Goal: Information Seeking & Learning: Learn about a topic

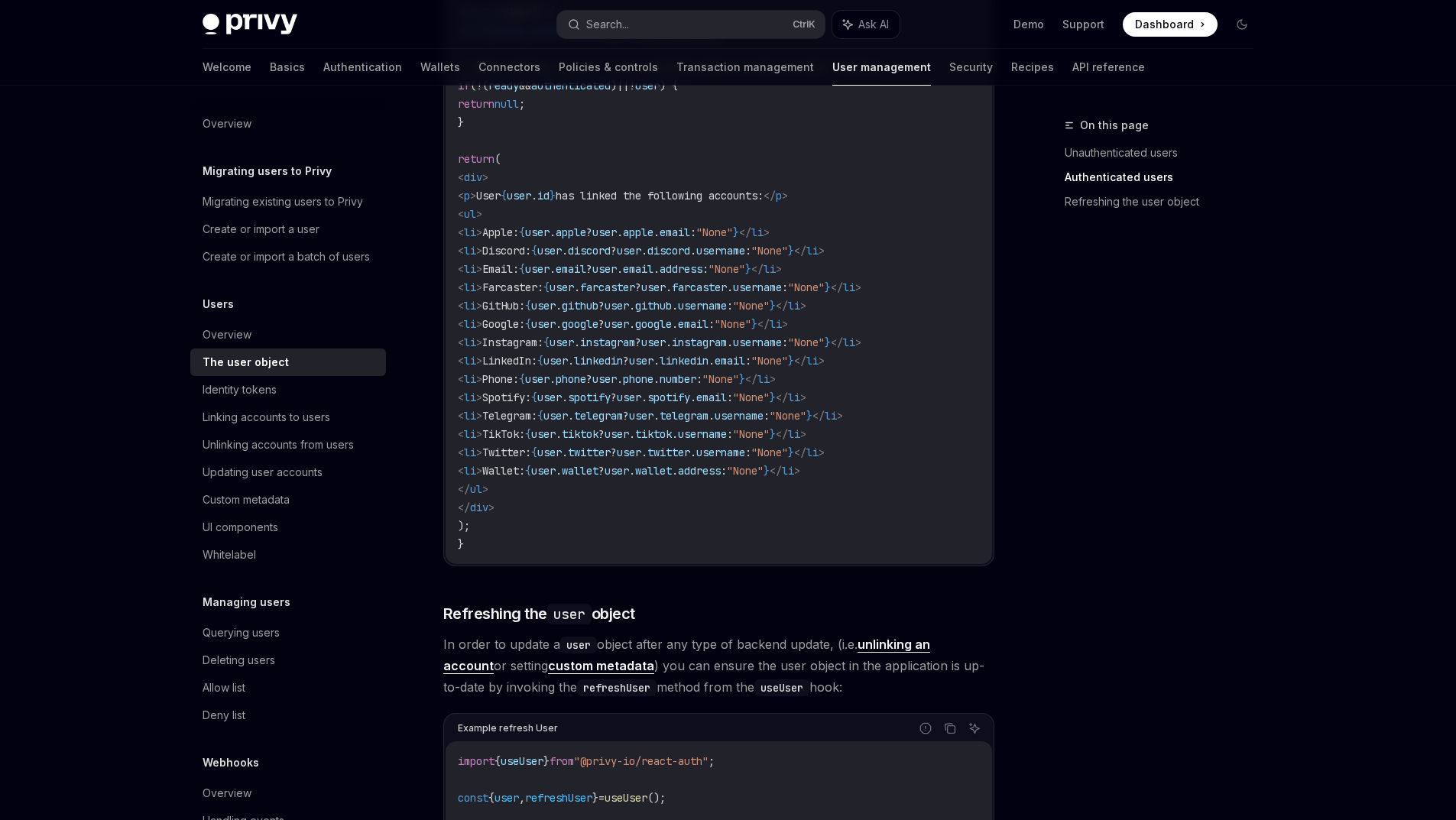
scroll to position [1529, 0]
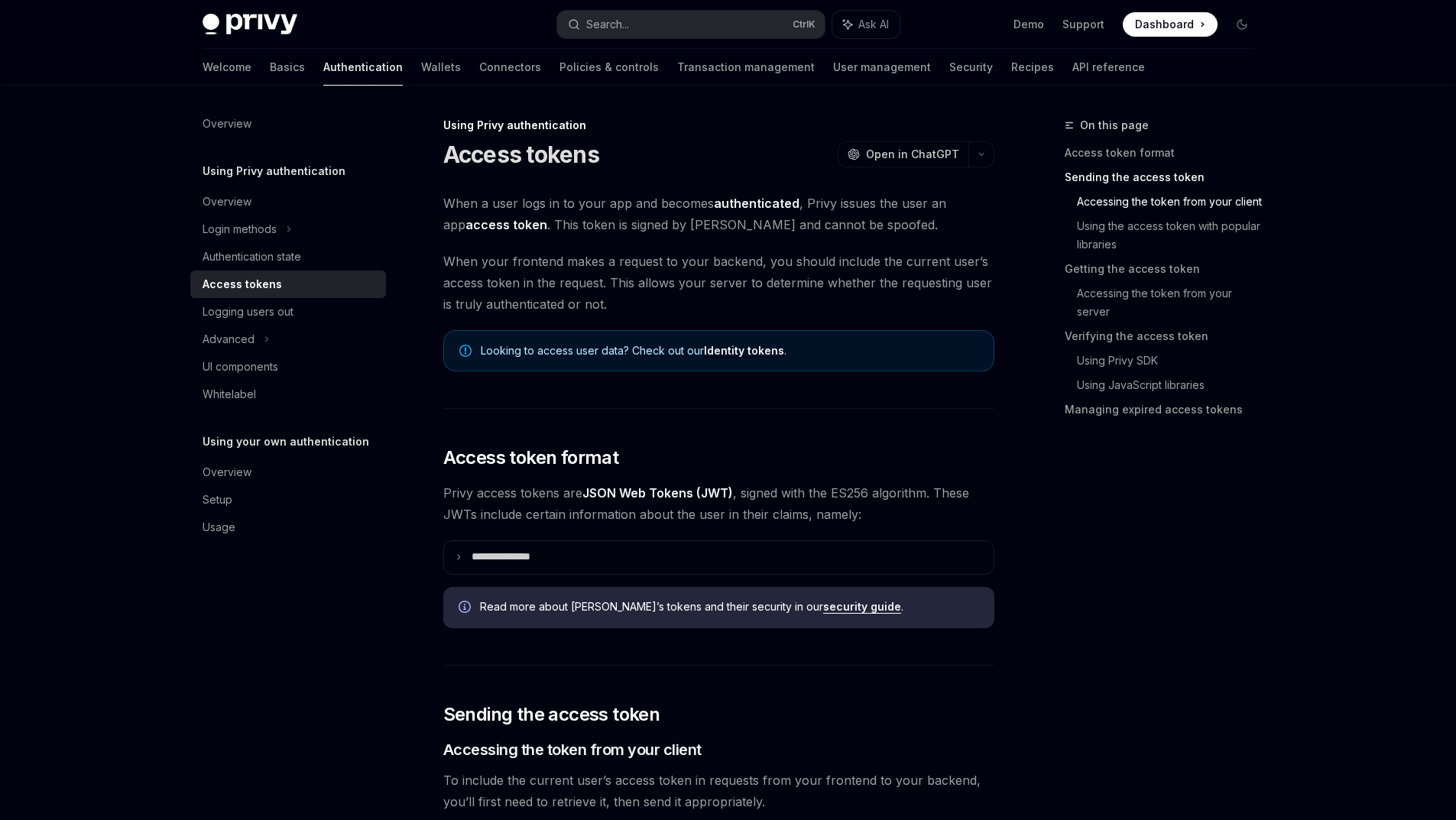
scroll to position [1096, 0]
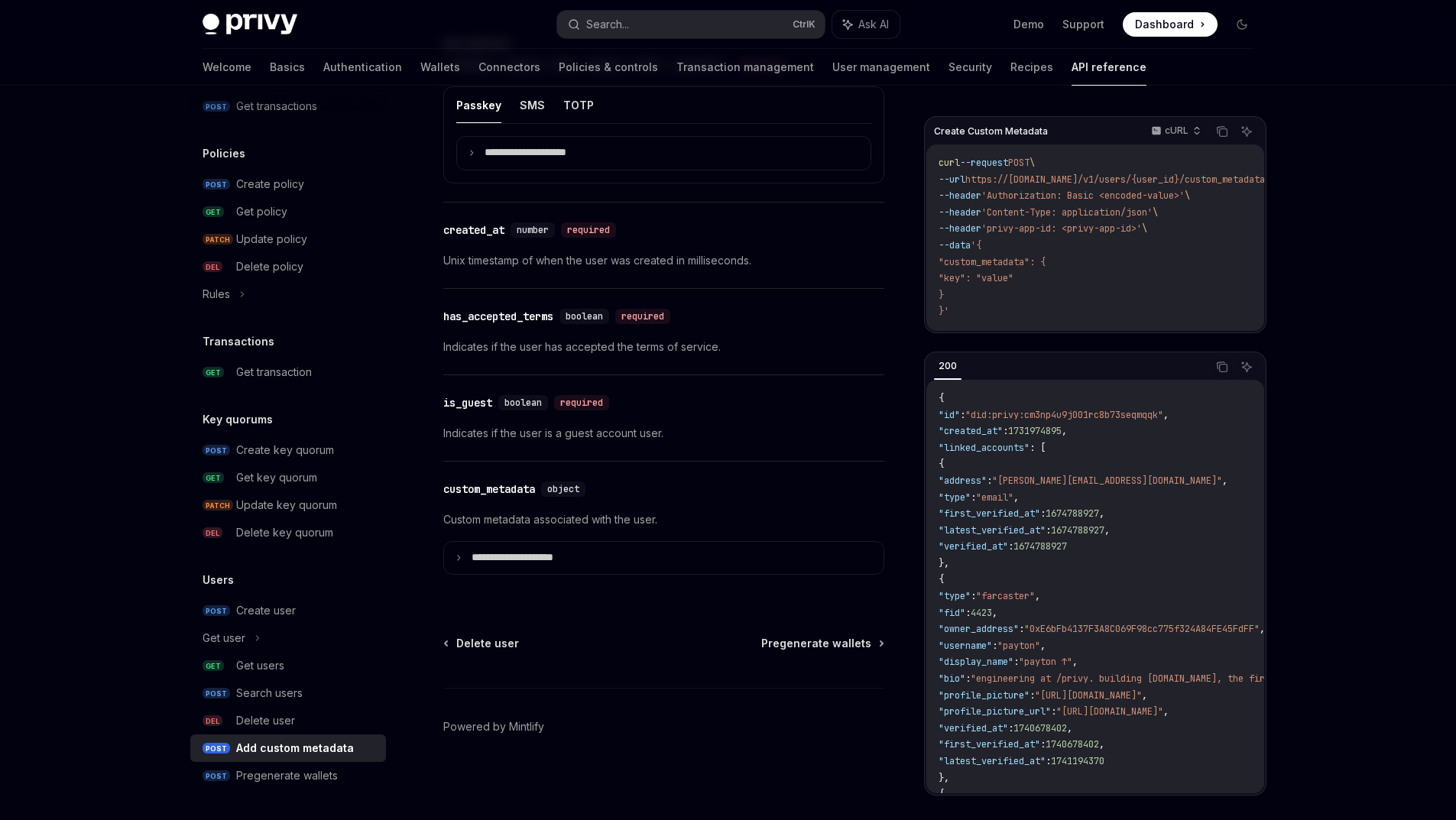
scroll to position [1505, 0]
click at [523, 541] on summary "**********" at bounding box center [664, 558] width 439 height 33
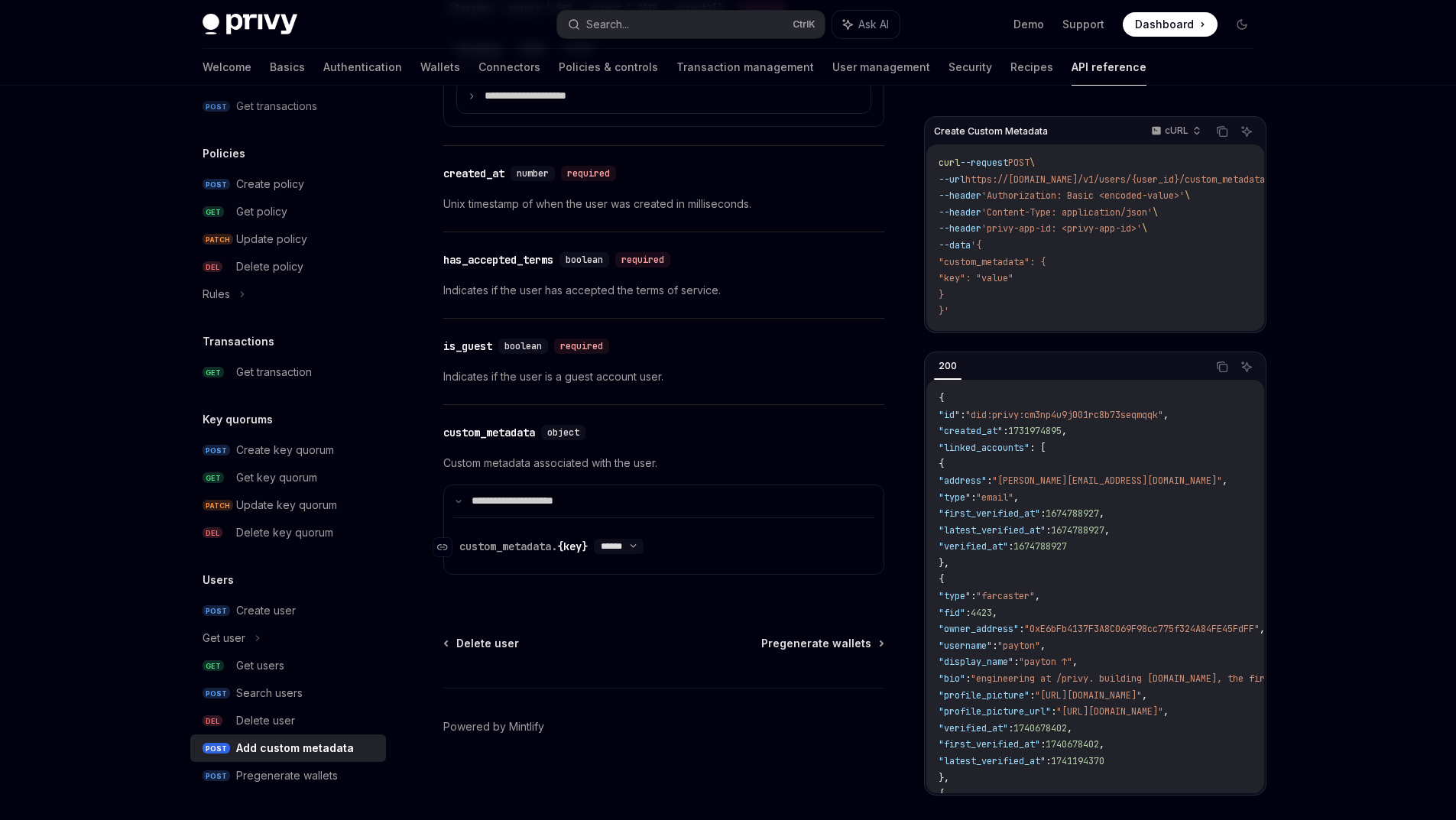
click at [565, 554] on div "custom_metadata. {key}" at bounding box center [524, 546] width 129 height 16
click at [615, 552] on select "****** ****** *******" at bounding box center [619, 546] width 50 height 12
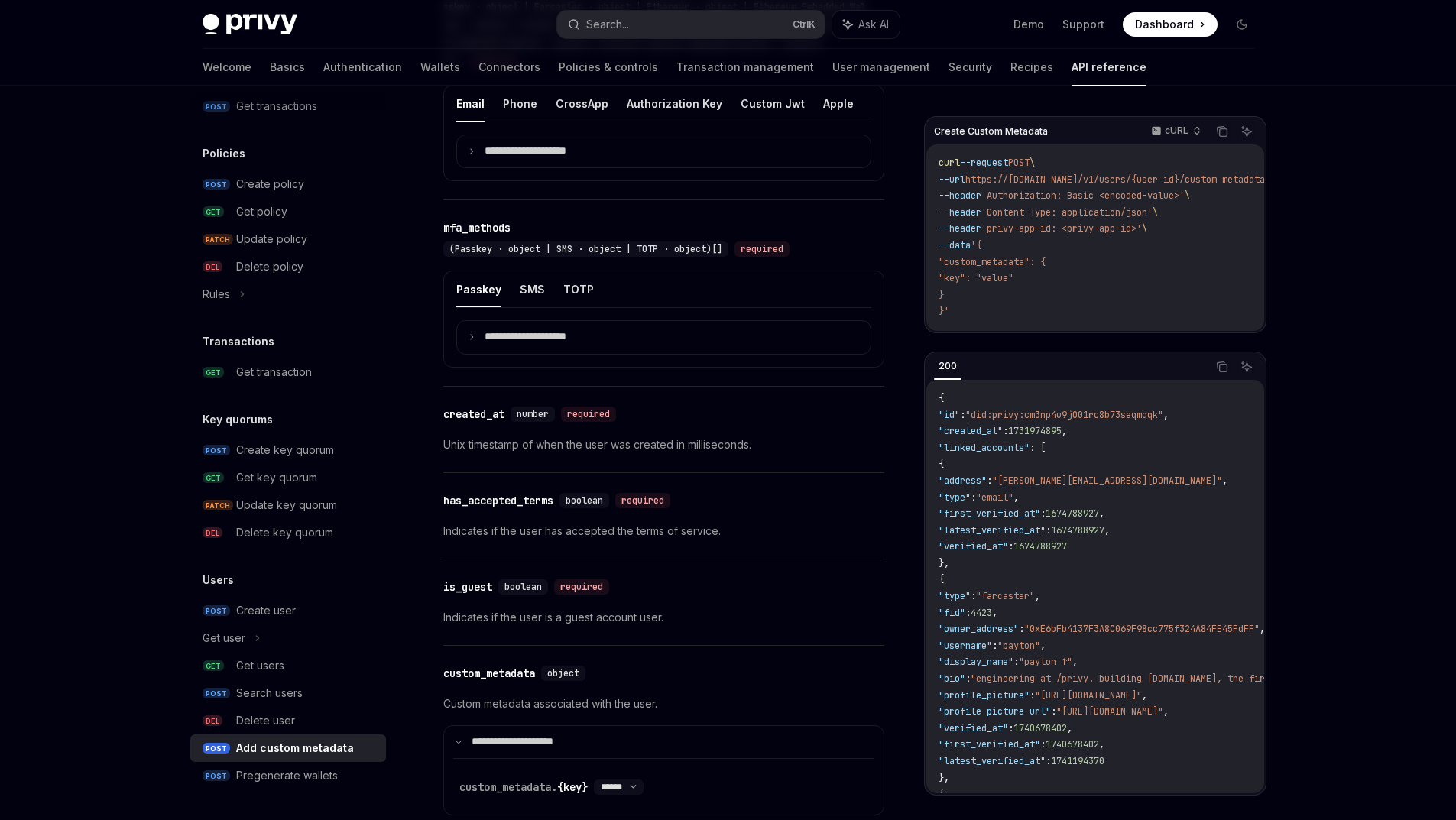
scroll to position [0, 0]
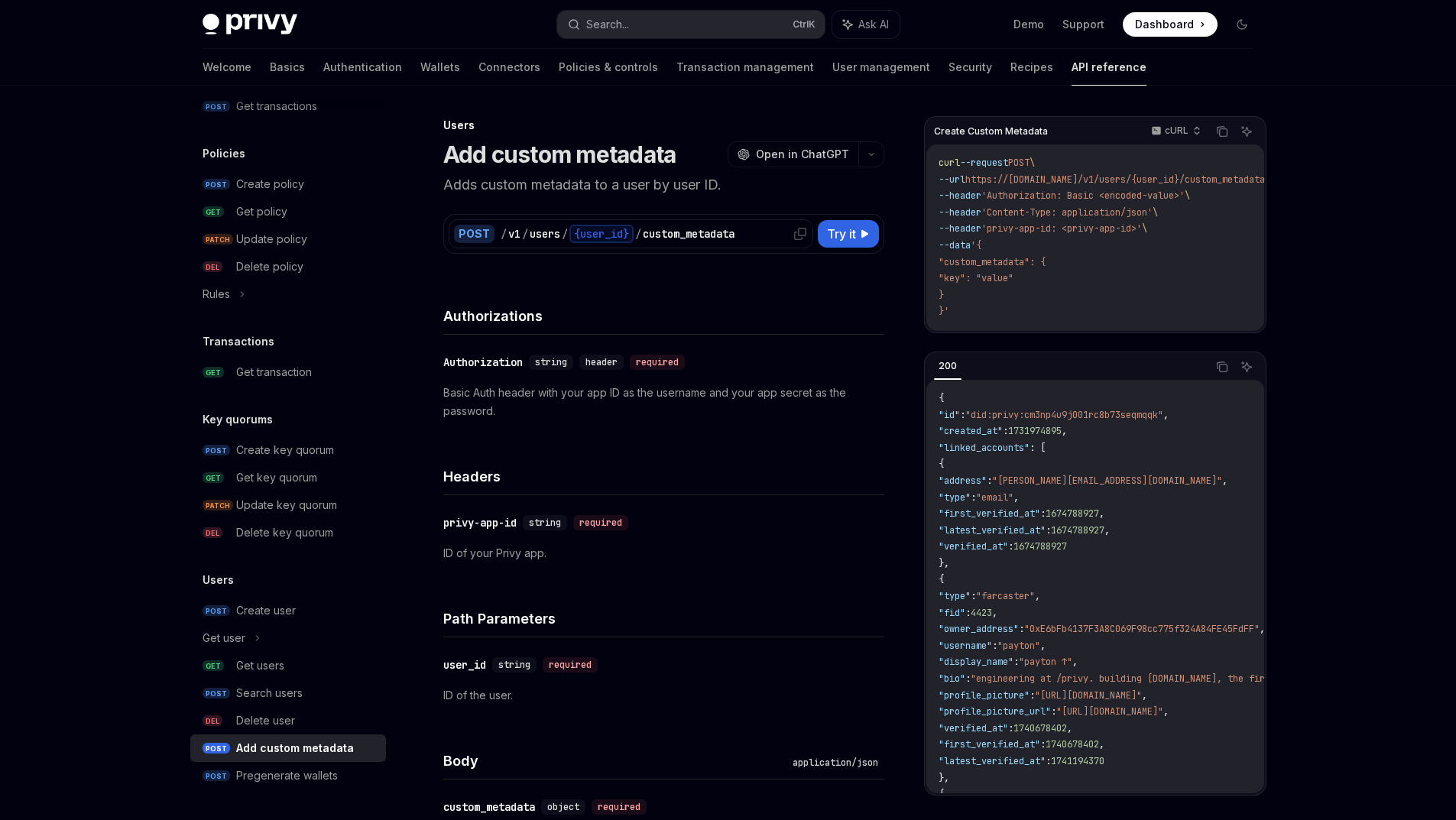
drag, startPoint x: 633, startPoint y: 605, endPoint x: 619, endPoint y: 255, distance: 350.3
drag, startPoint x: 607, startPoint y: 308, endPoint x: 568, endPoint y: 356, distance: 61.8
drag, startPoint x: 567, startPoint y: 356, endPoint x: 471, endPoint y: 342, distance: 97.0
click at [471, 326] on h4 "Authorizations" at bounding box center [664, 315] width 441 height 20
click at [470, 326] on h4 "Authorizations" at bounding box center [664, 315] width 441 height 20
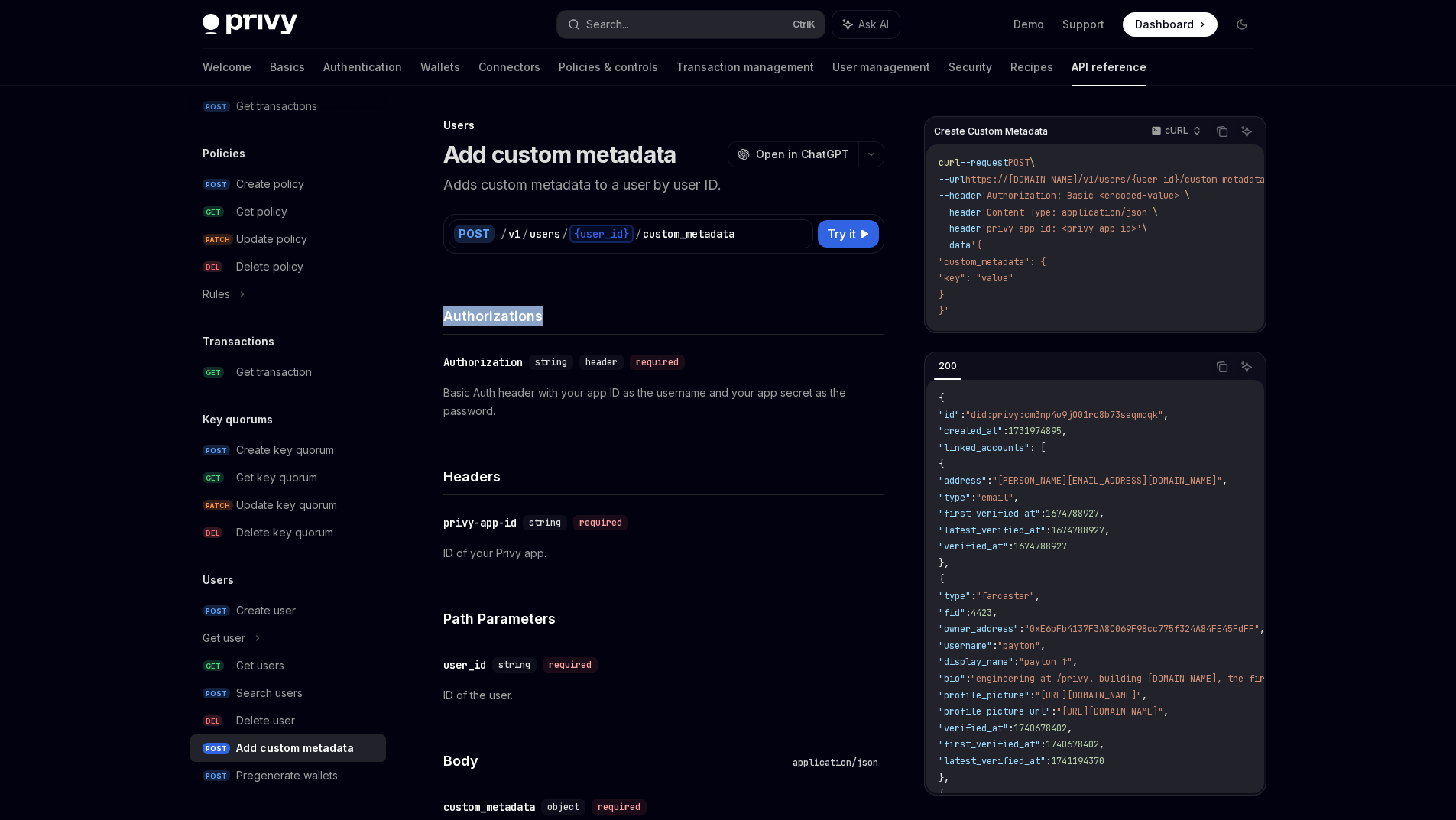
drag, startPoint x: 470, startPoint y: 332, endPoint x: 445, endPoint y: 330, distance: 25.1
click at [471, 326] on h4 "Authorizations" at bounding box center [664, 315] width 441 height 20
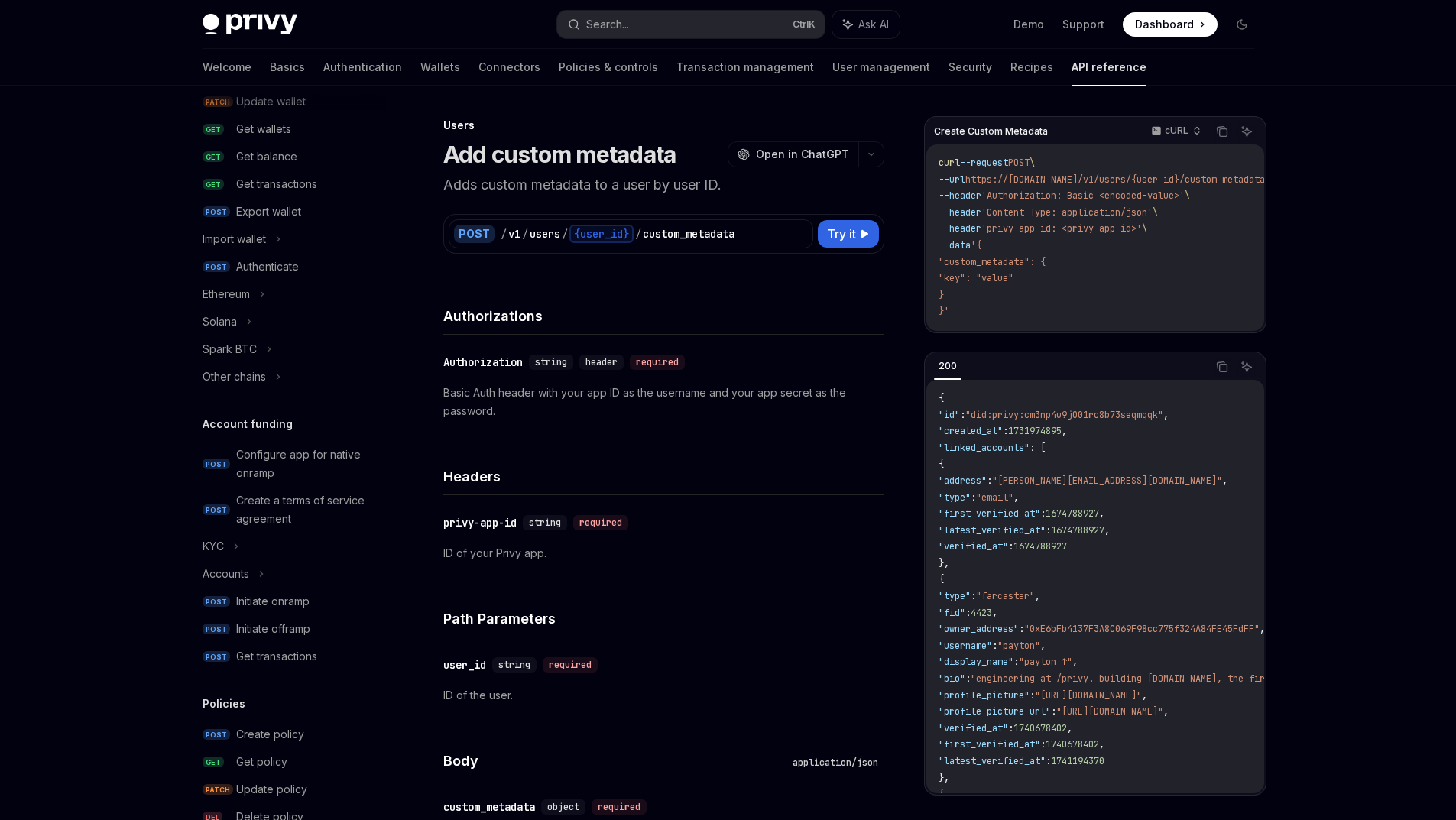
scroll to position [199, 0]
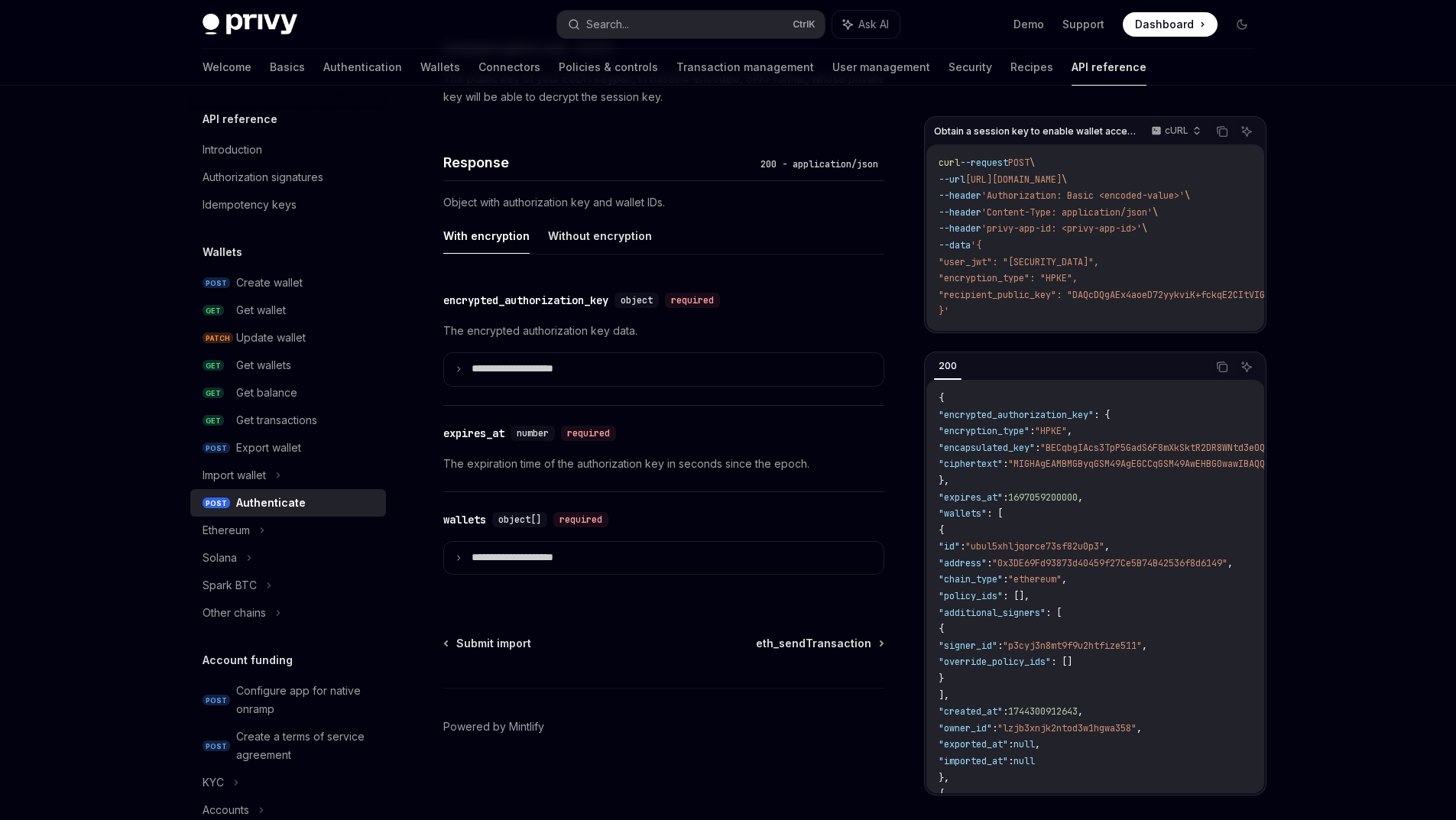
scroll to position [1222, 0]
click at [519, 377] on p "**********" at bounding box center [528, 369] width 113 height 15
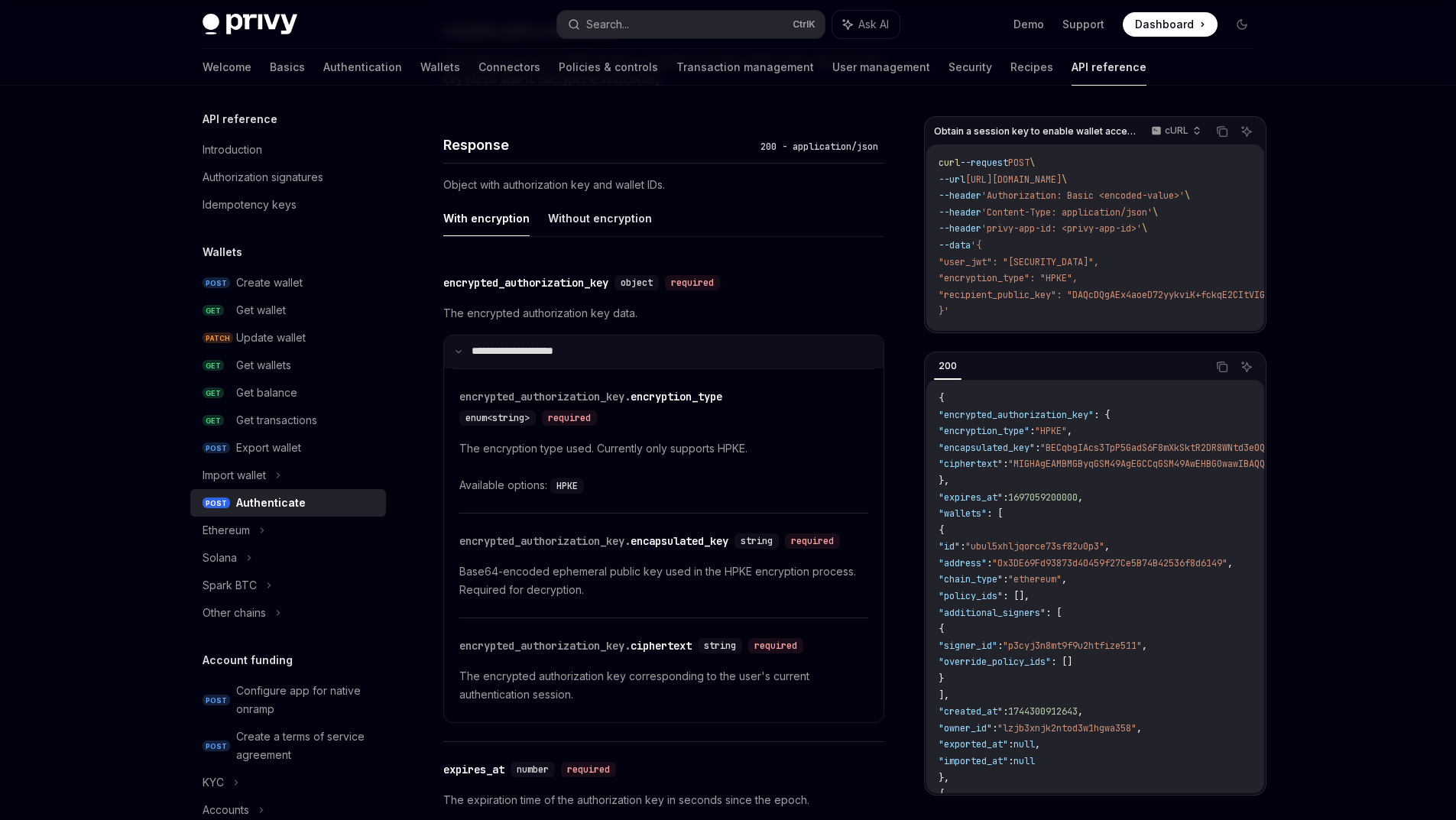
click at [519, 359] on p "**********" at bounding box center [526, 352] width 108 height 15
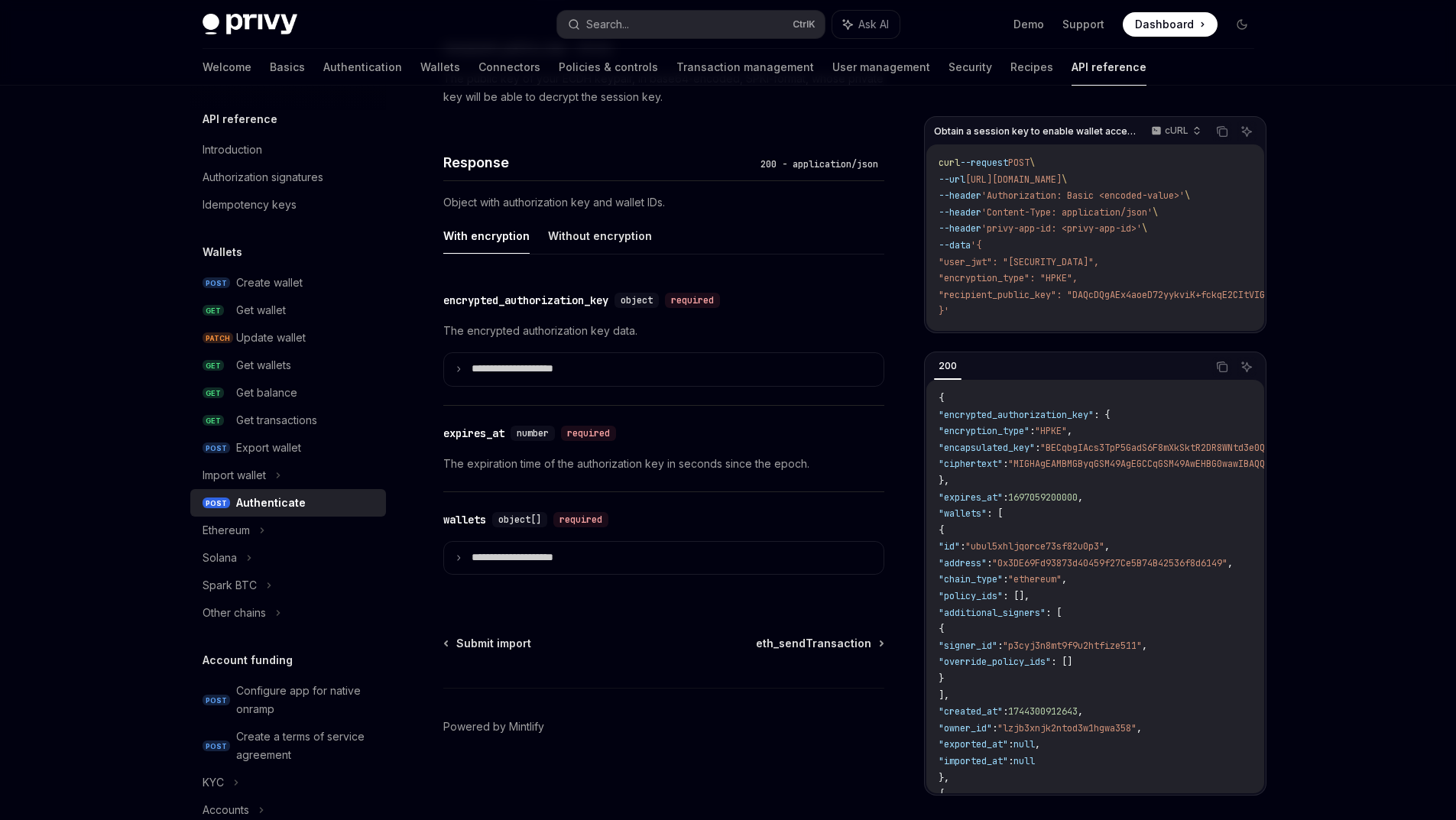
scroll to position [1329, 0]
click at [547, 551] on p "**********" at bounding box center [528, 559] width 113 height 15
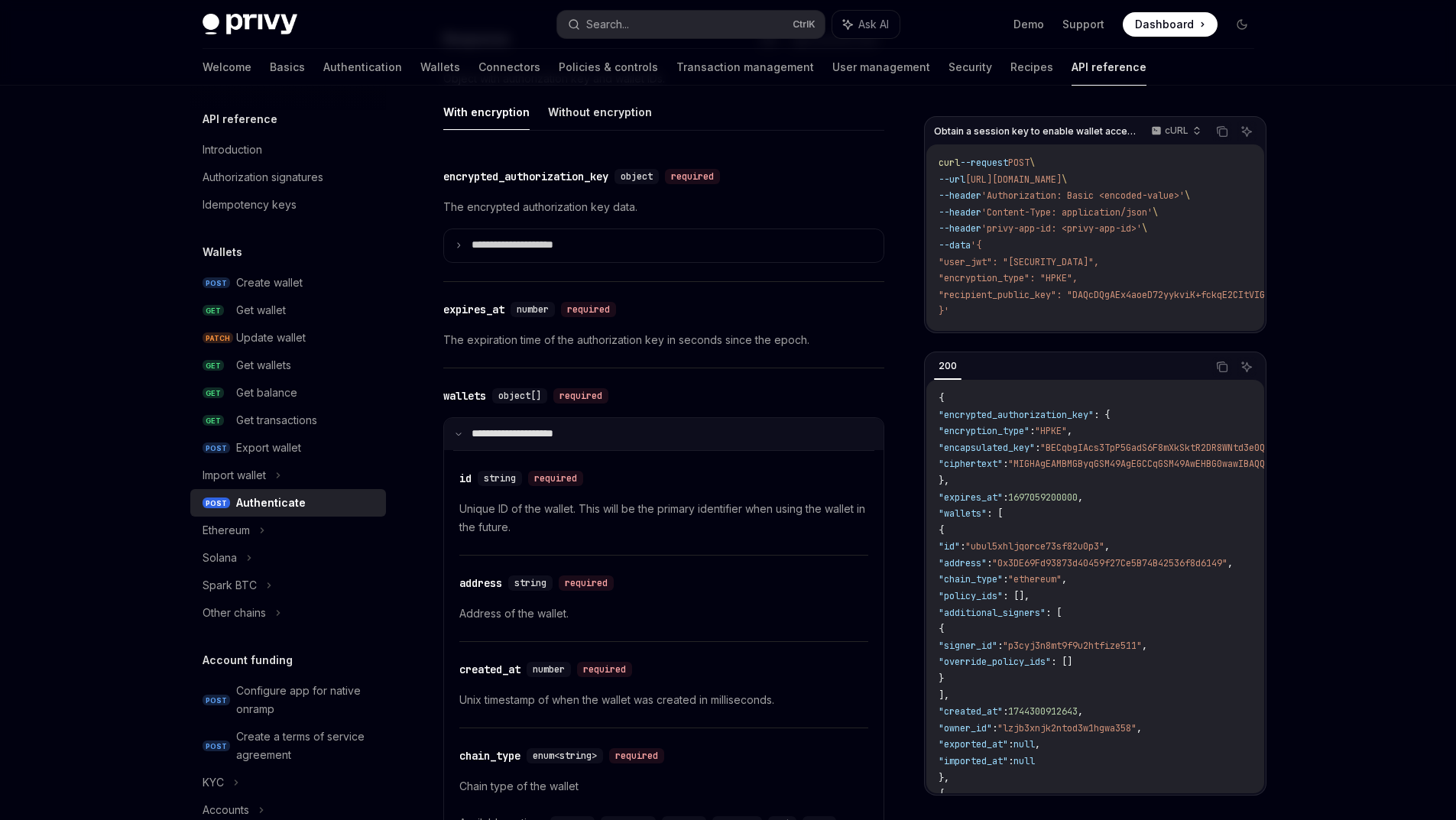
click at [547, 451] on summary "**********" at bounding box center [664, 434] width 439 height 33
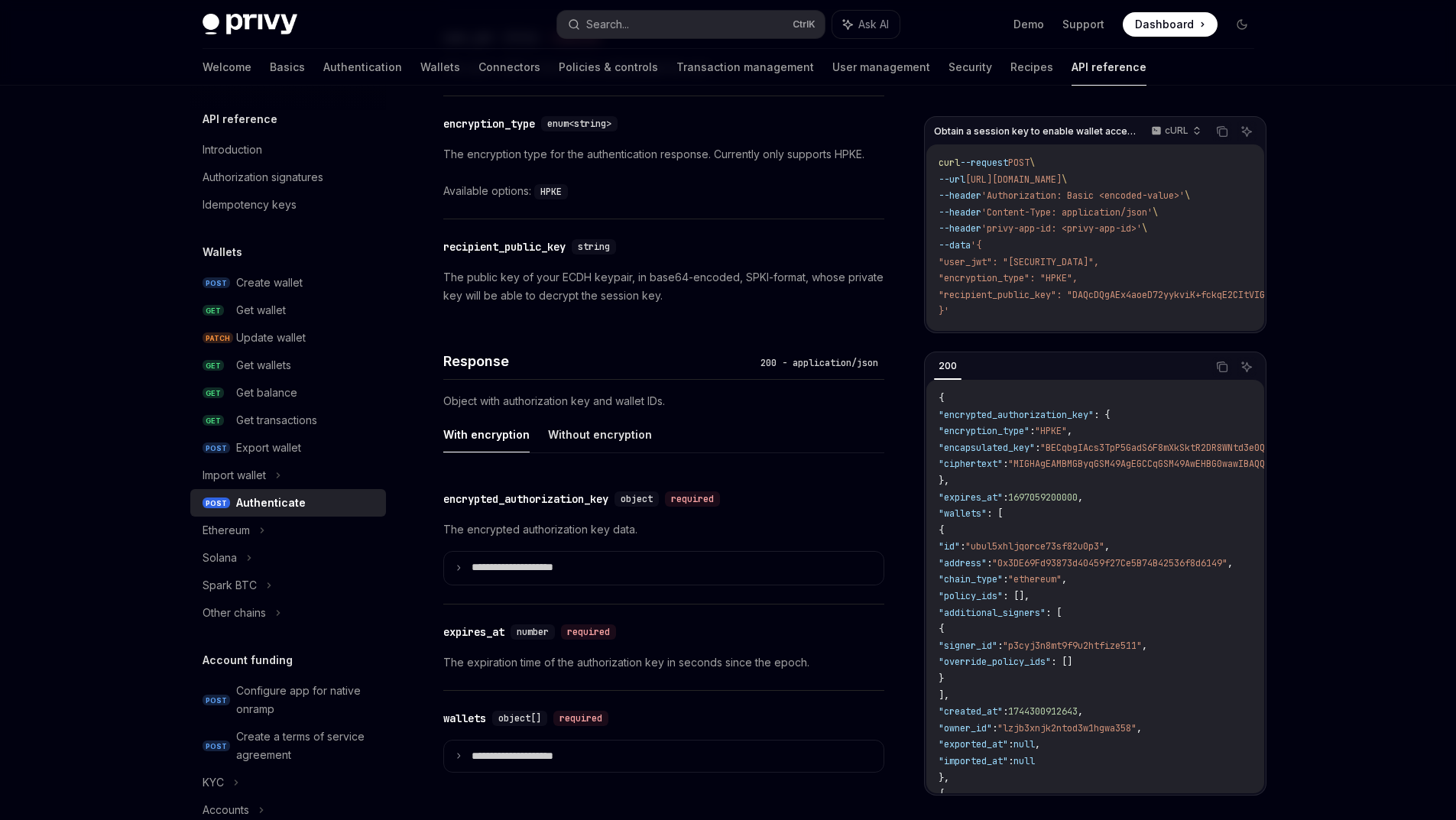
scroll to position [794, 0]
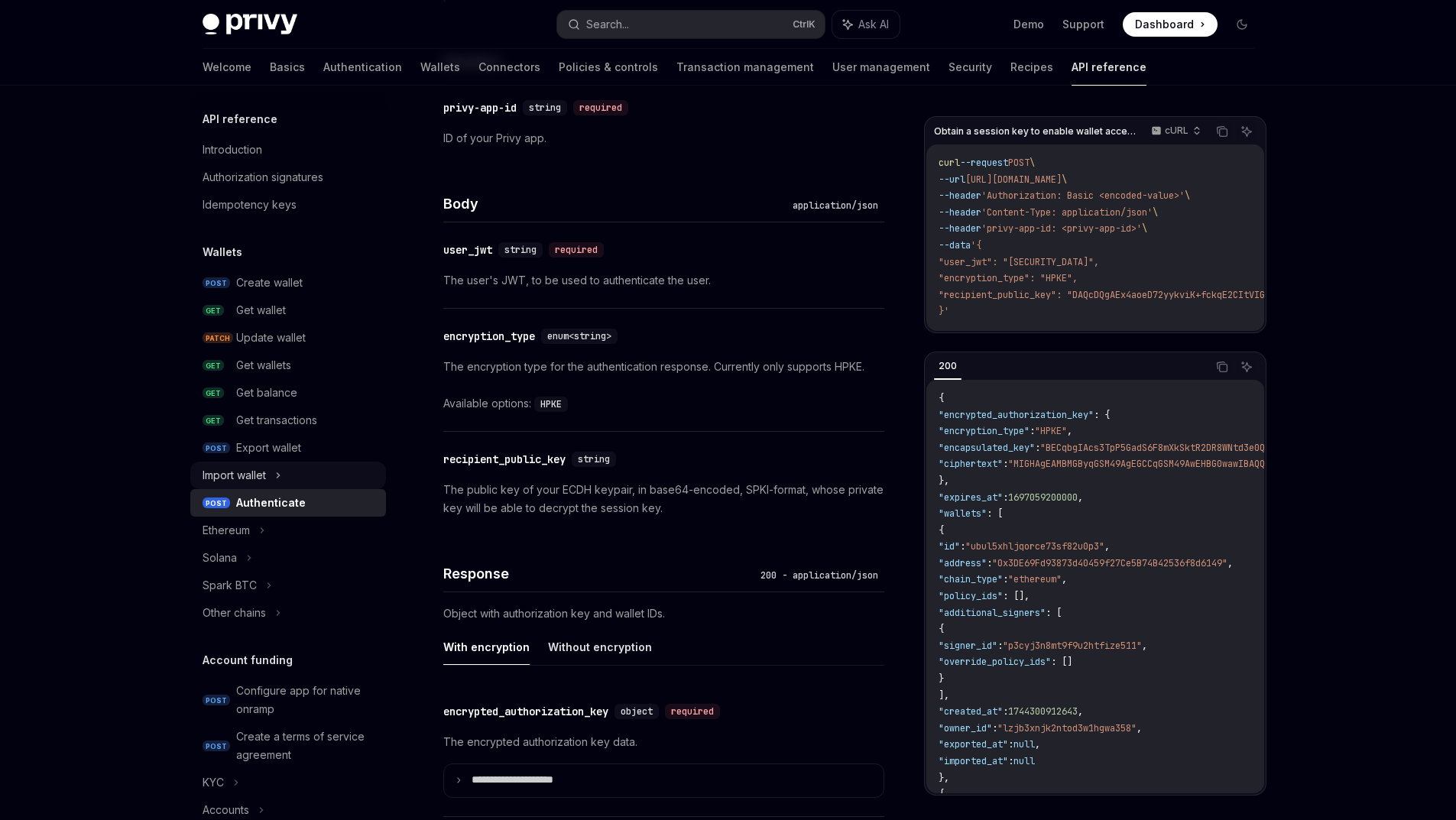
click at [275, 484] on icon at bounding box center [278, 475] width 6 height 18
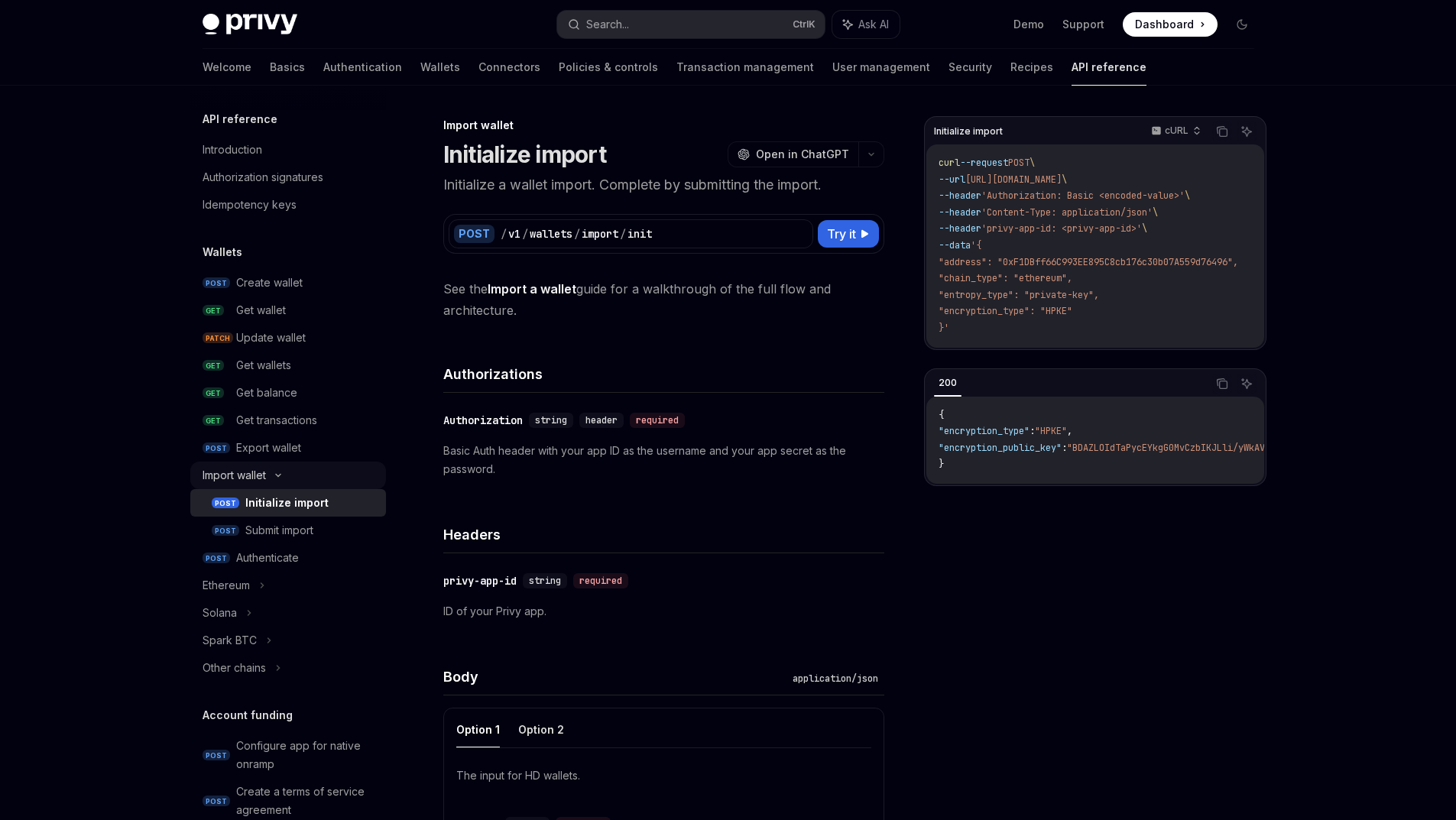
click at [256, 489] on div "Import wallet" at bounding box center [288, 475] width 196 height 28
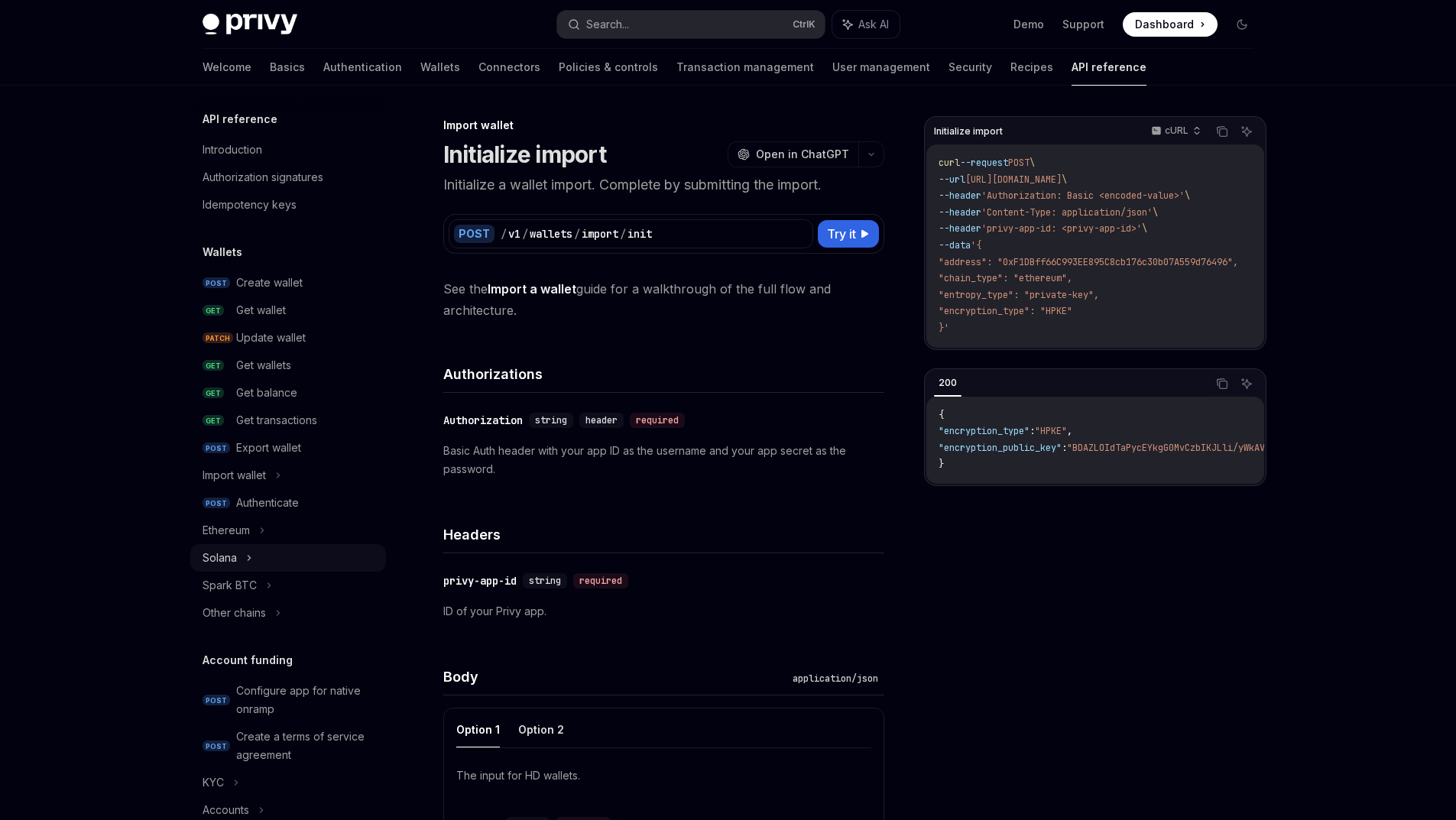
click at [226, 572] on div "Solana" at bounding box center [288, 558] width 196 height 28
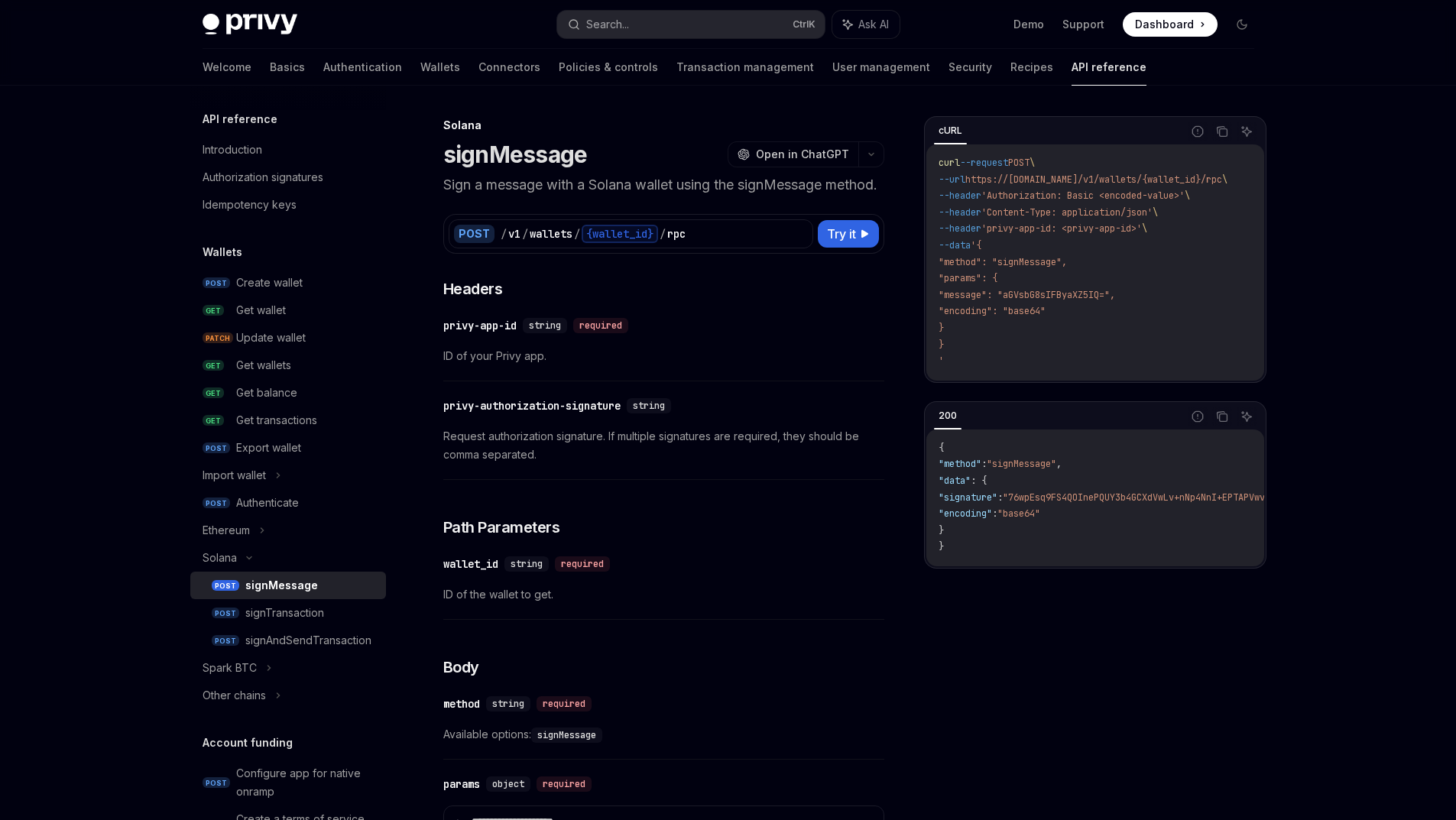
drag, startPoint x: 121, startPoint y: 605, endPoint x: 118, endPoint y: 619, distance: 14.3
click at [153, 620] on div "Solana signMessage OpenAI Open in ChatGPT Sign a message with a Solana wallet u…" at bounding box center [519, 717] width 733 height 1202
click at [202, 567] on div "Solana" at bounding box center [220, 558] width 34 height 18
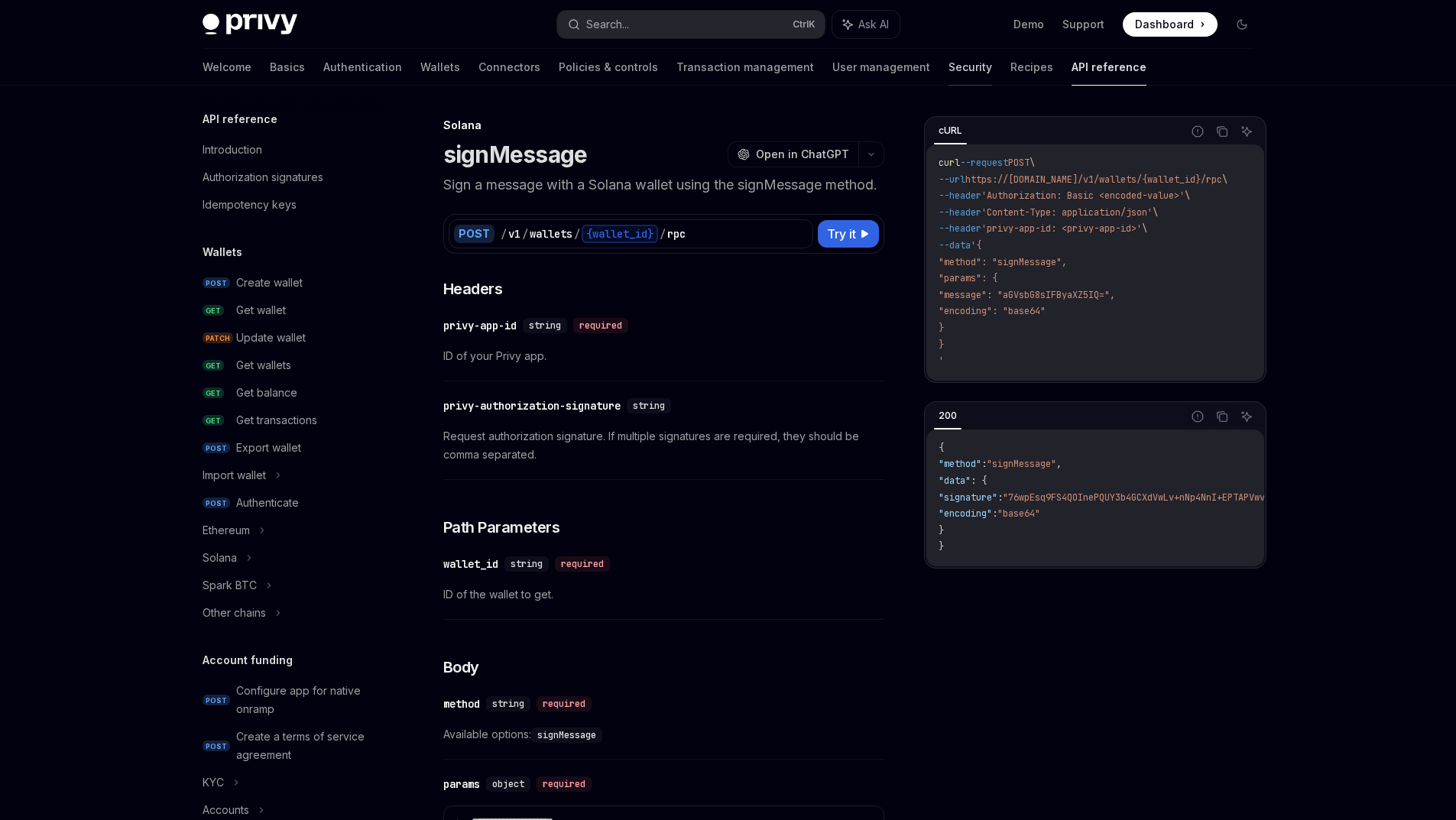
click at [949, 69] on link "Security" at bounding box center [970, 67] width 43 height 37
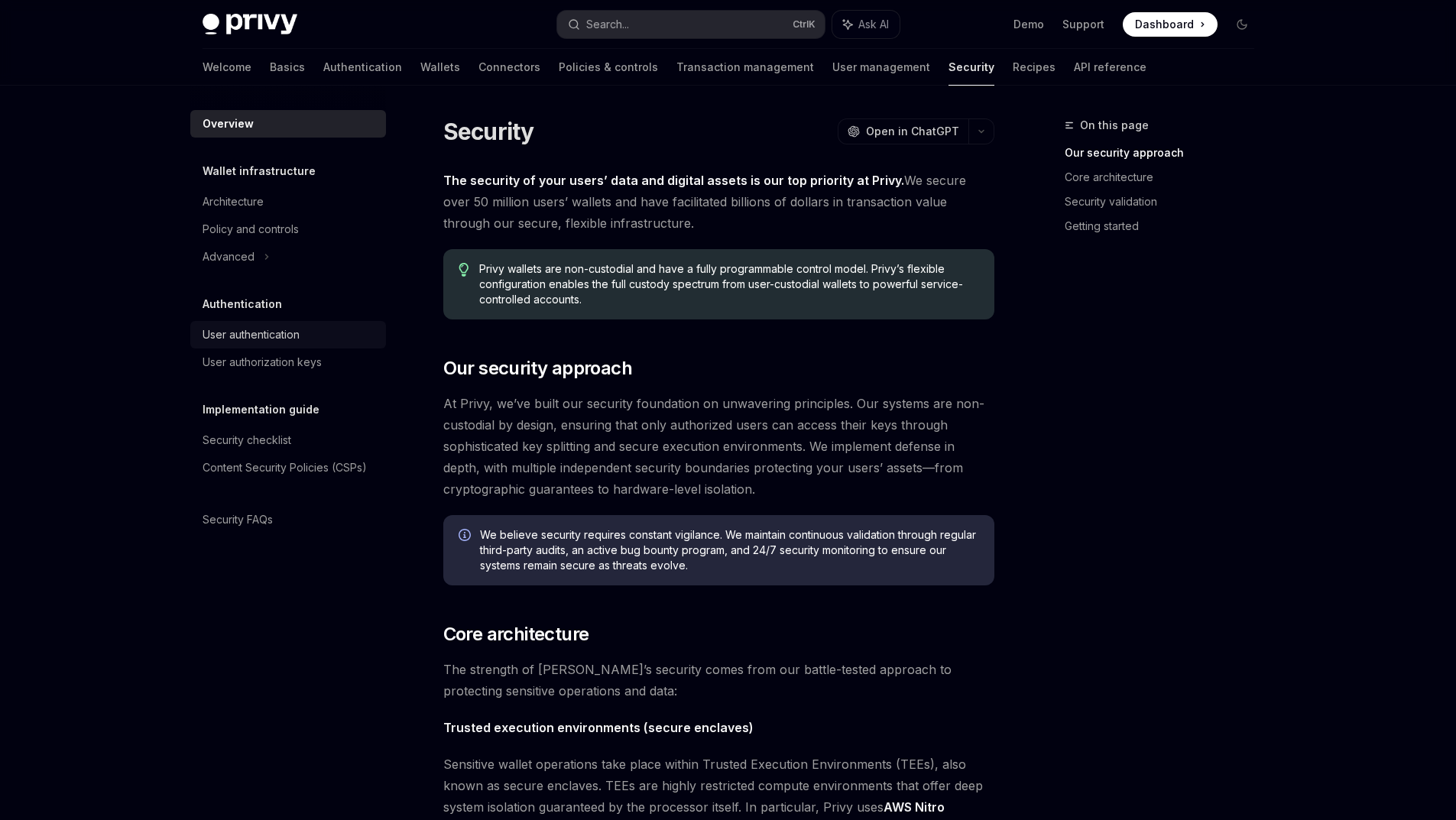
click at [226, 344] on div "User authentication" at bounding box center [251, 334] width 97 height 18
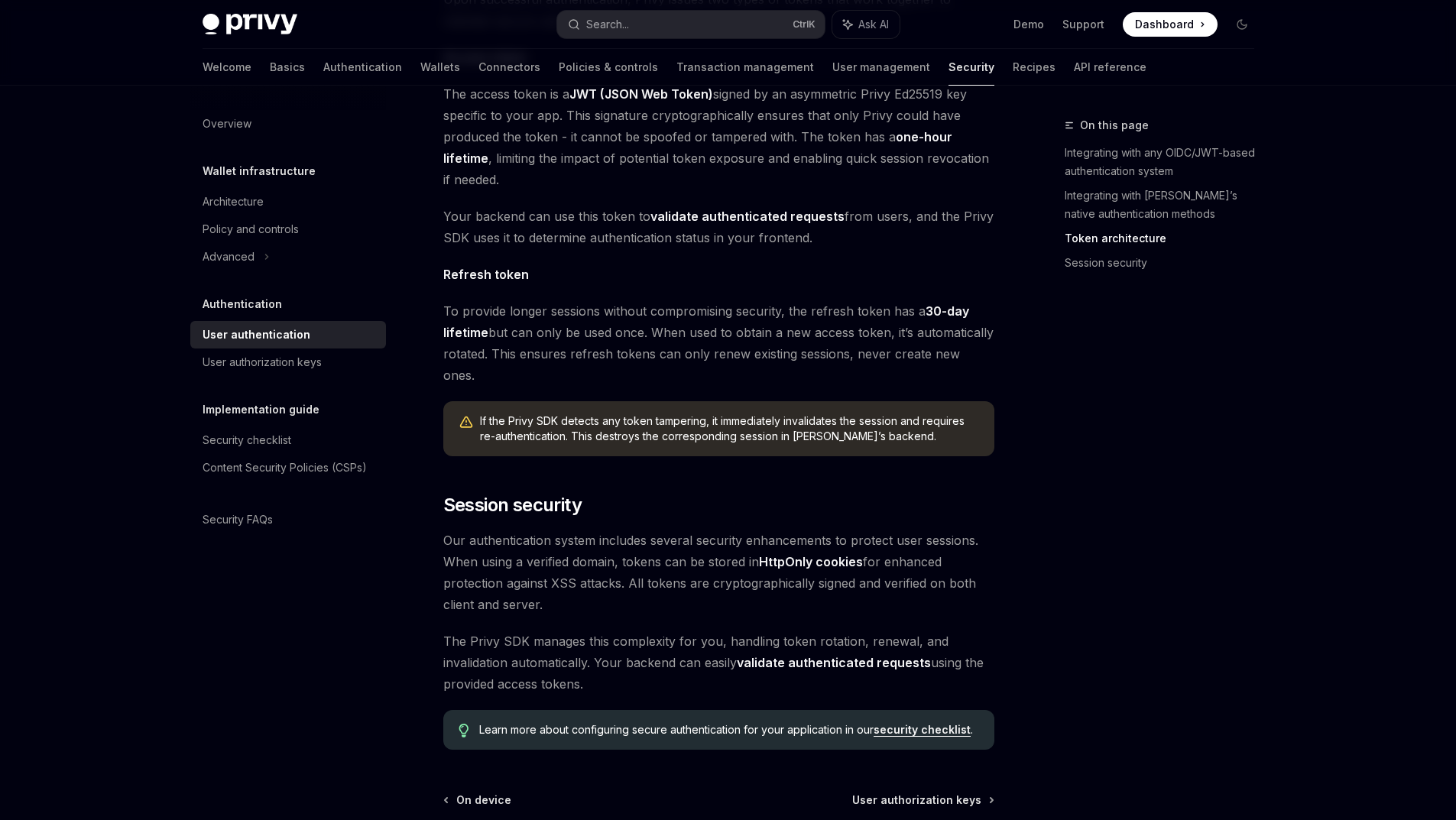
scroll to position [886, 0]
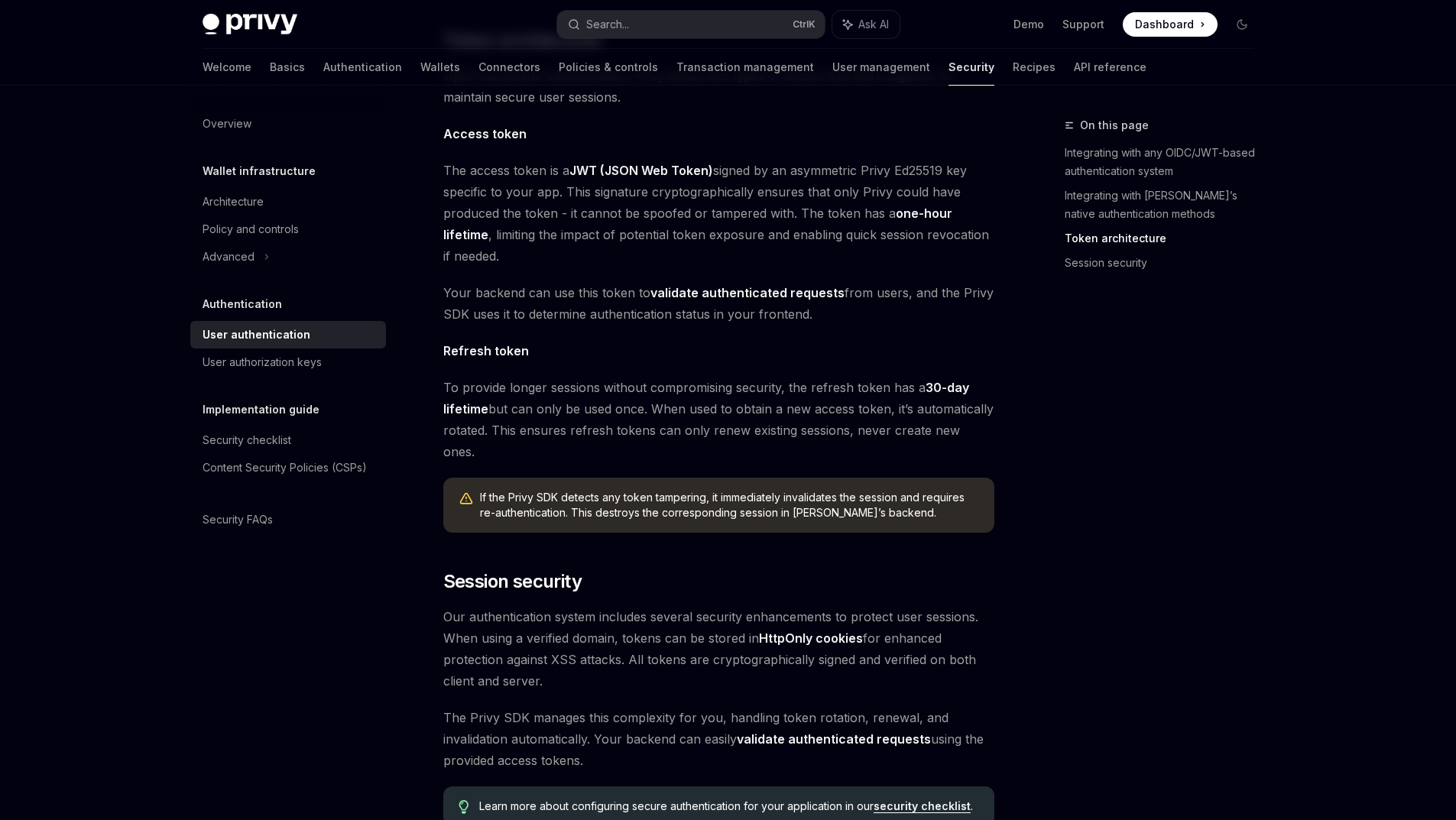
drag, startPoint x: 563, startPoint y: 449, endPoint x: 1020, endPoint y: 482, distance: 458.2
click at [1020, 482] on div "On this page Integrating with any OIDC/JWT-based authentication system Integrat…" at bounding box center [728, 126] width 1076 height 1853
click at [1115, 496] on div "On this page Integrating with any OIDC/JWT-based authentication system Integrat…" at bounding box center [1150, 468] width 233 height 704
click at [324, 75] on link "Authentication" at bounding box center [363, 67] width 79 height 37
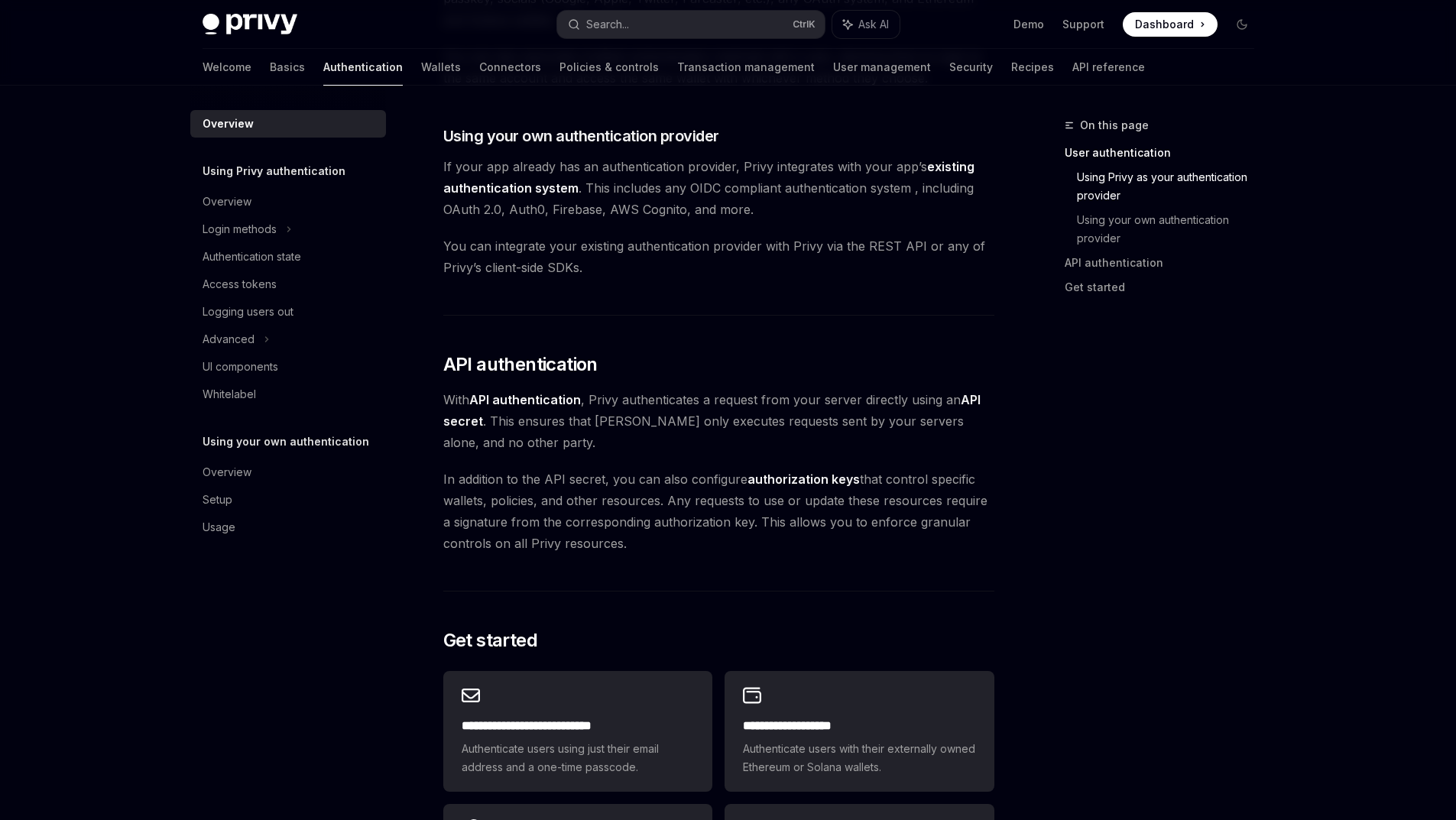
scroll to position [764, 0]
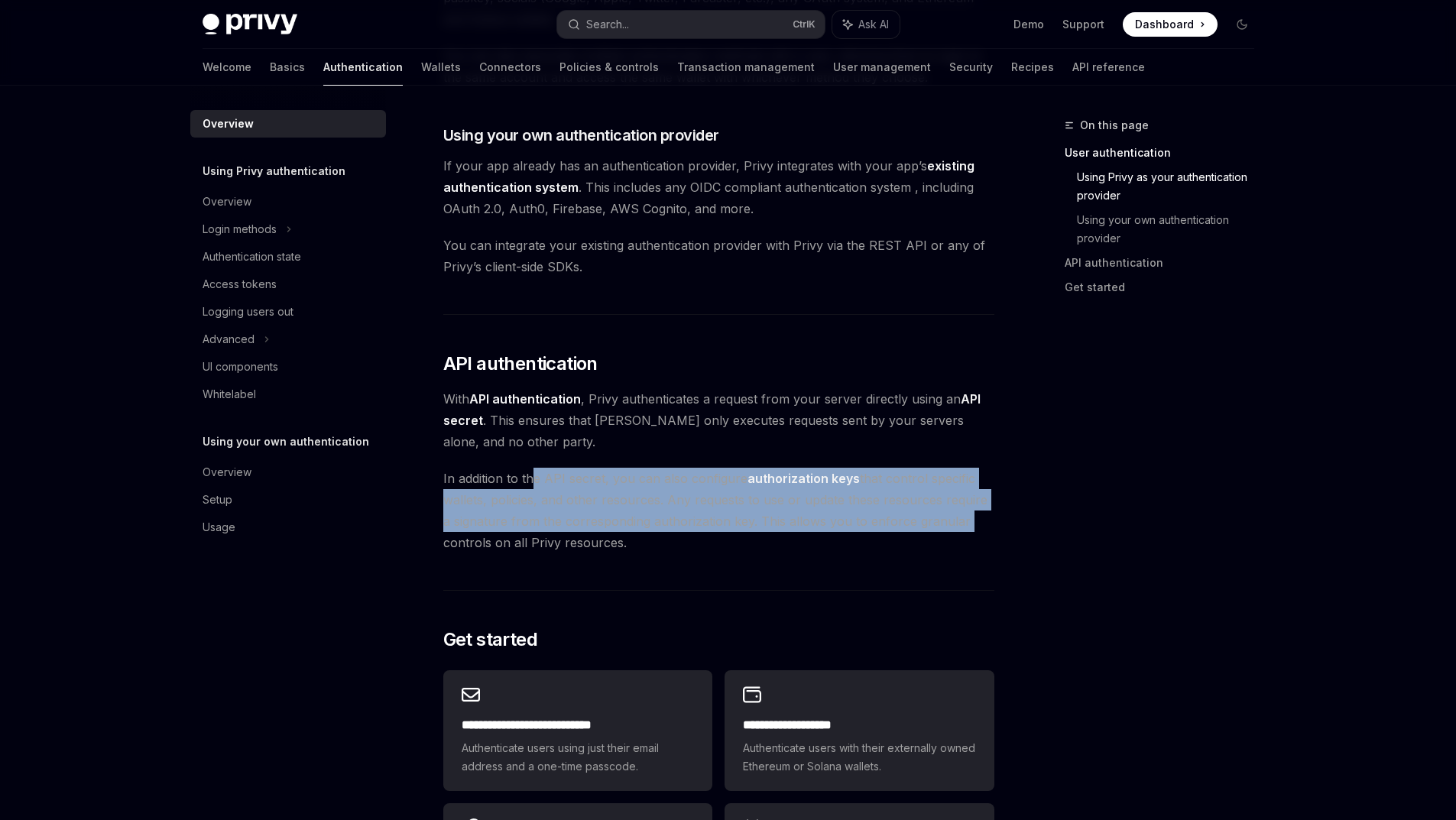
drag, startPoint x: 531, startPoint y: 563, endPoint x: 813, endPoint y: 621, distance: 287.9
click at [995, 553] on span "In addition to the API secret, you can also configure authorization keys that c…" at bounding box center [719, 510] width 551 height 85
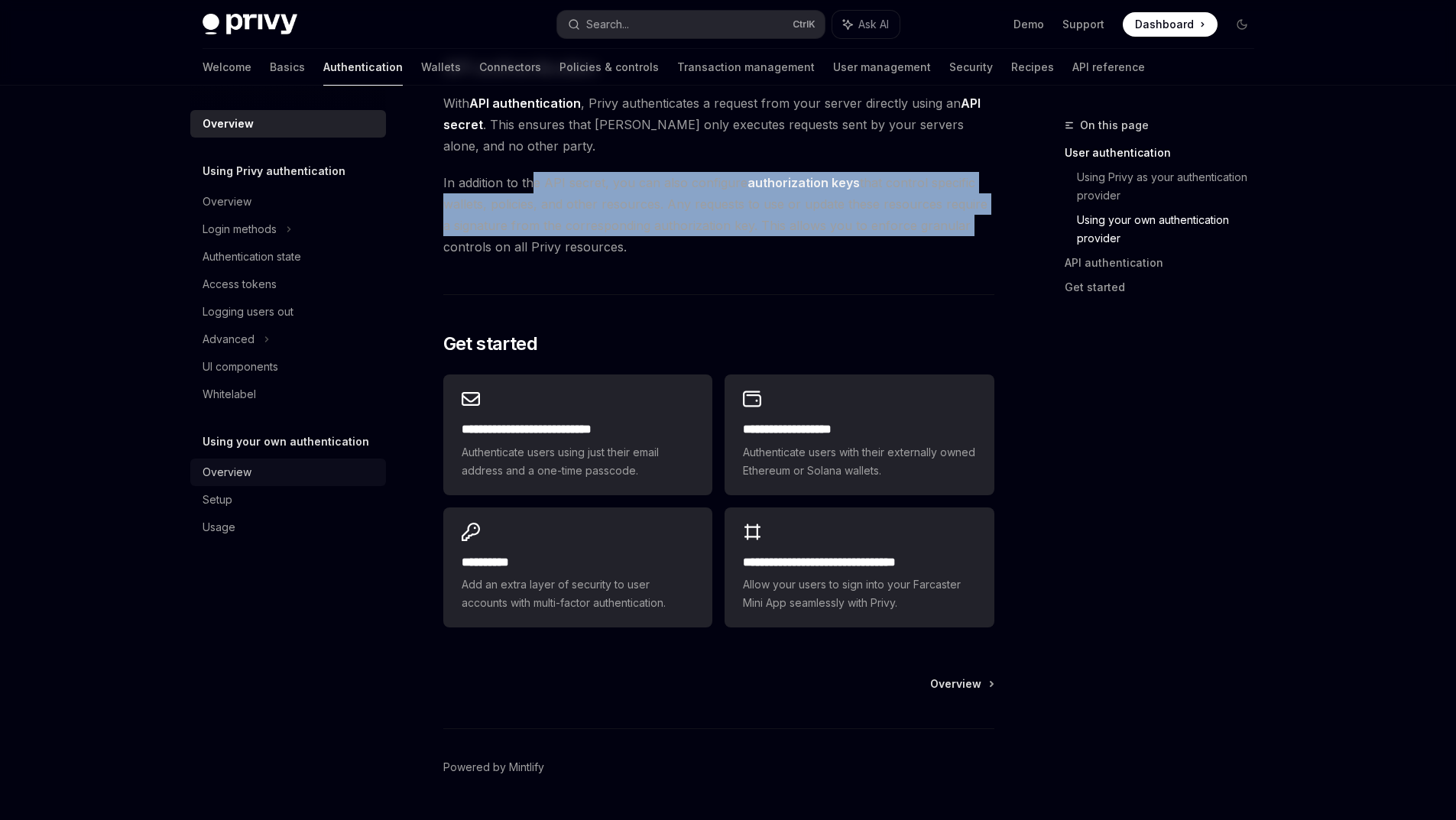
scroll to position [1070, 0]
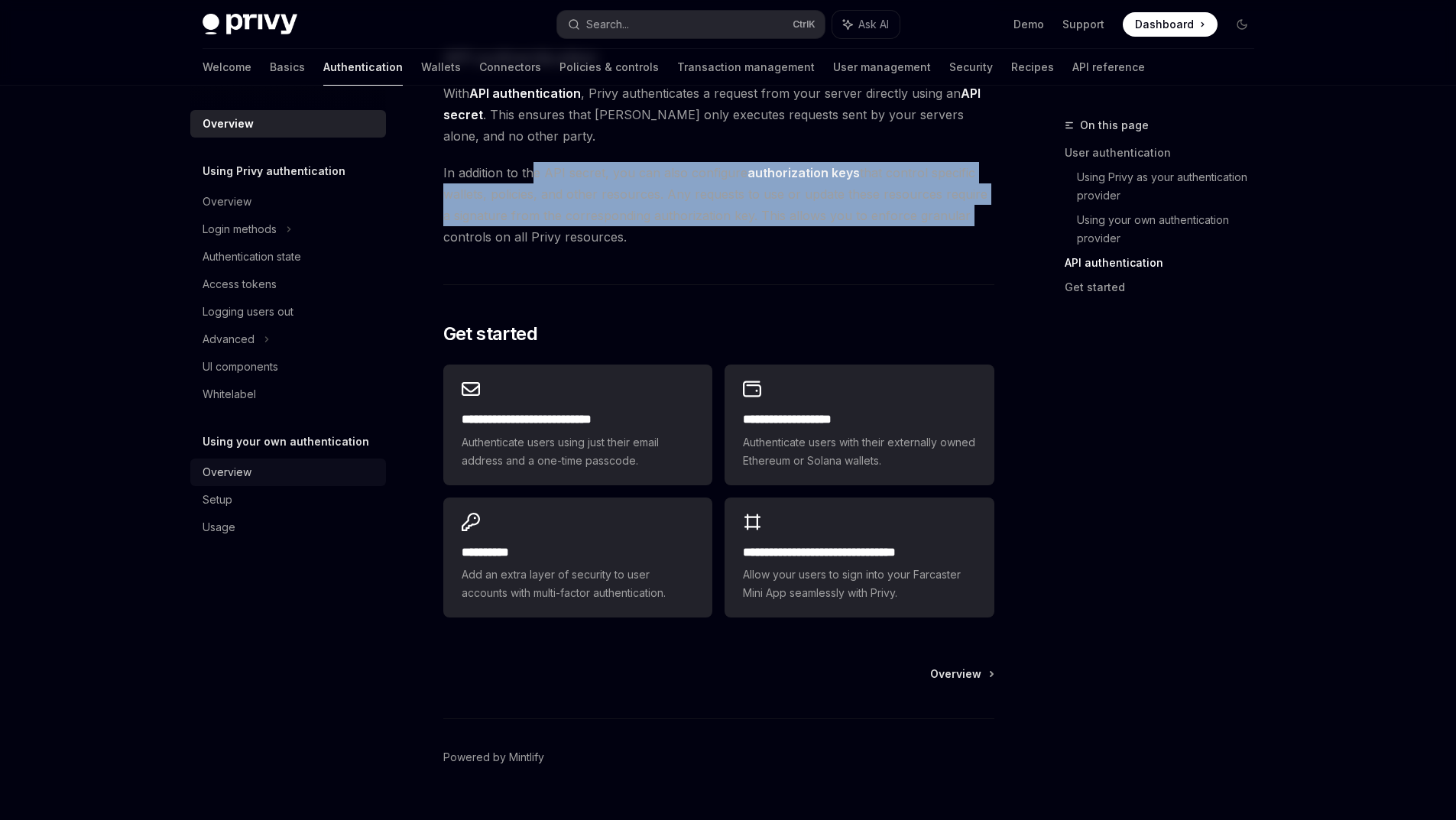
click at [360, 486] on link "Overview" at bounding box center [288, 473] width 196 height 28
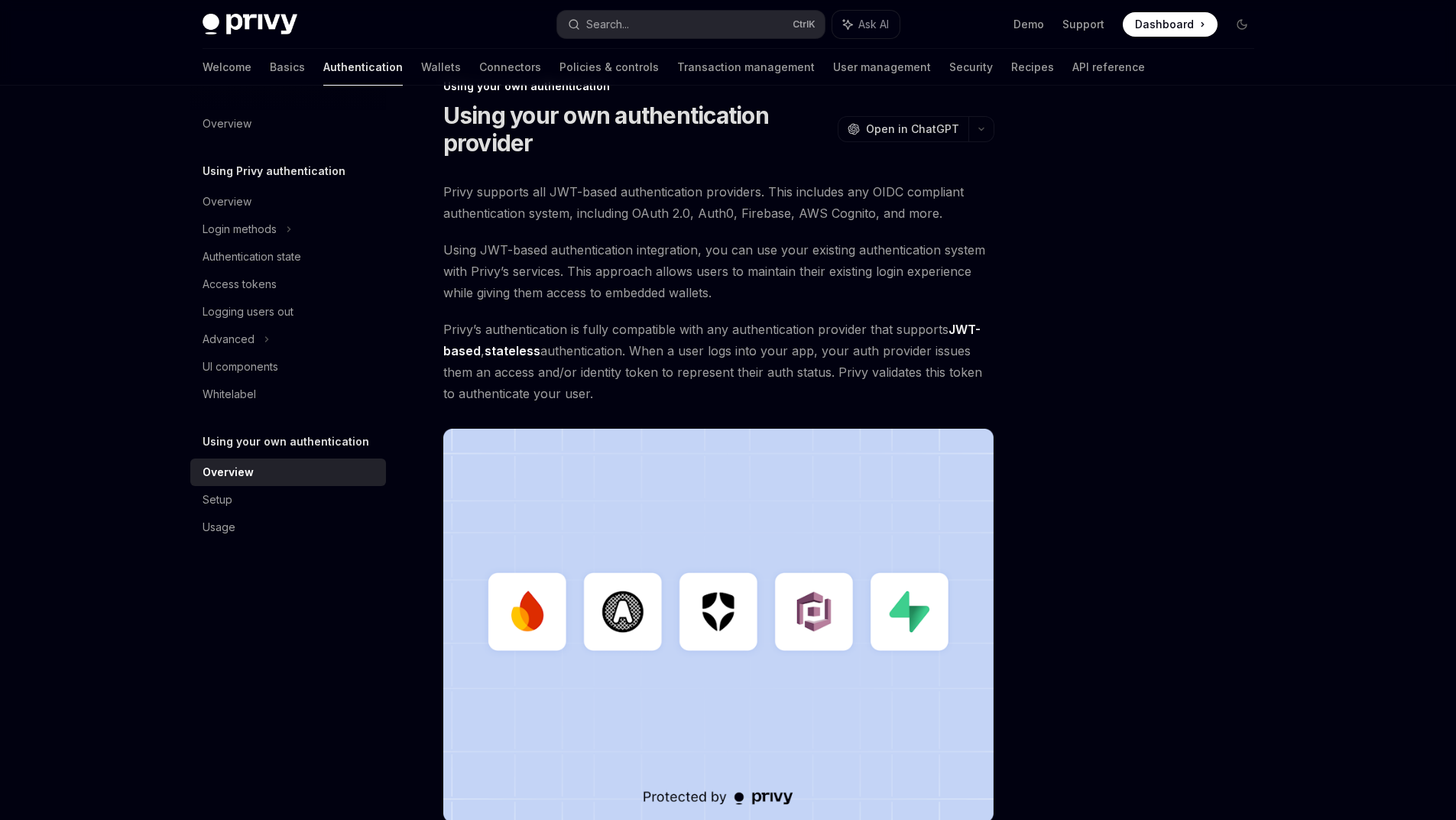
scroll to position [76, 0]
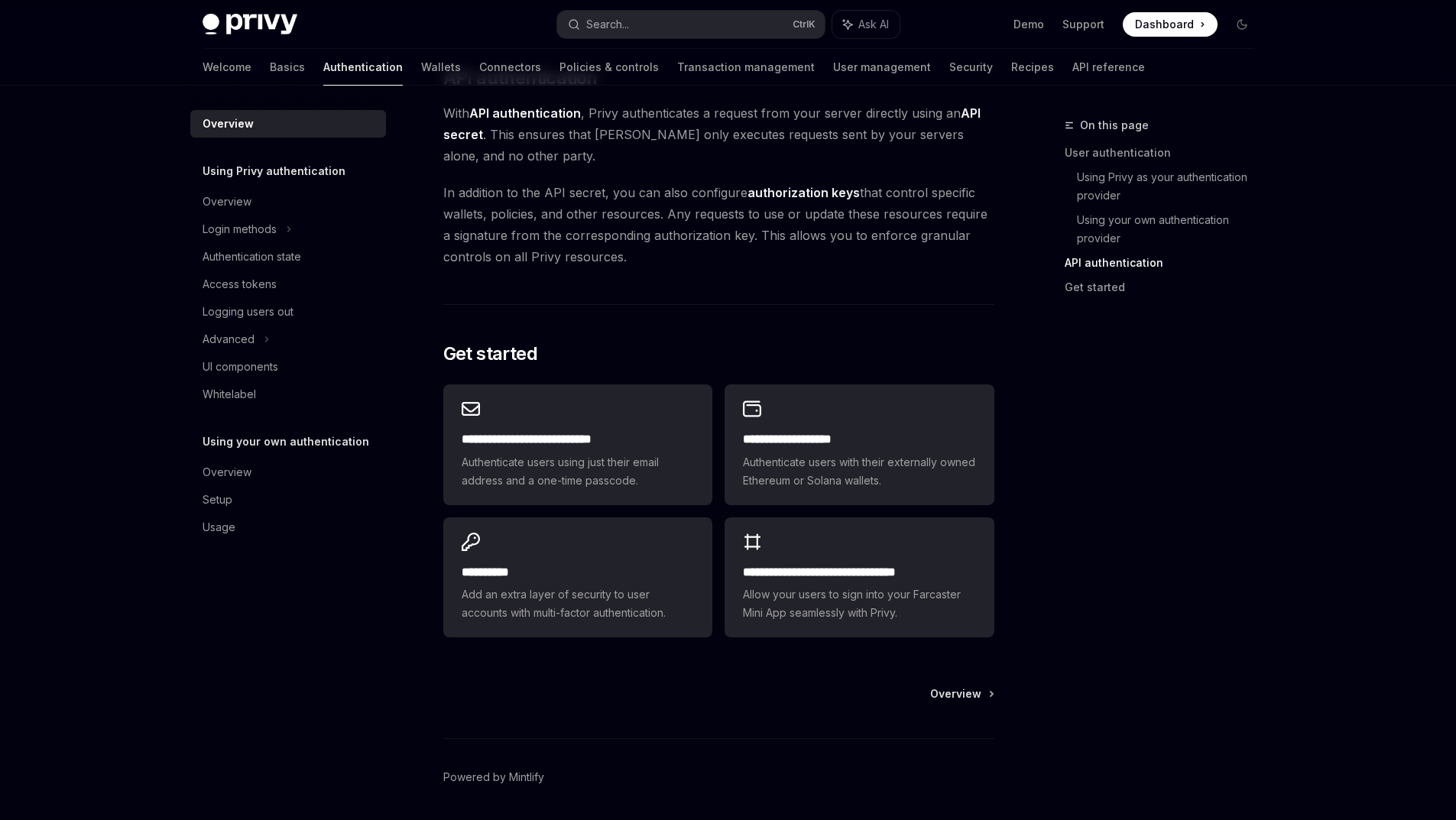
scroll to position [1070, 0]
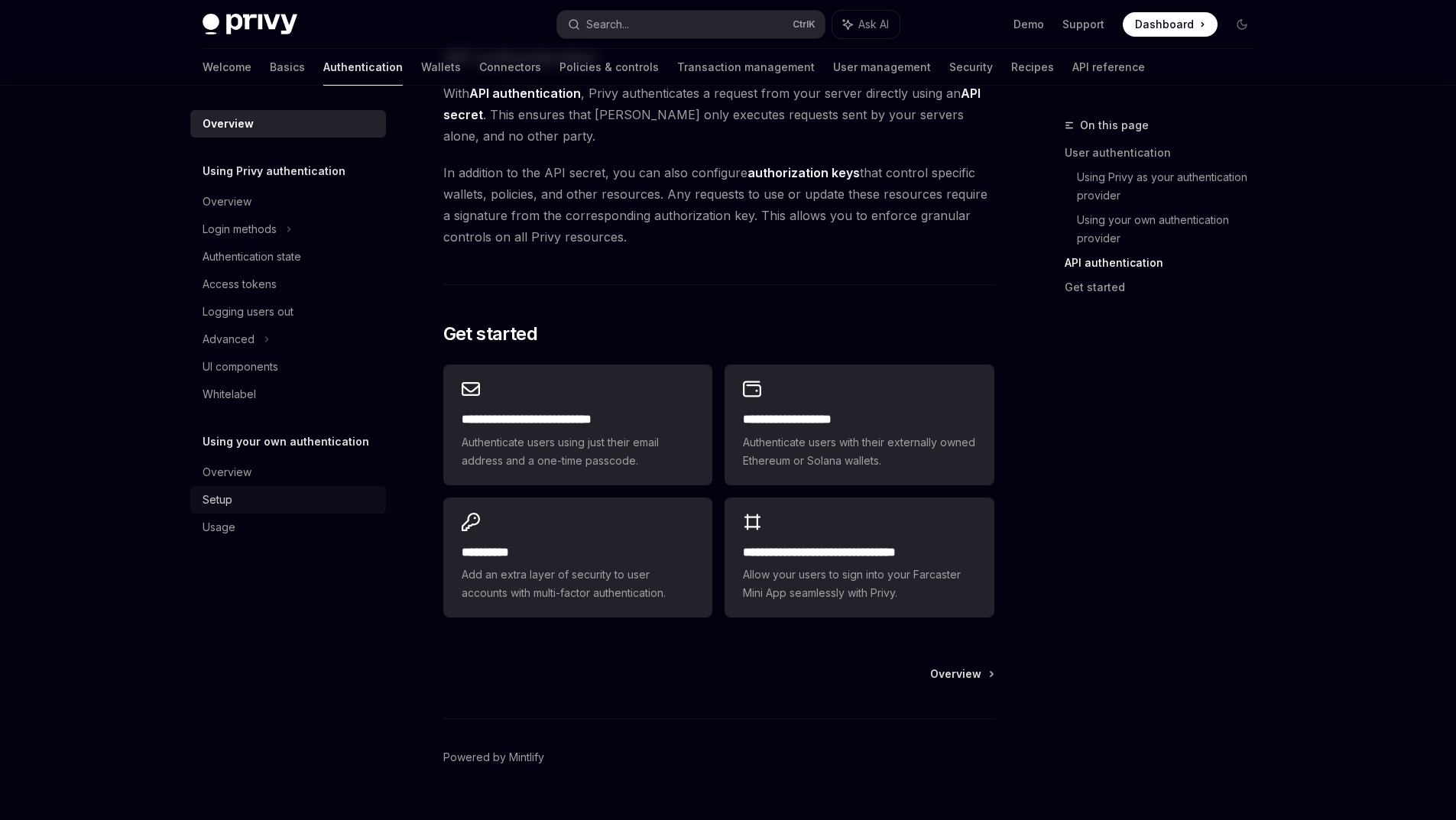
click at [247, 509] on div "Setup" at bounding box center [289, 500] width 175 height 18
type textarea "*"
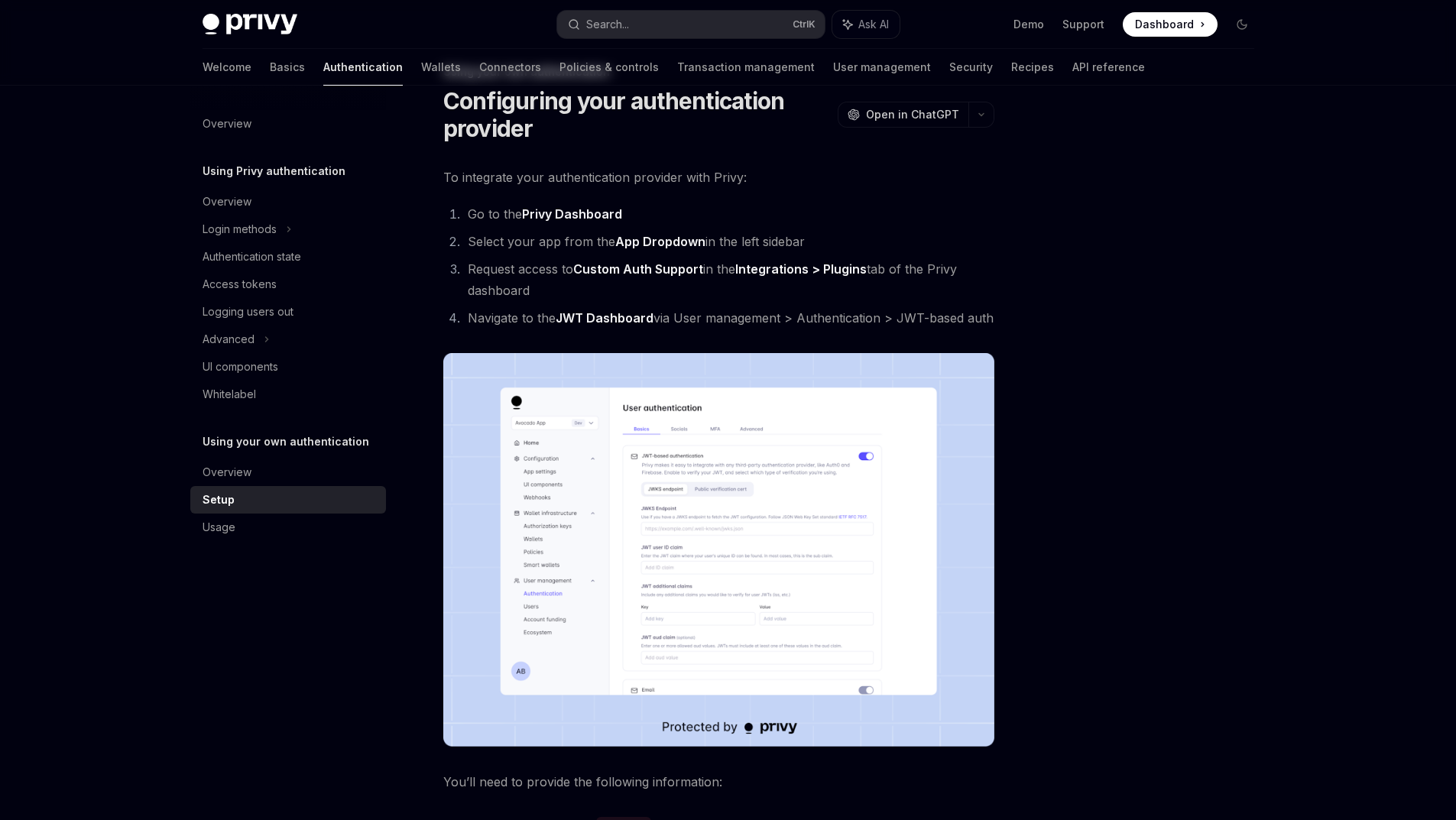
scroll to position [76, 0]
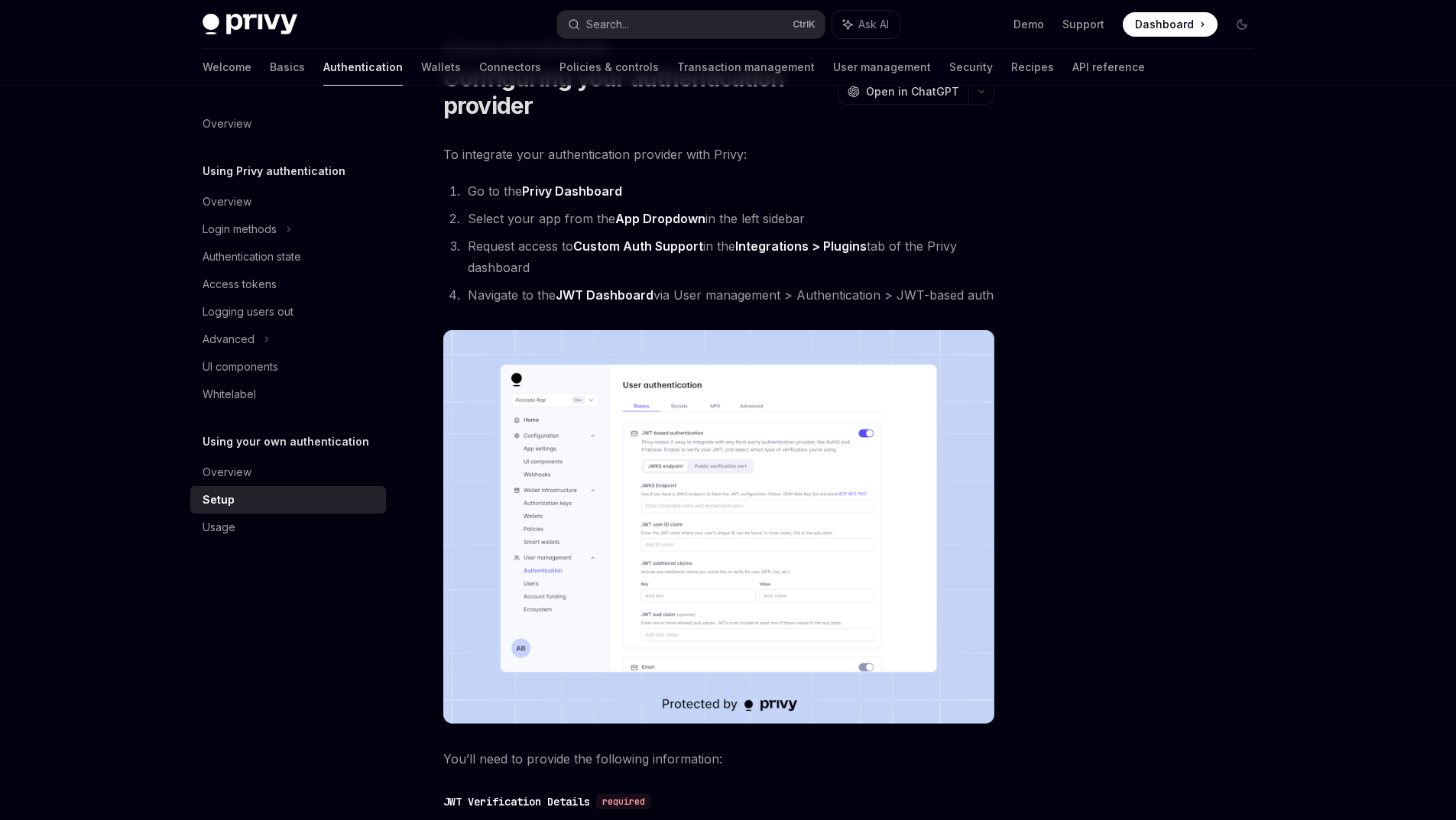
drag, startPoint x: 453, startPoint y: 539, endPoint x: 1195, endPoint y: 596, distance: 744.2
drag, startPoint x: 1195, startPoint y: 596, endPoint x: 1127, endPoint y: 613, distance: 70.1
click at [1127, 613] on div at bounding box center [1150, 468] width 233 height 704
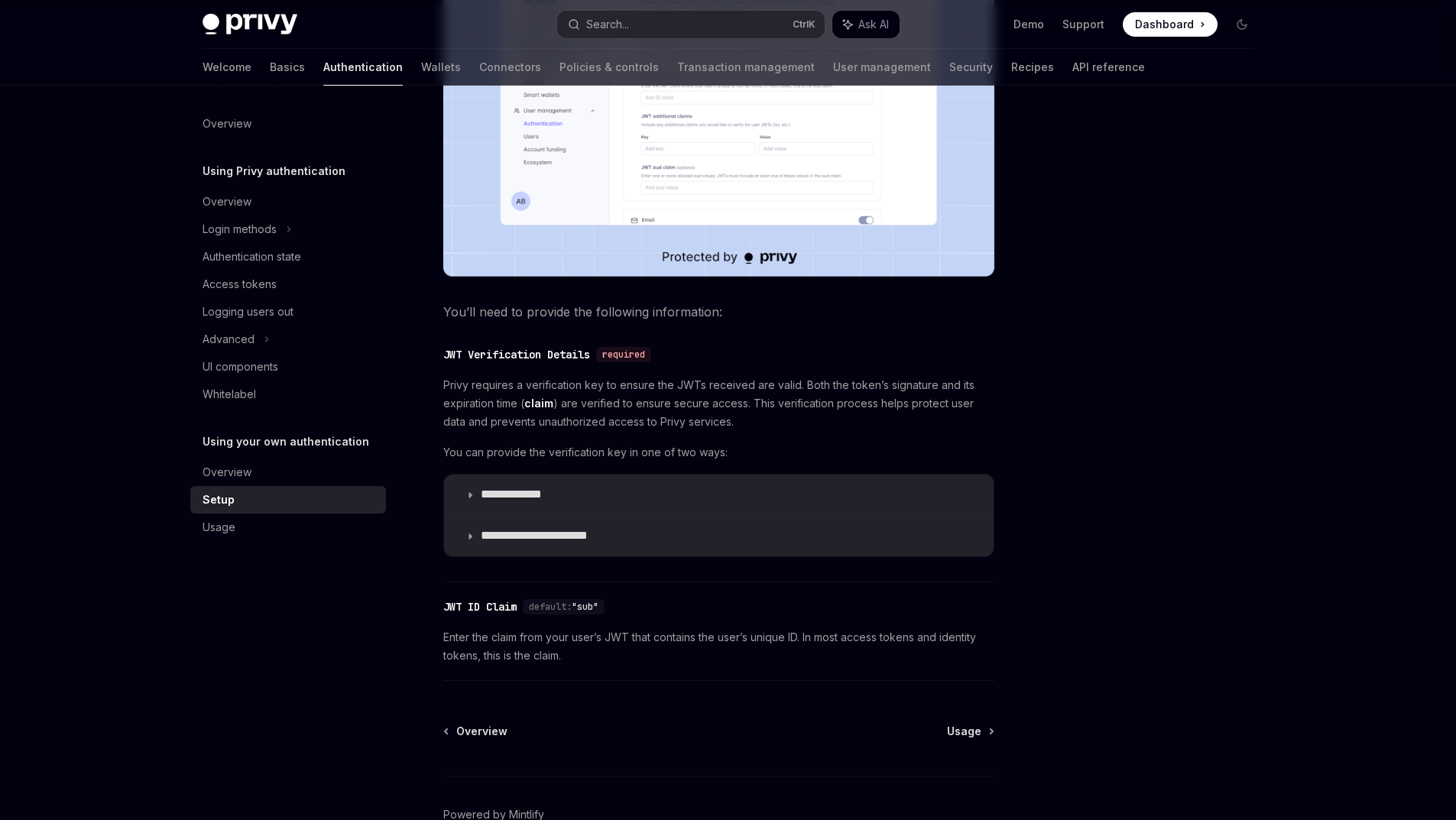
scroll to position [611, 0]
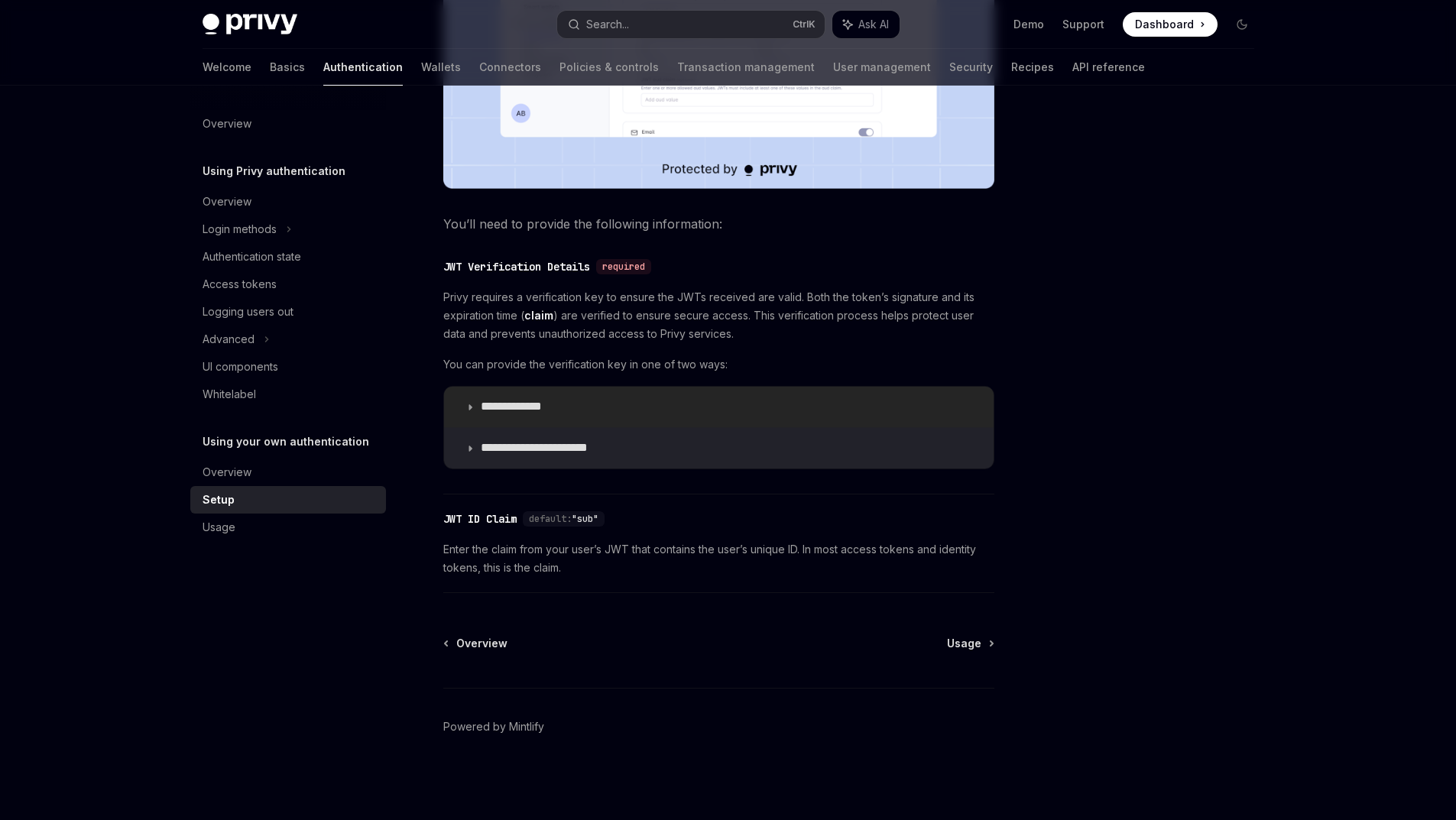
click at [557, 415] on p "**********" at bounding box center [529, 407] width 97 height 16
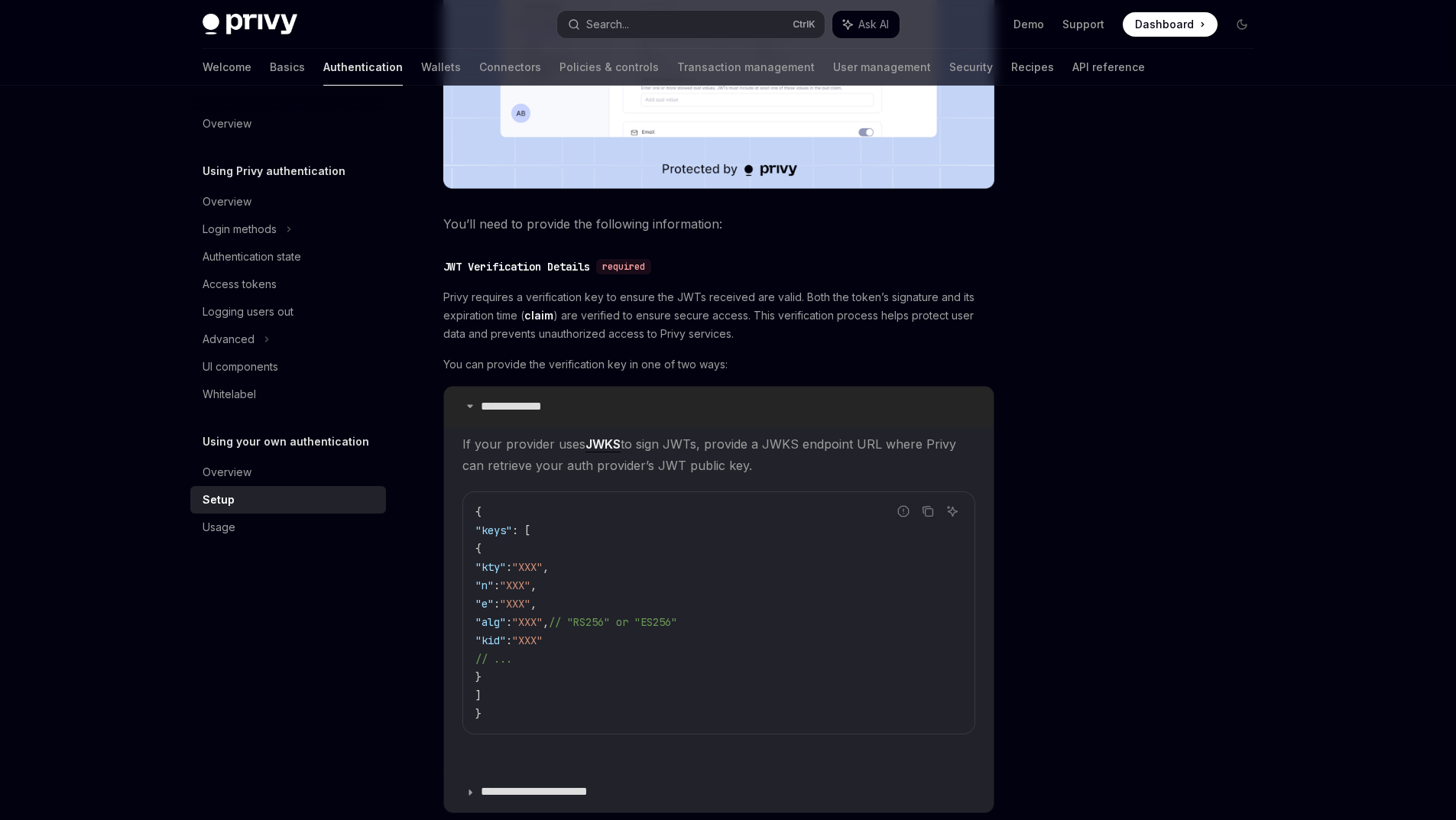
click at [557, 415] on p "**********" at bounding box center [529, 407] width 97 height 16
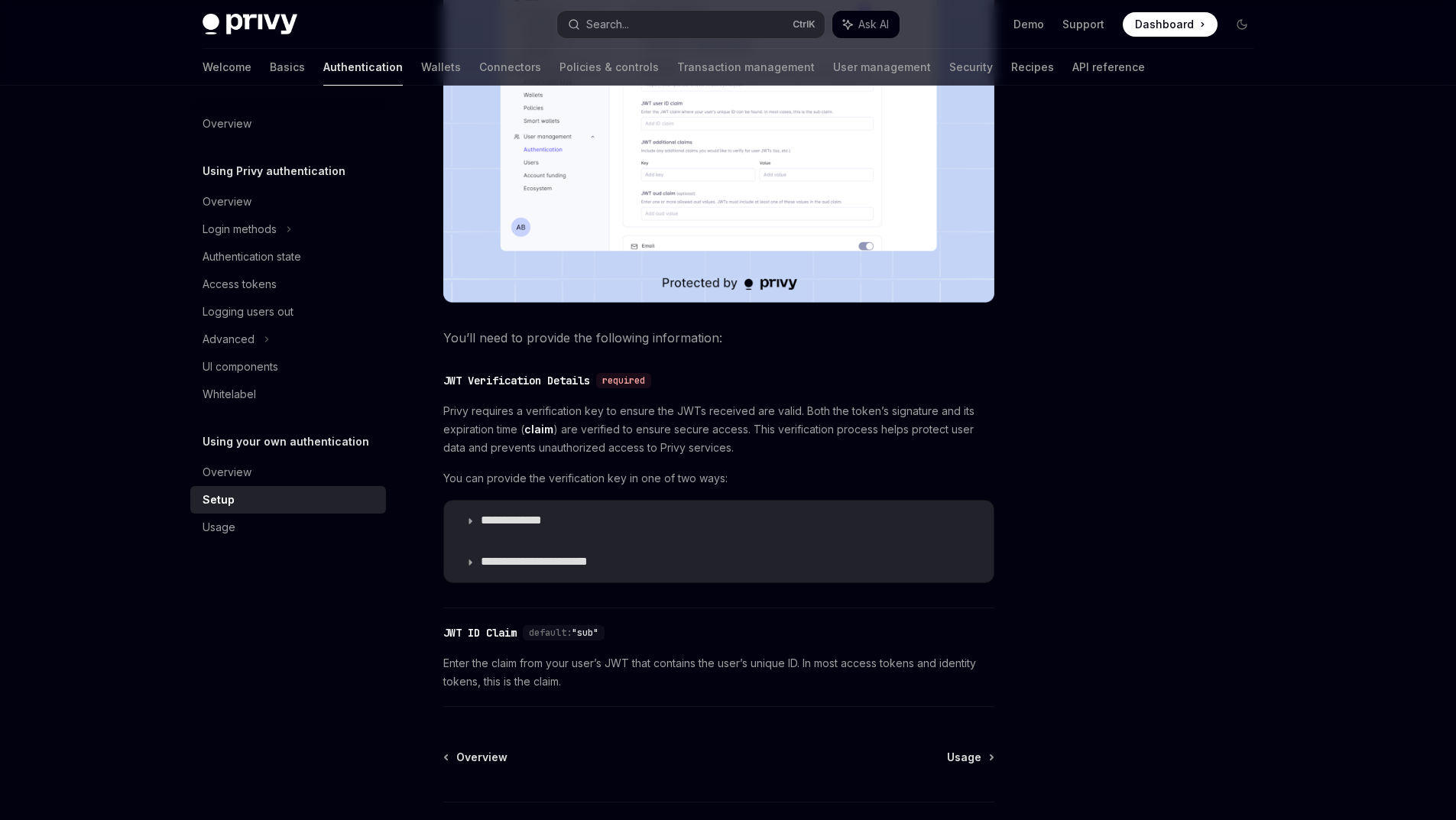
scroll to position [470, 0]
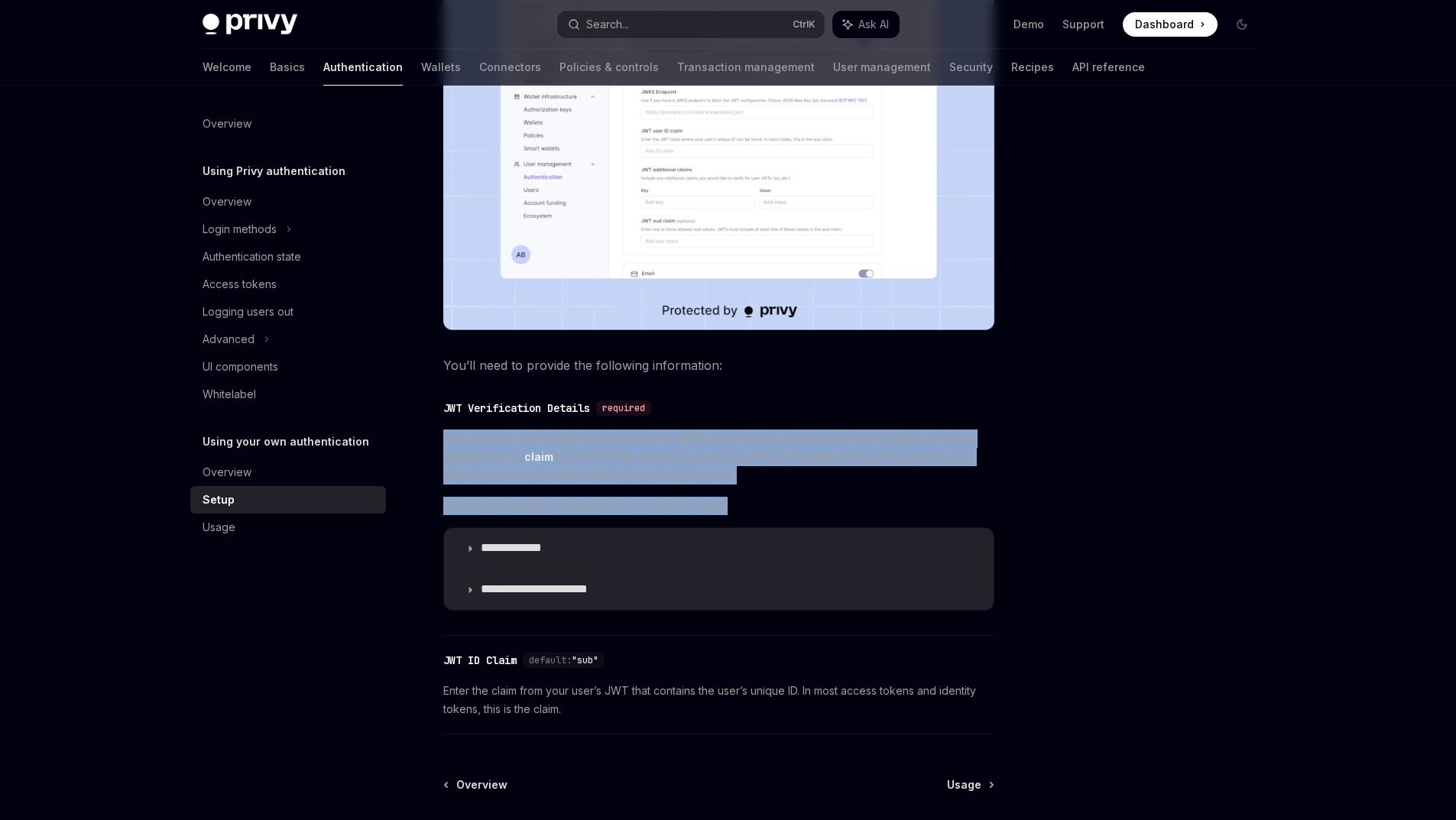
drag, startPoint x: 734, startPoint y: 564, endPoint x: 426, endPoint y: 487, distance: 317.5
click at [443, 487] on div "**********" at bounding box center [719, 519] width 551 height 181
click at [583, 484] on span "Privy requires a verification key to ensure the JWTs received are valid. Both t…" at bounding box center [719, 456] width 551 height 55
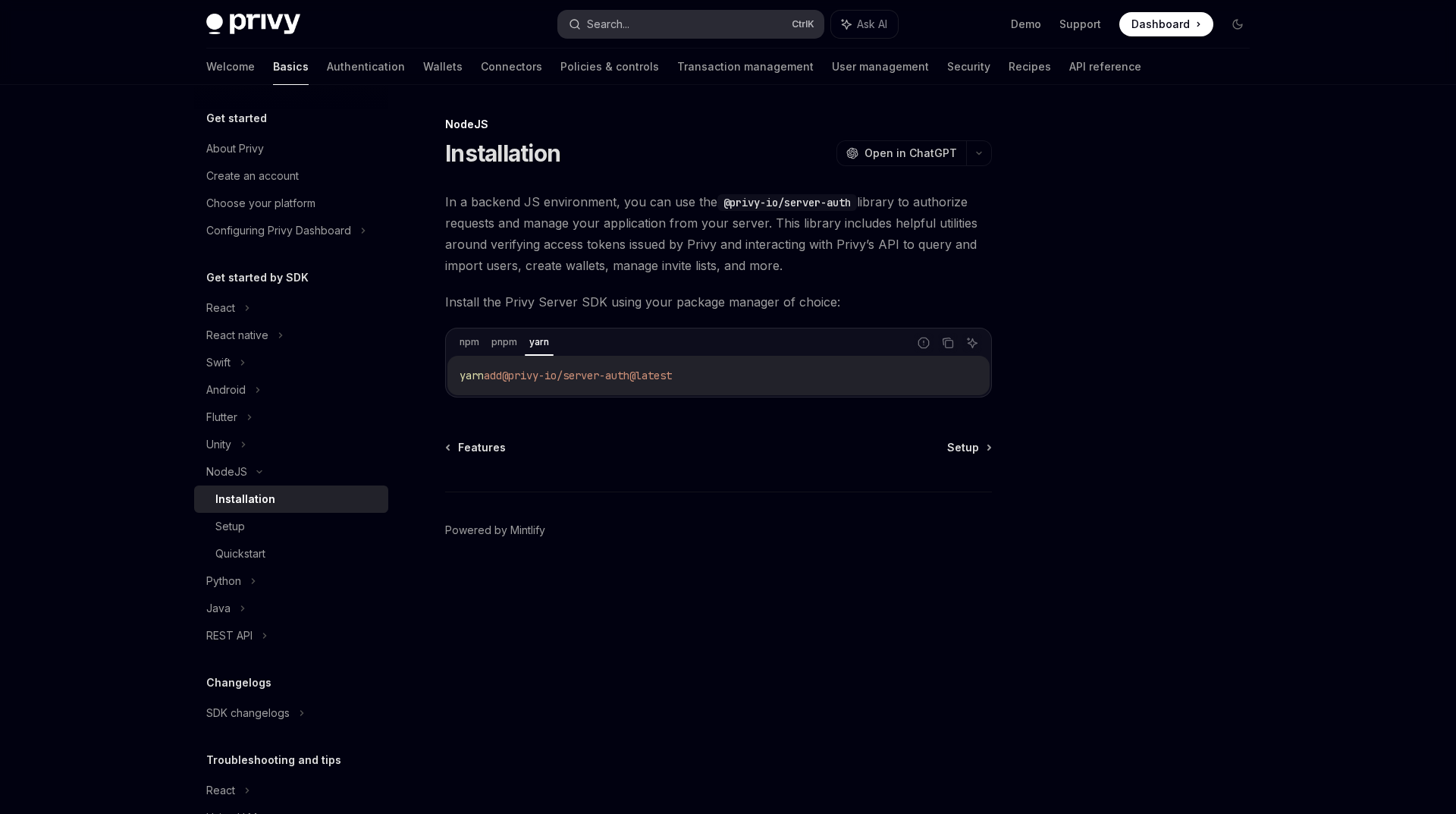
click at [697, 19] on button "Search... Ctrl K" at bounding box center [691, 24] width 265 height 28
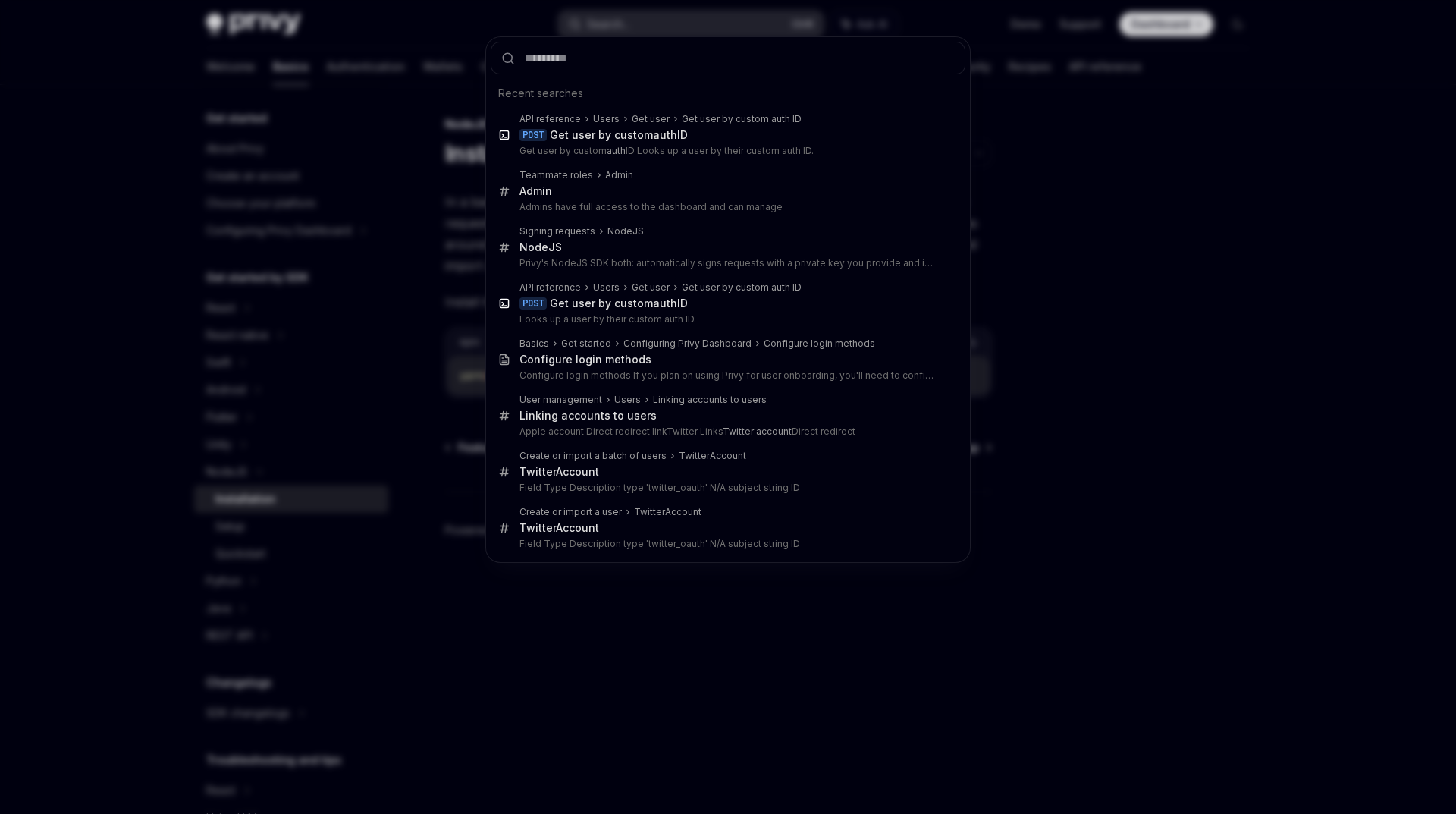
type input "*"
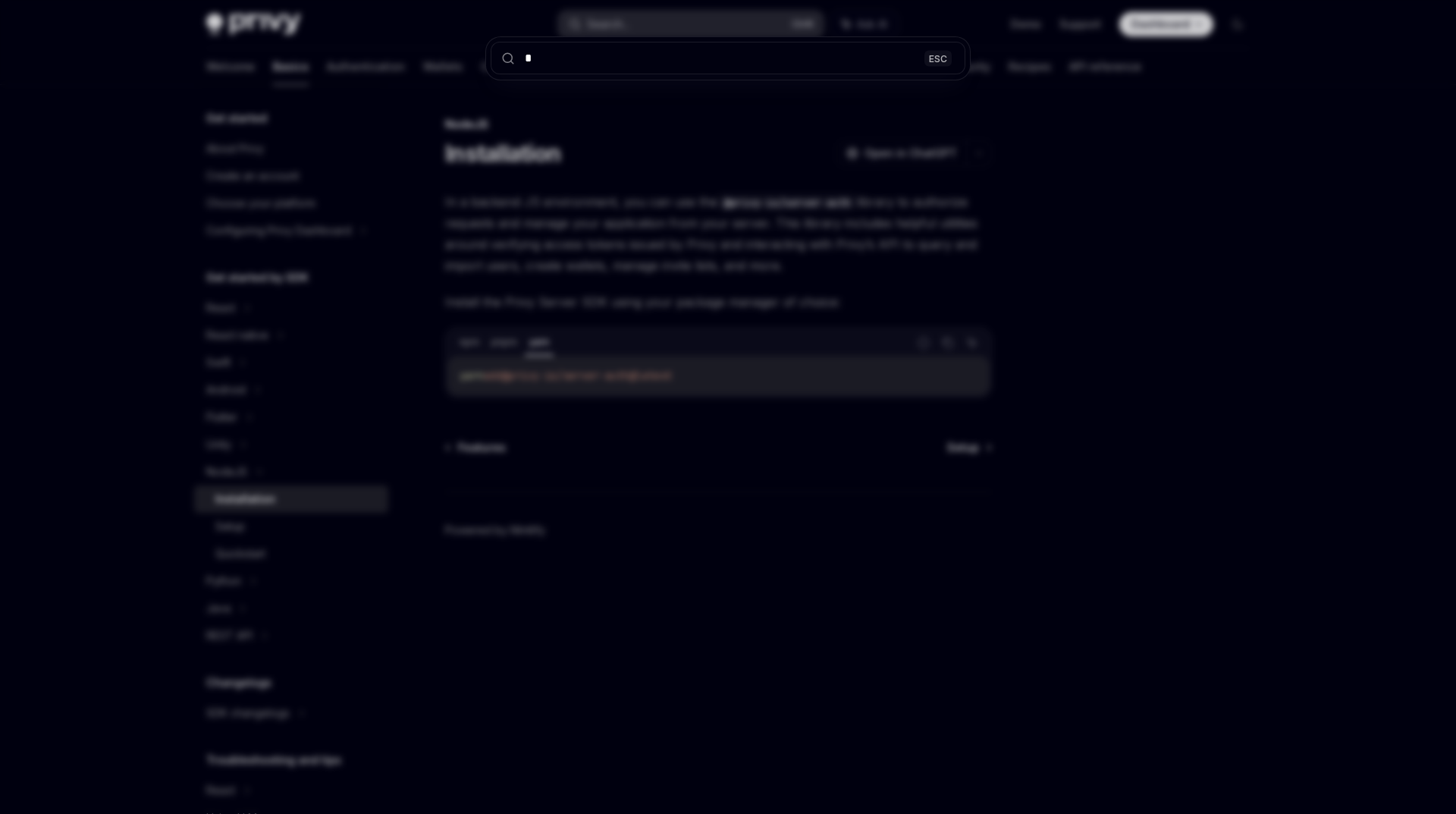
type textarea "*"
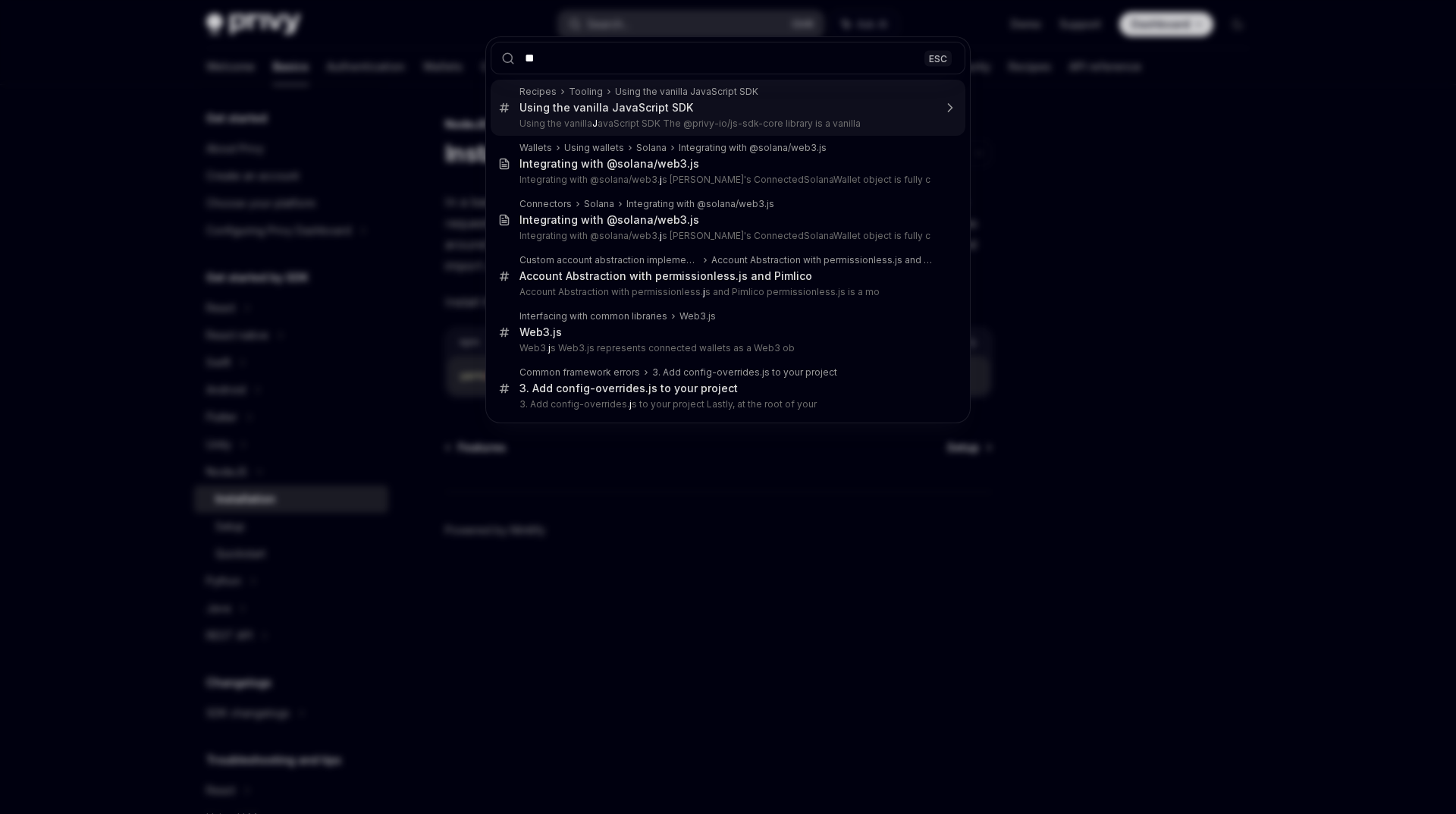
type input "***"
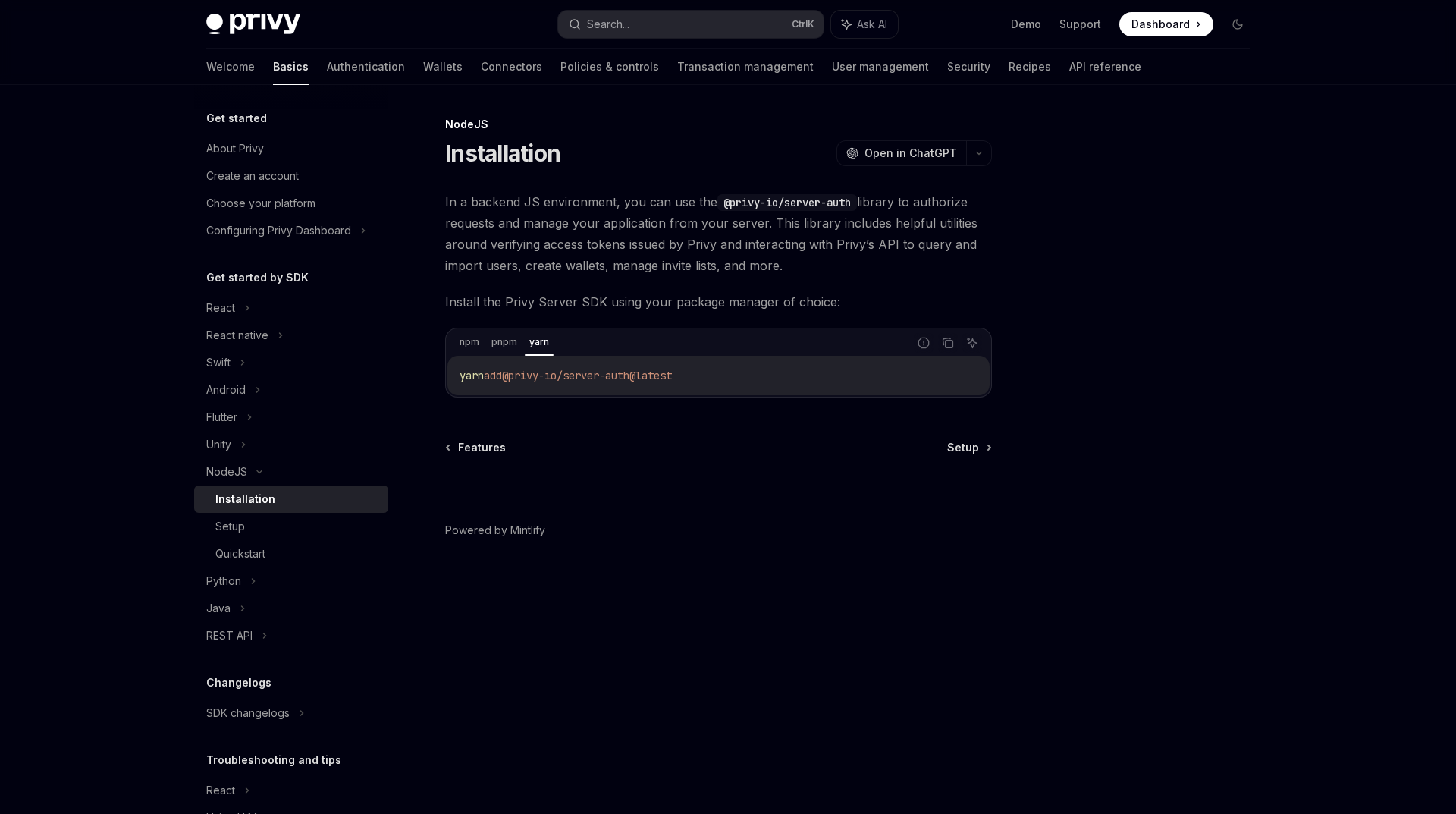
type textarea "*"
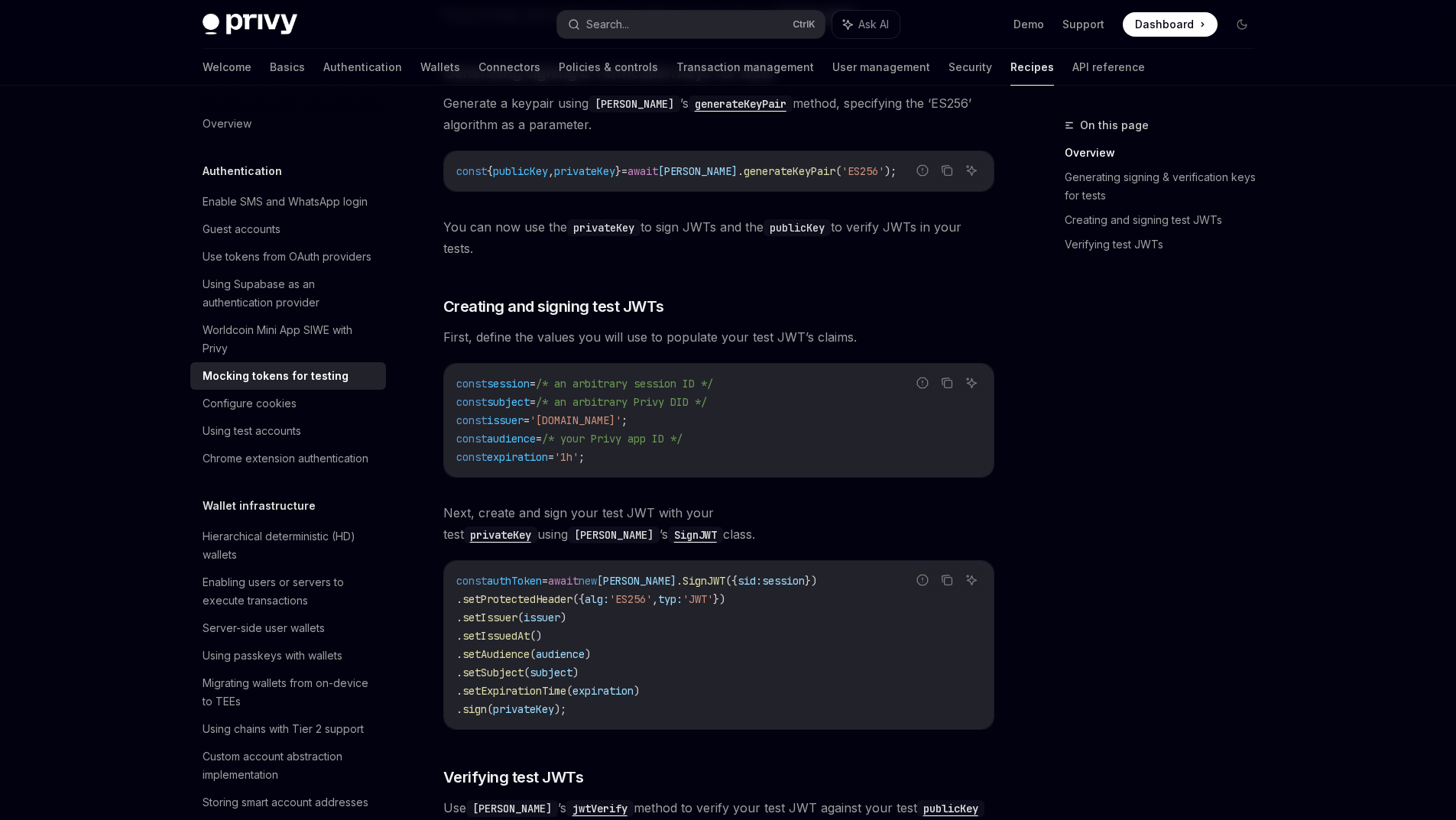
scroll to position [384, 0]
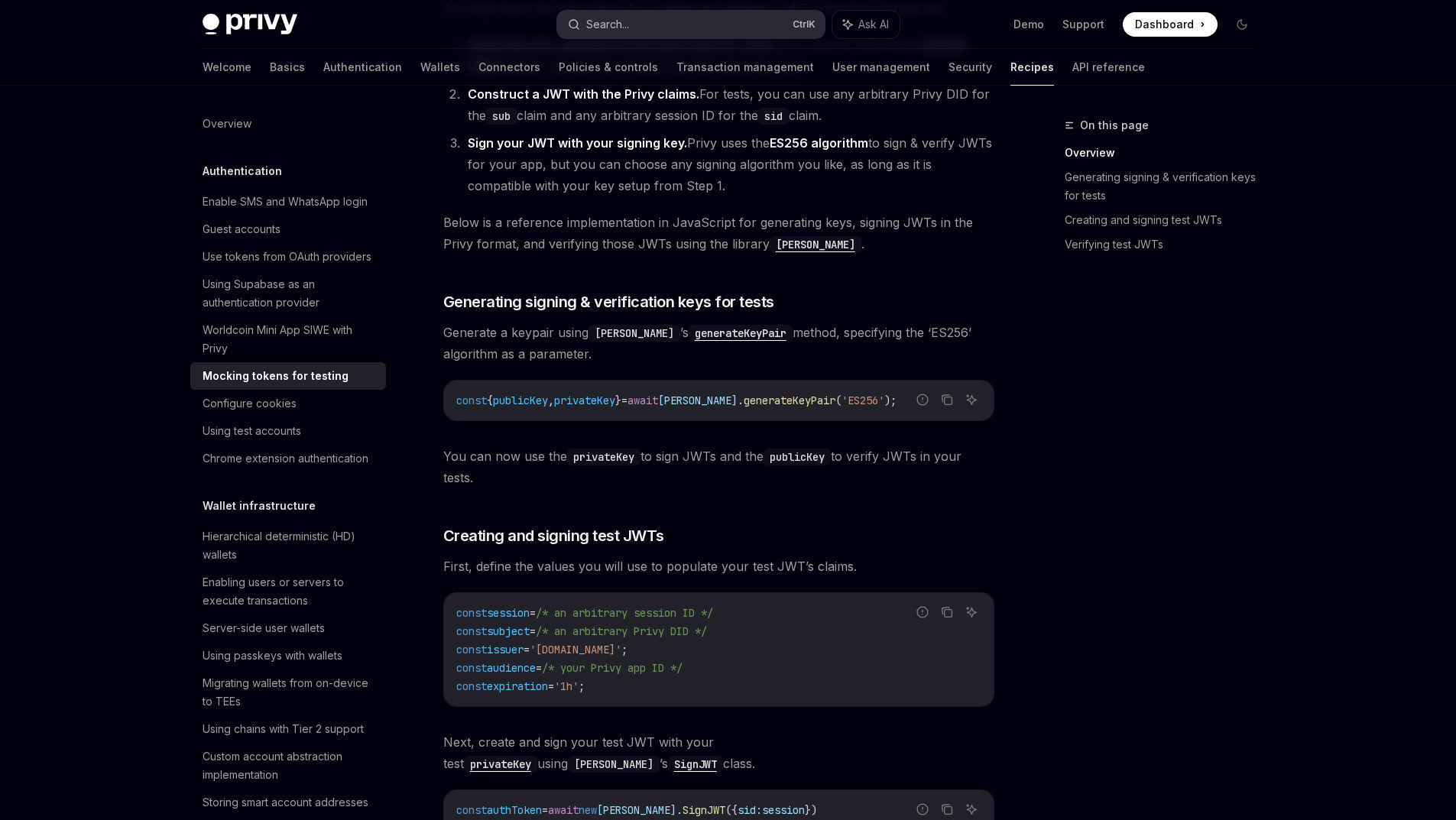
click at [606, 39] on button "Search... Ctrl K" at bounding box center [691, 25] width 267 height 28
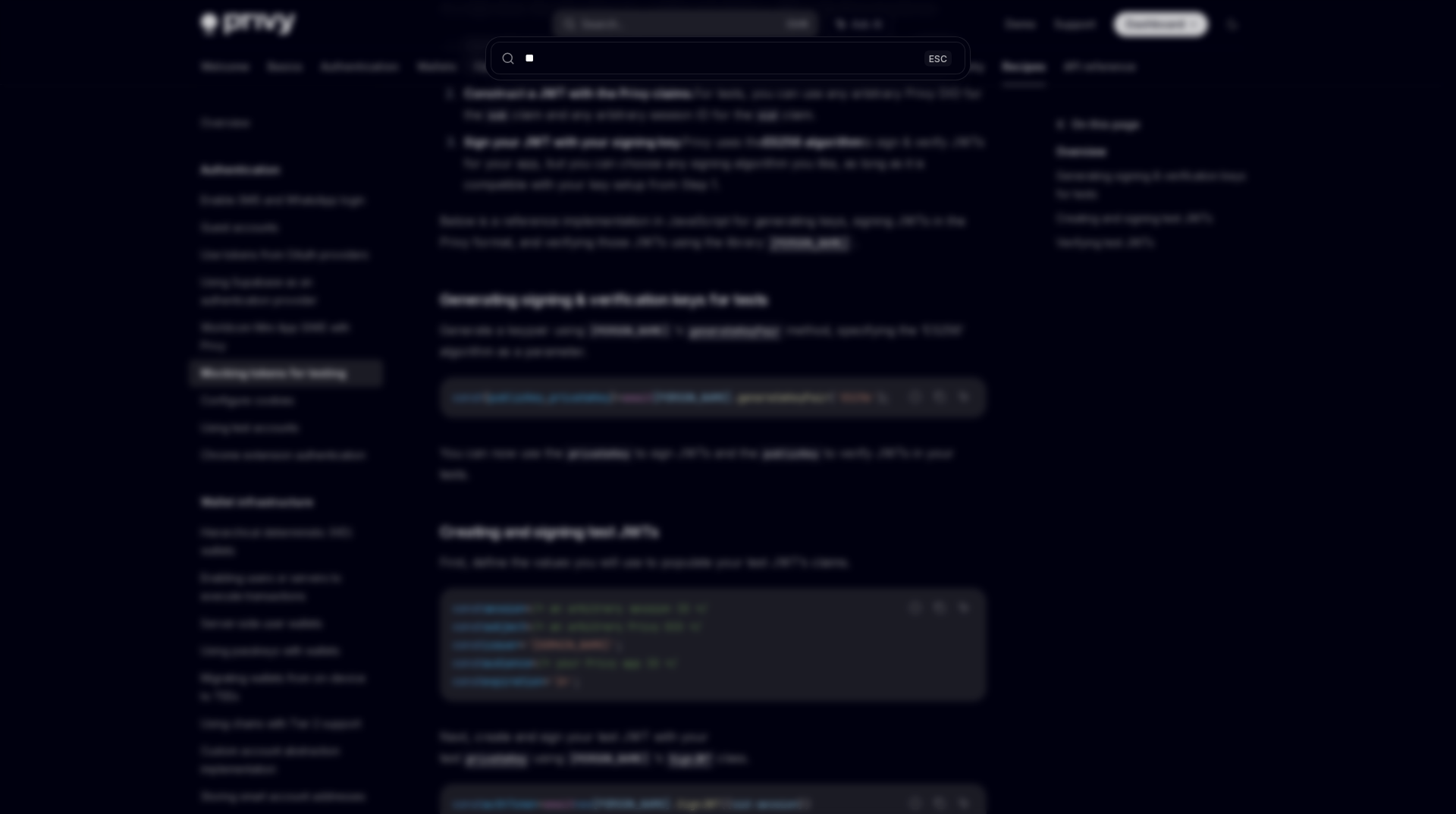
type input "***"
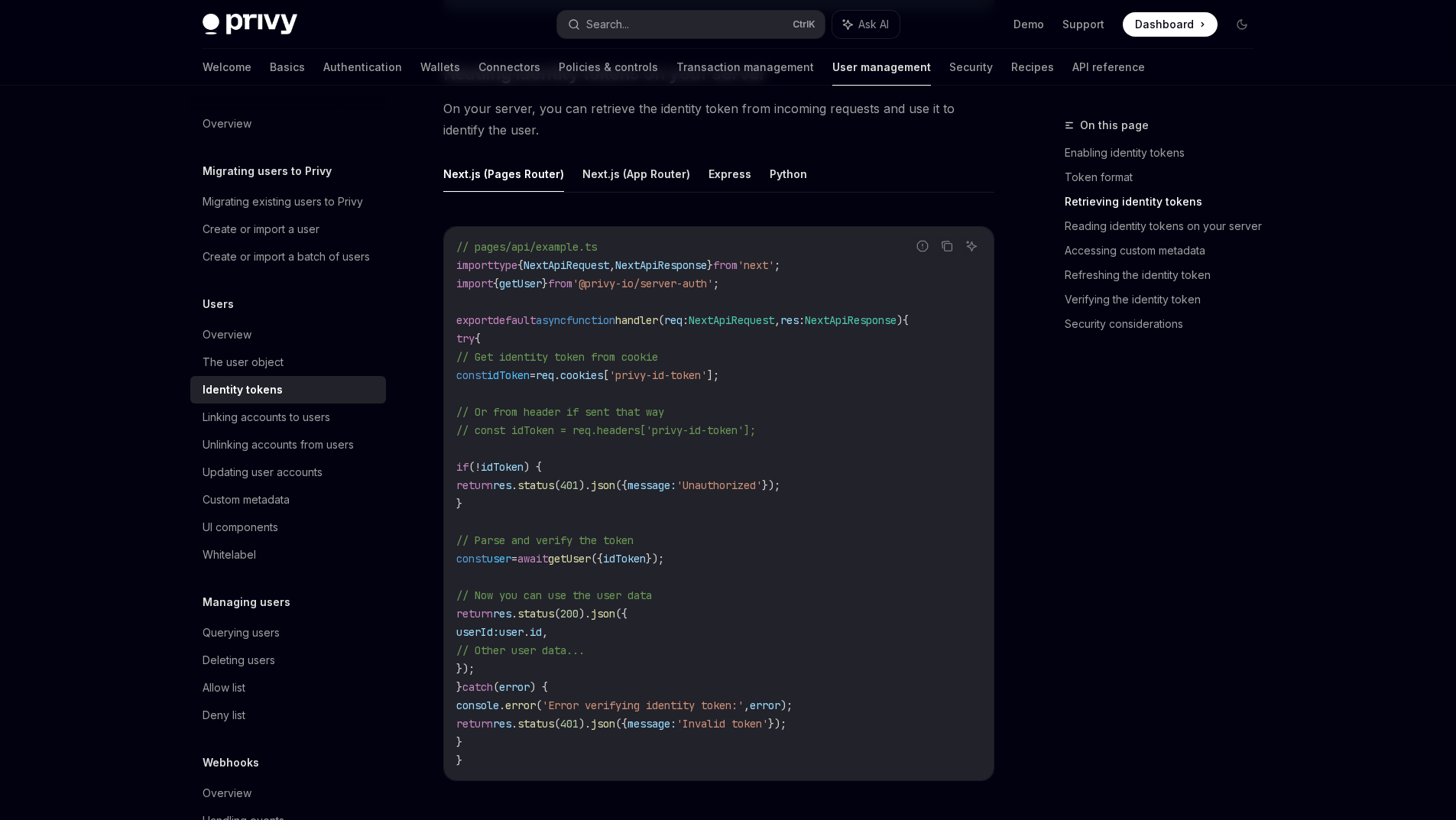
scroll to position [2078, 0]
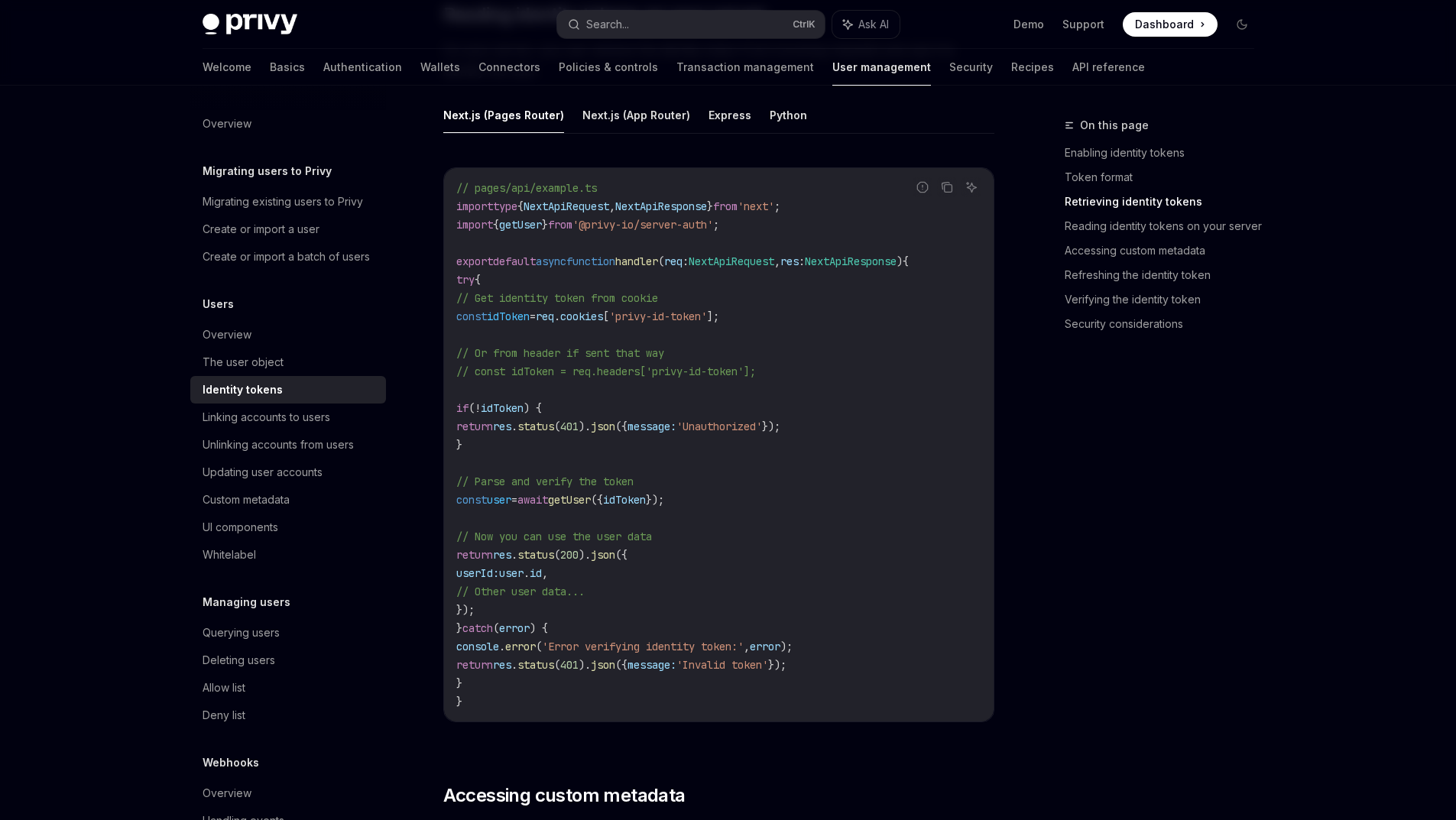
click at [646, 506] on span "idToken" at bounding box center [624, 500] width 43 height 14
click at [953, 641] on code "// pages/api/example.ts import type { NextApiRequest , NextApiResponse } from '…" at bounding box center [719, 444] width 525 height 532
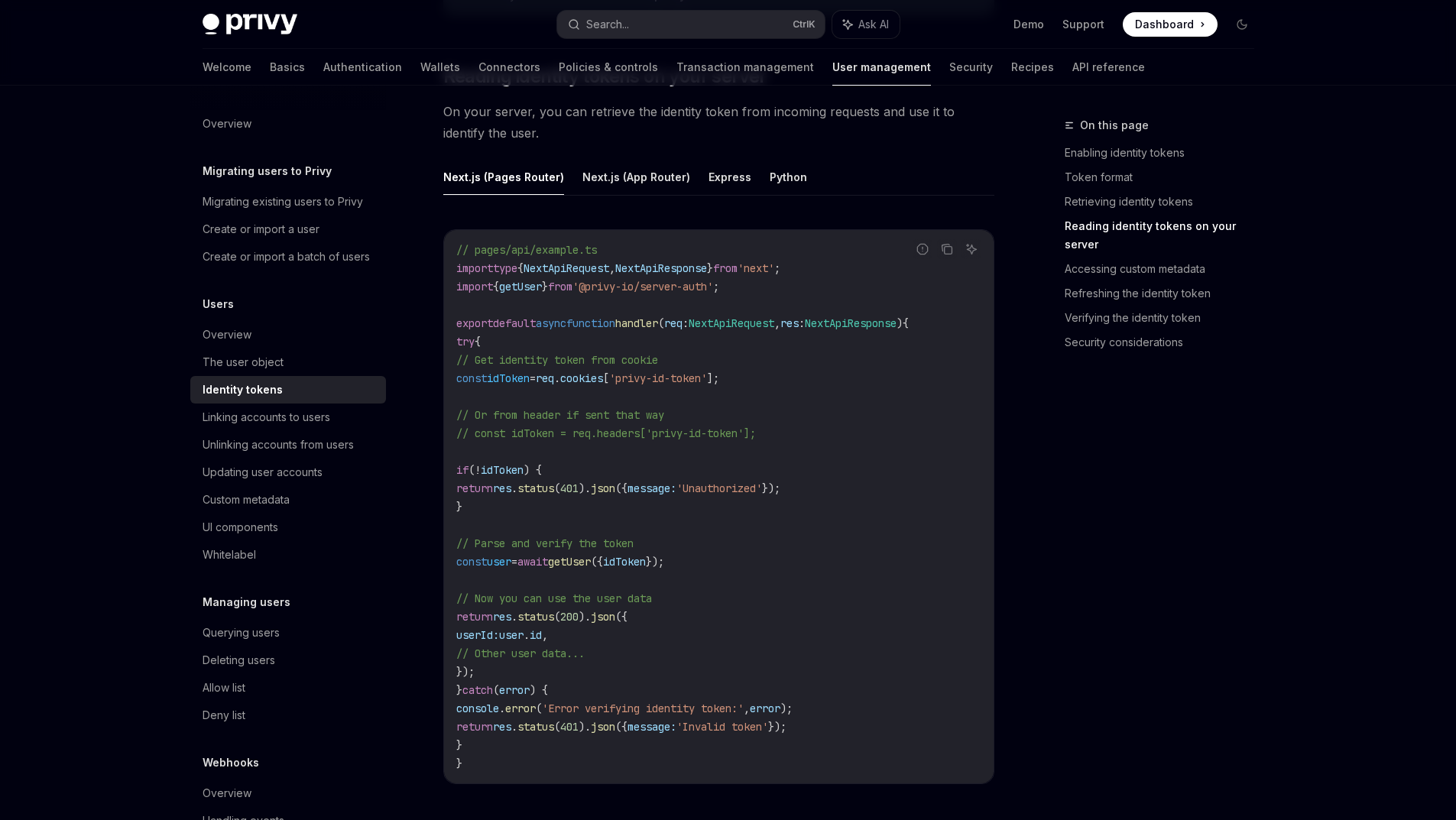
scroll to position [2231, 0]
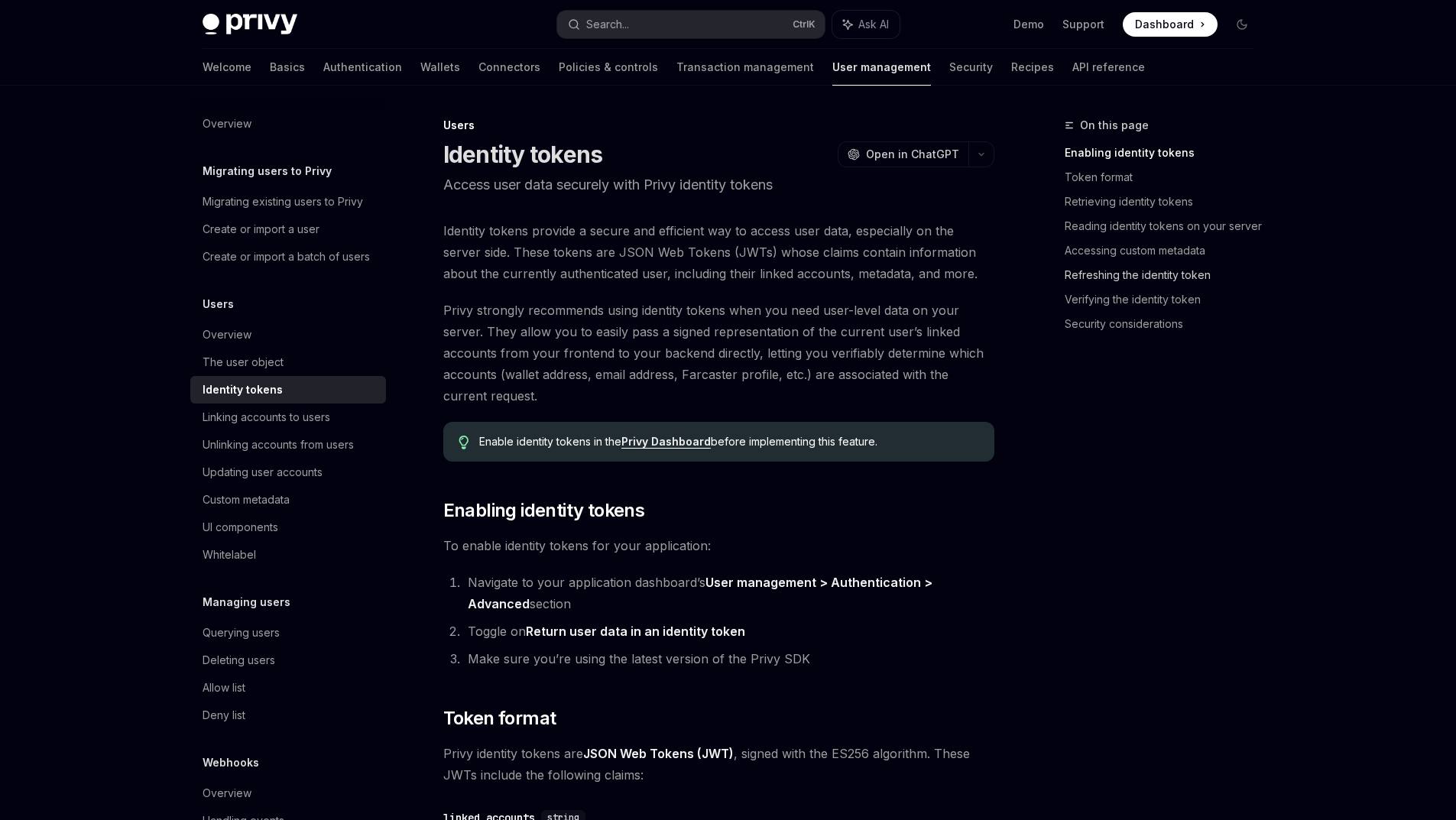
click at [1109, 288] on link "Refreshing the identity token" at bounding box center [1165, 275] width 202 height 25
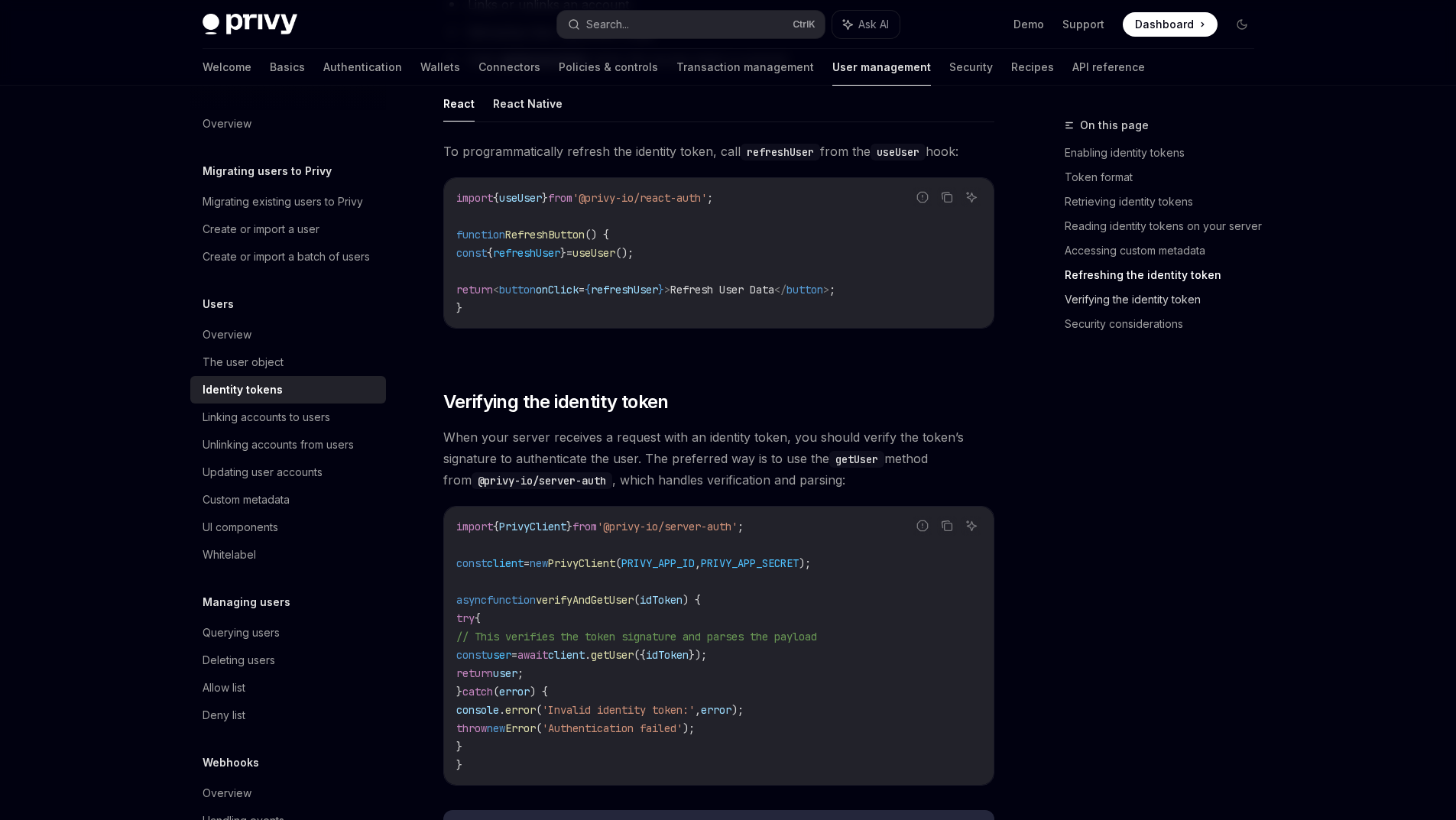
click at [1116, 312] on link "Verifying the identity token" at bounding box center [1165, 300] width 202 height 25
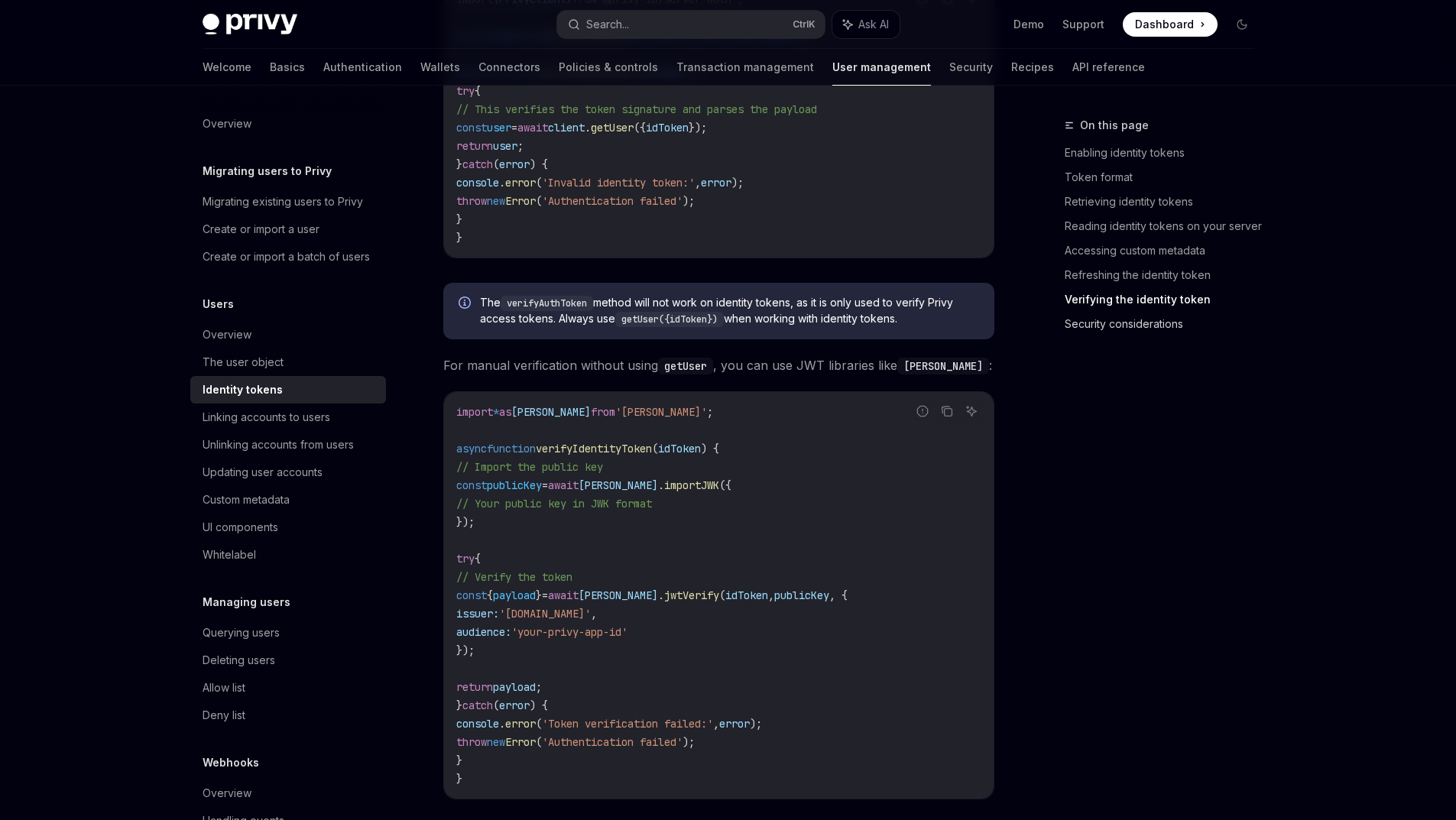
click at [1114, 336] on link "Security considerations" at bounding box center [1165, 324] width 202 height 25
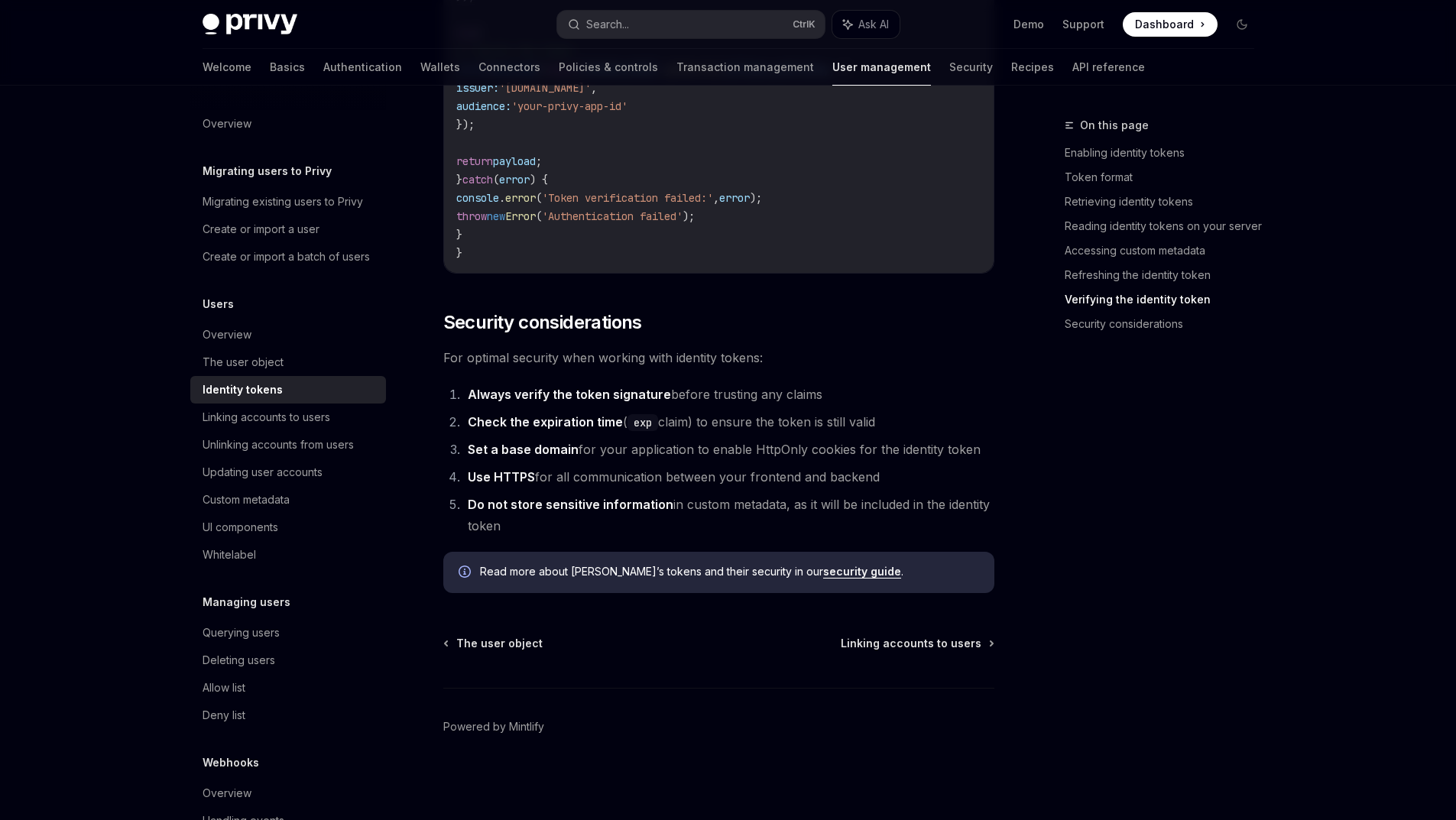
scroll to position [5172, 0]
drag, startPoint x: 658, startPoint y: 454, endPoint x: 649, endPoint y: 419, distance: 36.1
click at [215, 509] on div "Custom metadata" at bounding box center [246, 500] width 87 height 18
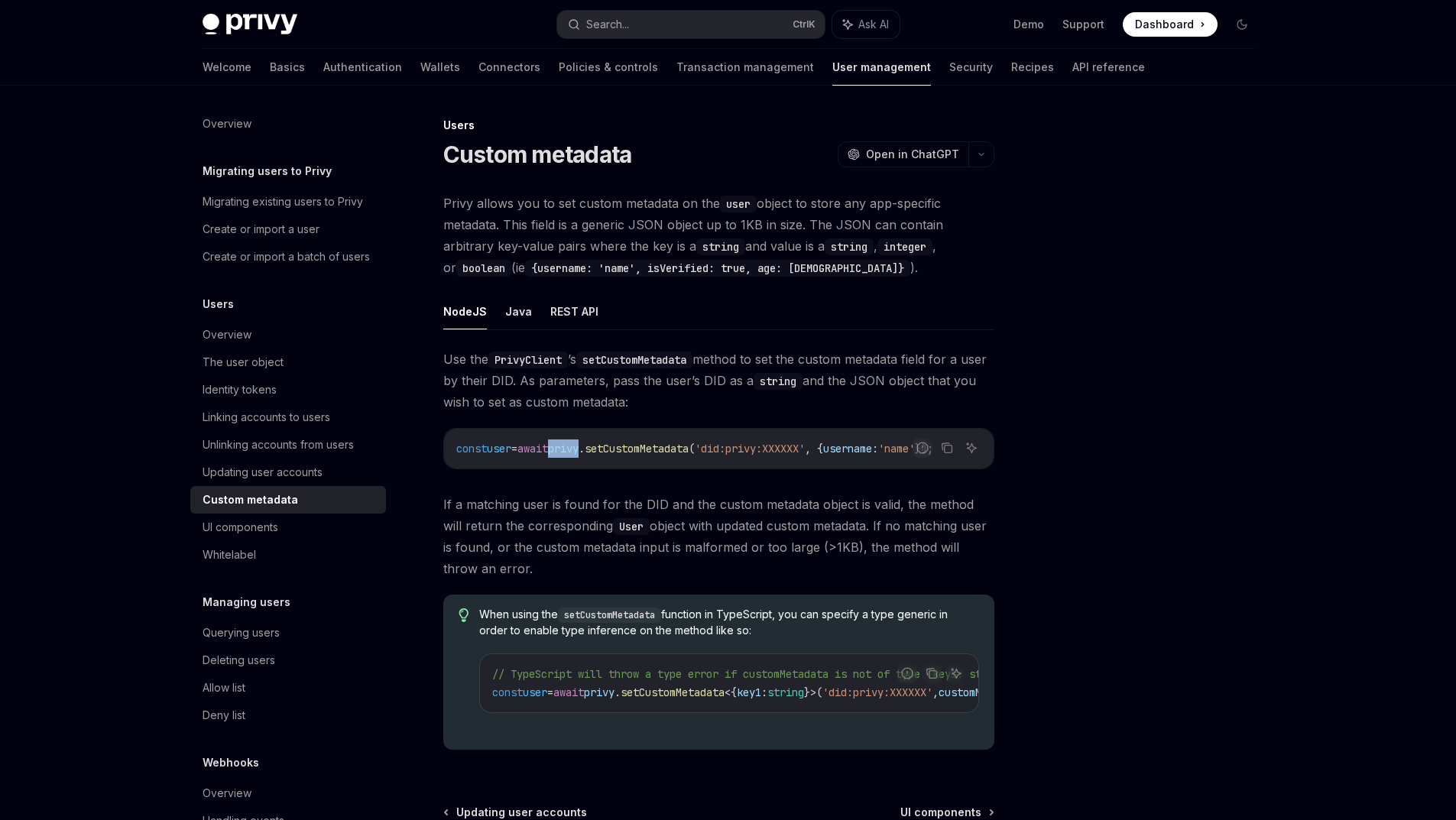
drag, startPoint x: 572, startPoint y: 496, endPoint x: 595, endPoint y: 498, distance: 23.1
click at [595, 469] on div "const user = await privy . setCustomMetadata ( 'did:privy:XXXXXX' , { username:…" at bounding box center [719, 448] width 550 height 40
click at [525, 401] on span "Use the PrivyClient ’s setCustomMetadata method to set the custom metadata fiel…" at bounding box center [719, 380] width 551 height 64
click at [733, 513] on div "Use the PrivyClient ’s setCustomMetadata method to set the custom metadata fiel…" at bounding box center [719, 555] width 551 height 414
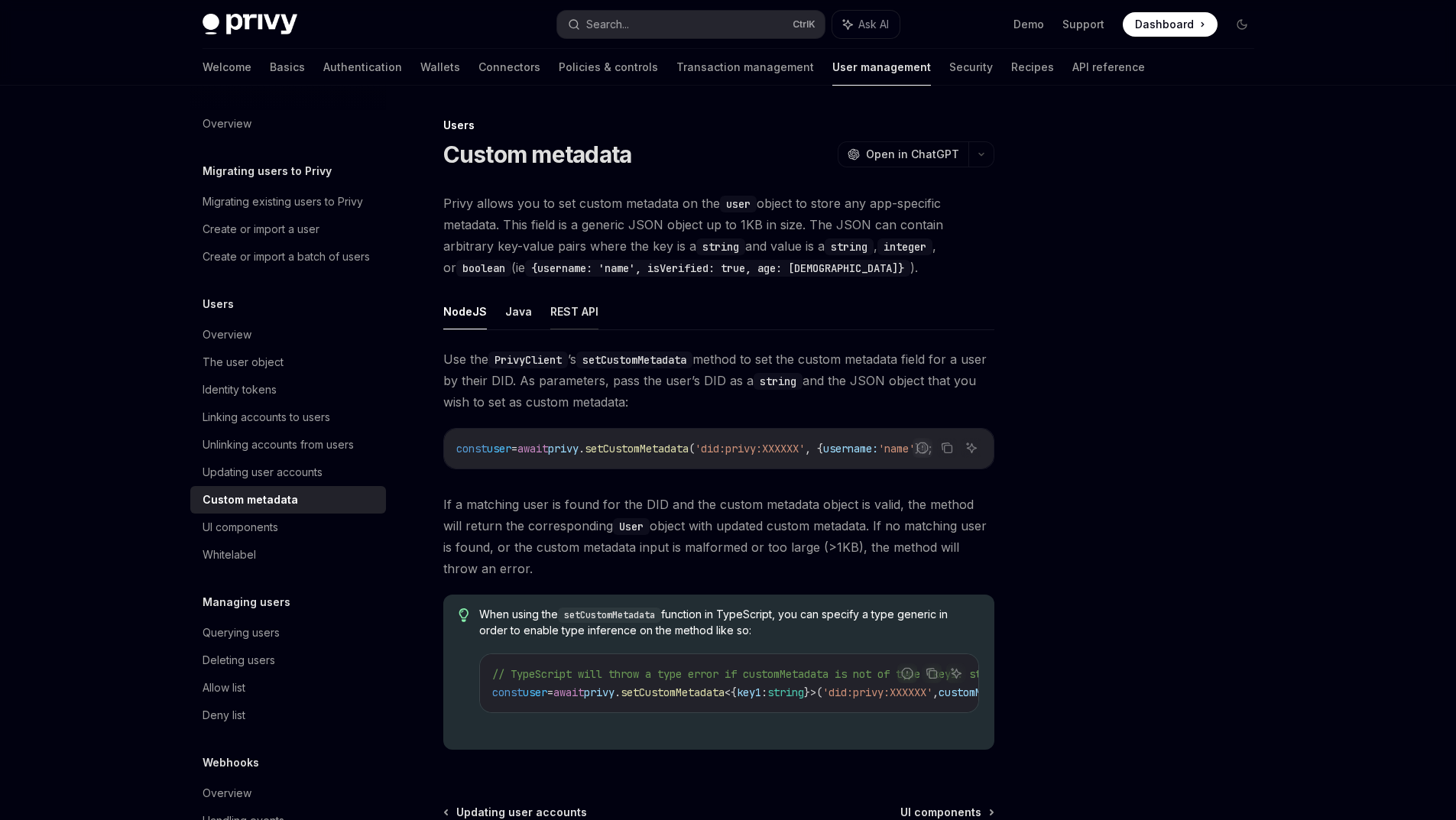
click at [551, 329] on button "REST API" at bounding box center [574, 311] width 48 height 36
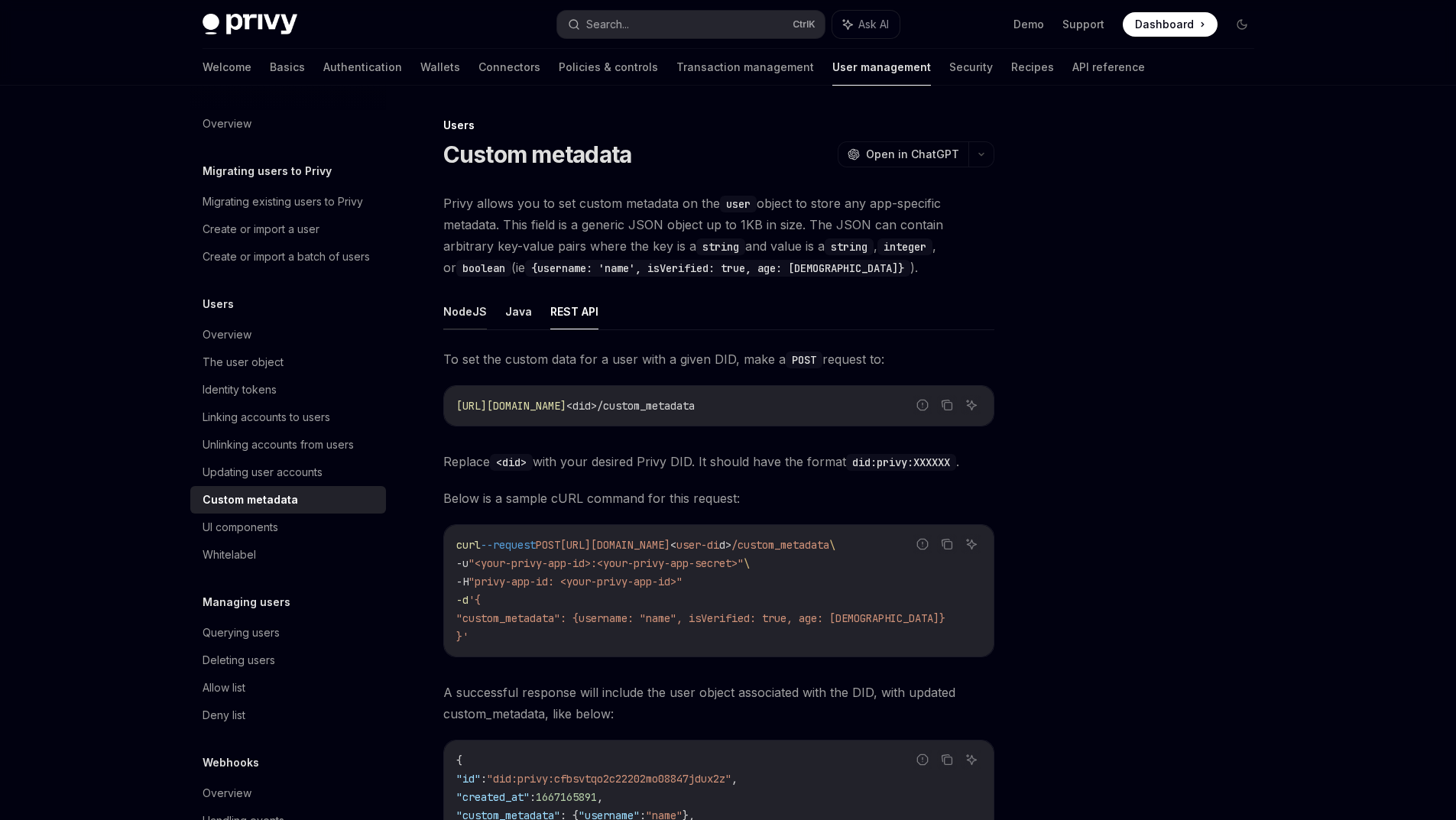
click at [447, 329] on button "NodeJS" at bounding box center [465, 311] width 43 height 36
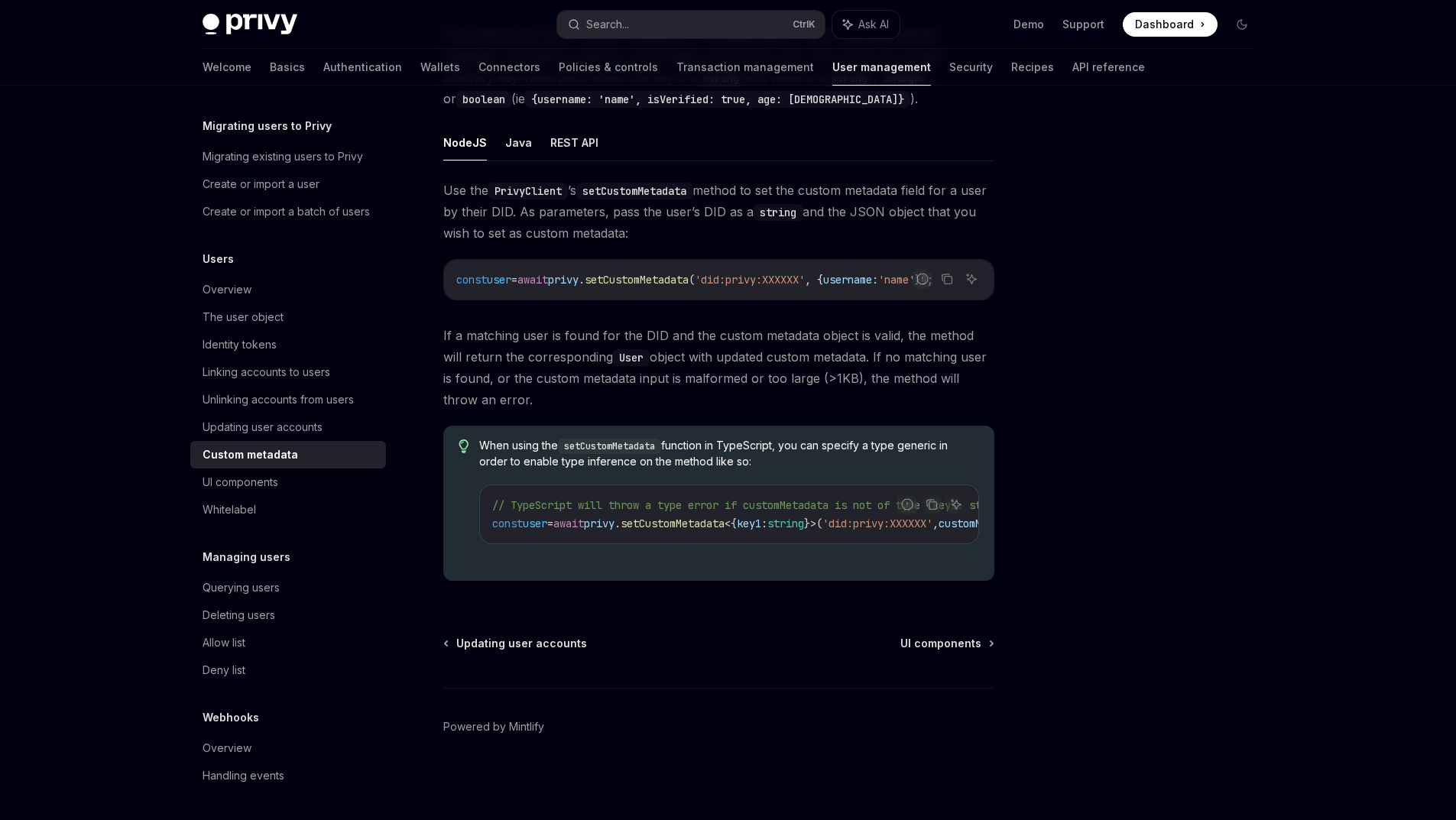
scroll to position [229, 0]
drag, startPoint x: 214, startPoint y: 713, endPoint x: 211, endPoint y: 738, distance: 25.2
click at [213, 713] on h5 "Webhooks" at bounding box center [230, 718] width 57 height 18
click at [202, 739] on div "Overview" at bounding box center [227, 748] width 49 height 18
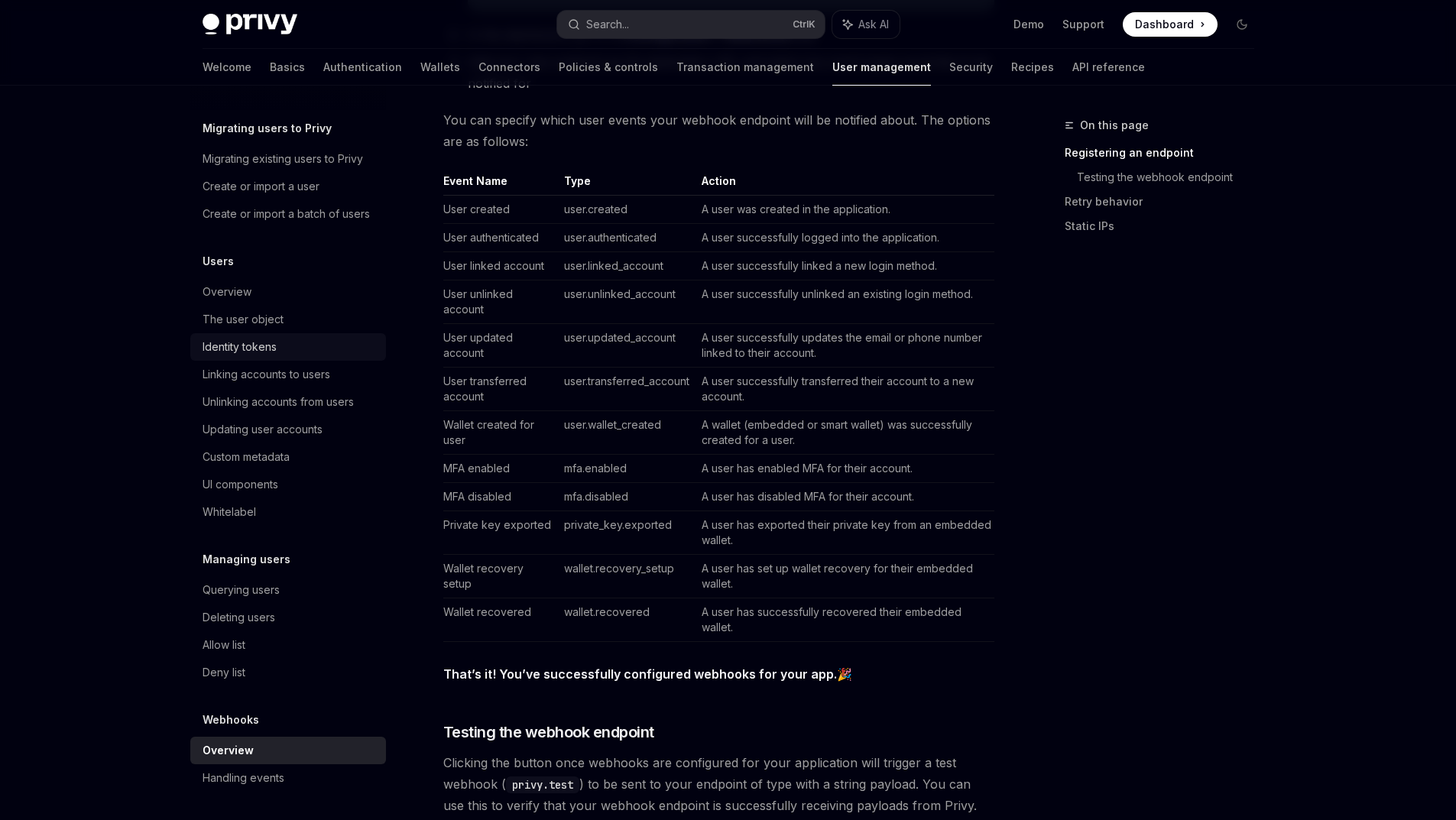
scroll to position [42, 0]
drag, startPoint x: 631, startPoint y: 282, endPoint x: 552, endPoint y: 278, distance: 79.1
click at [558, 224] on td "user.created" at bounding box center [627, 210] width 138 height 29
click at [571, 224] on td "user.created" at bounding box center [627, 210] width 138 height 29
click at [627, 224] on td "user.created" at bounding box center [627, 210] width 138 height 29
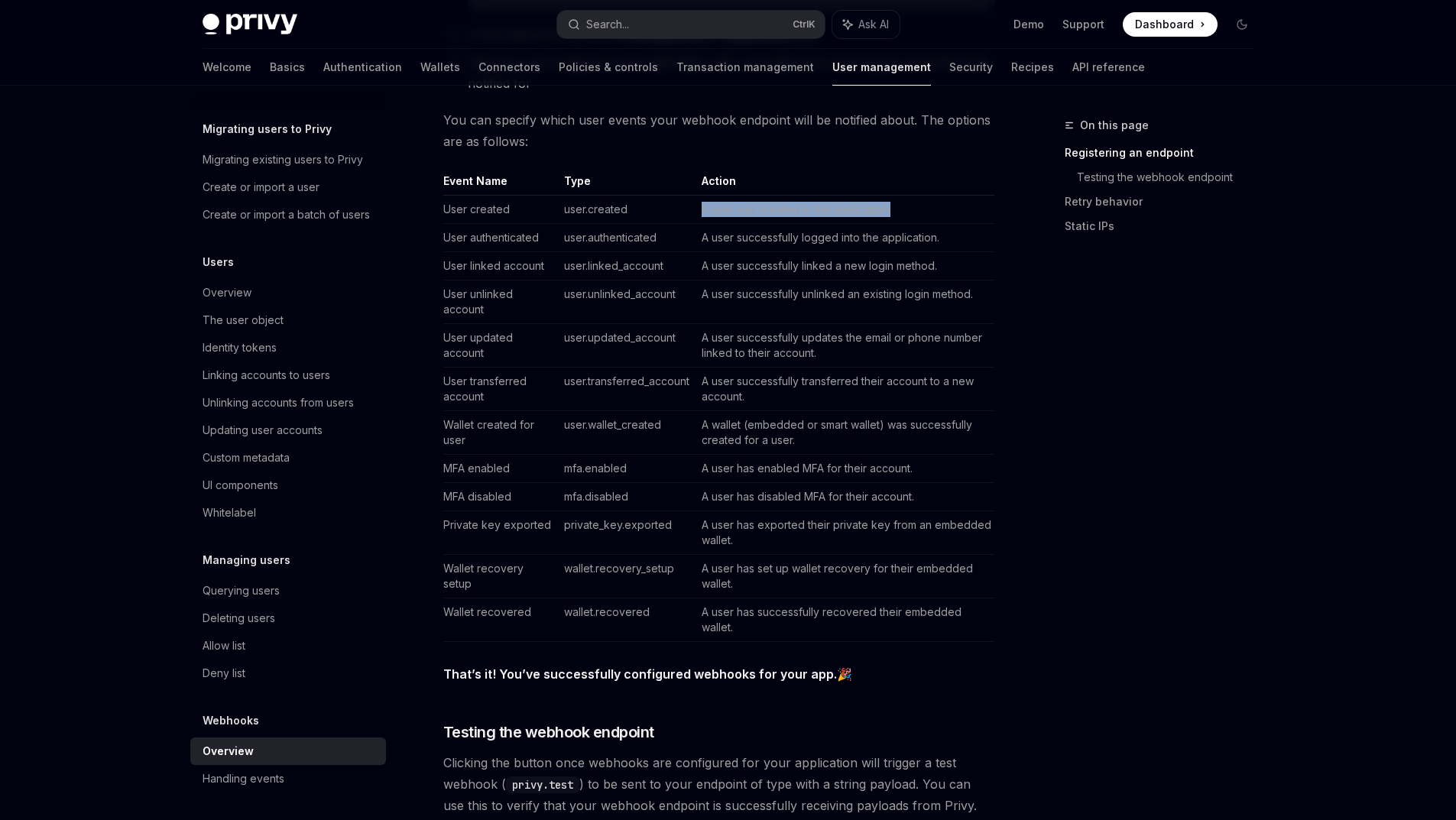
drag, startPoint x: 683, startPoint y: 275, endPoint x: 810, endPoint y: 328, distance: 137.6
click at [909, 224] on tr "User created user.created A user was created in the application." at bounding box center [719, 210] width 551 height 29
click at [810, 280] on td "A user successfully linked a new login method." at bounding box center [845, 266] width 299 height 29
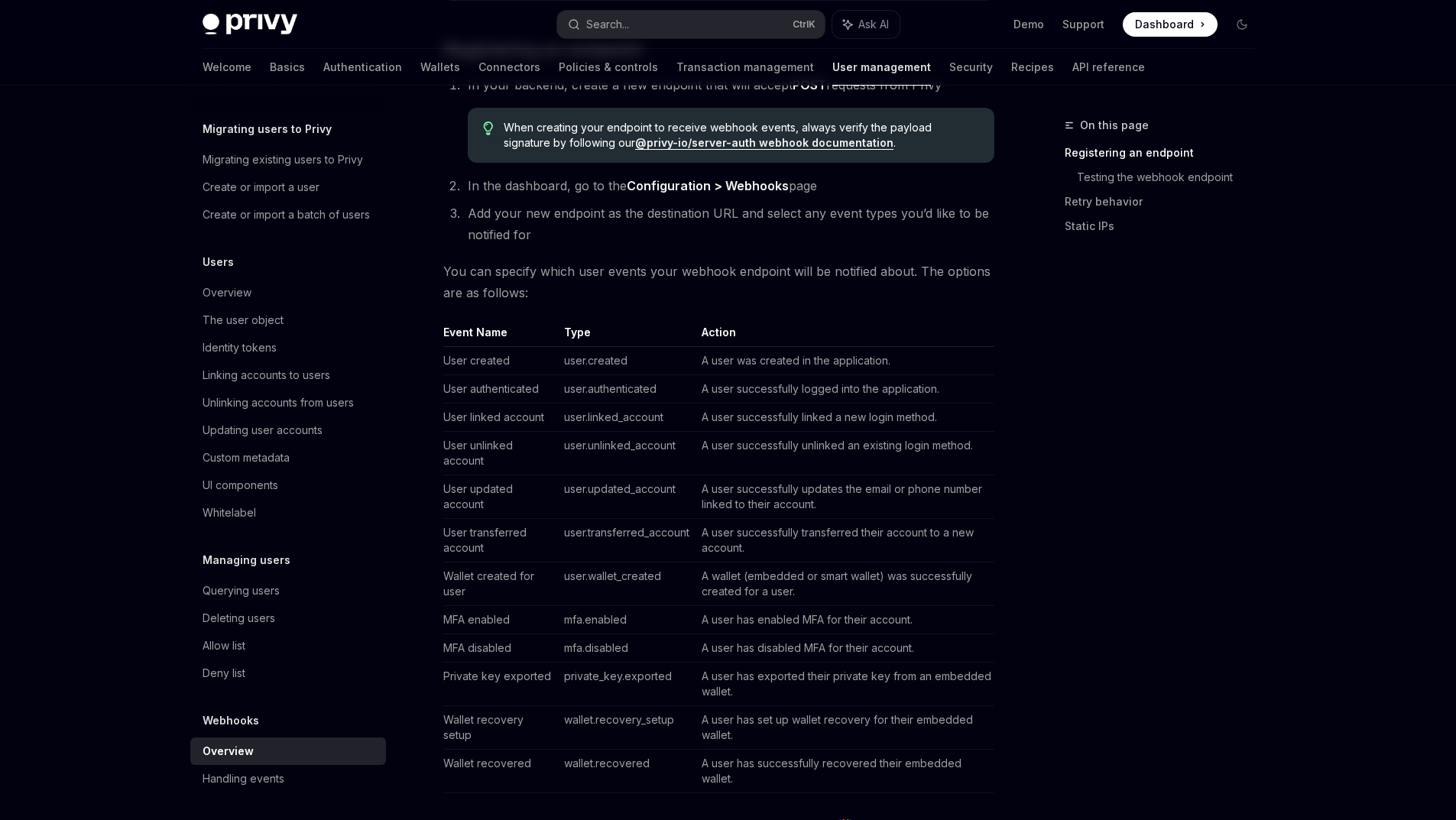
scroll to position [764, 0]
click at [596, 374] on div "Webhooks allow you to specify a backend endpoint that Privy will call with a si…" at bounding box center [719, 533] width 551 height 2211
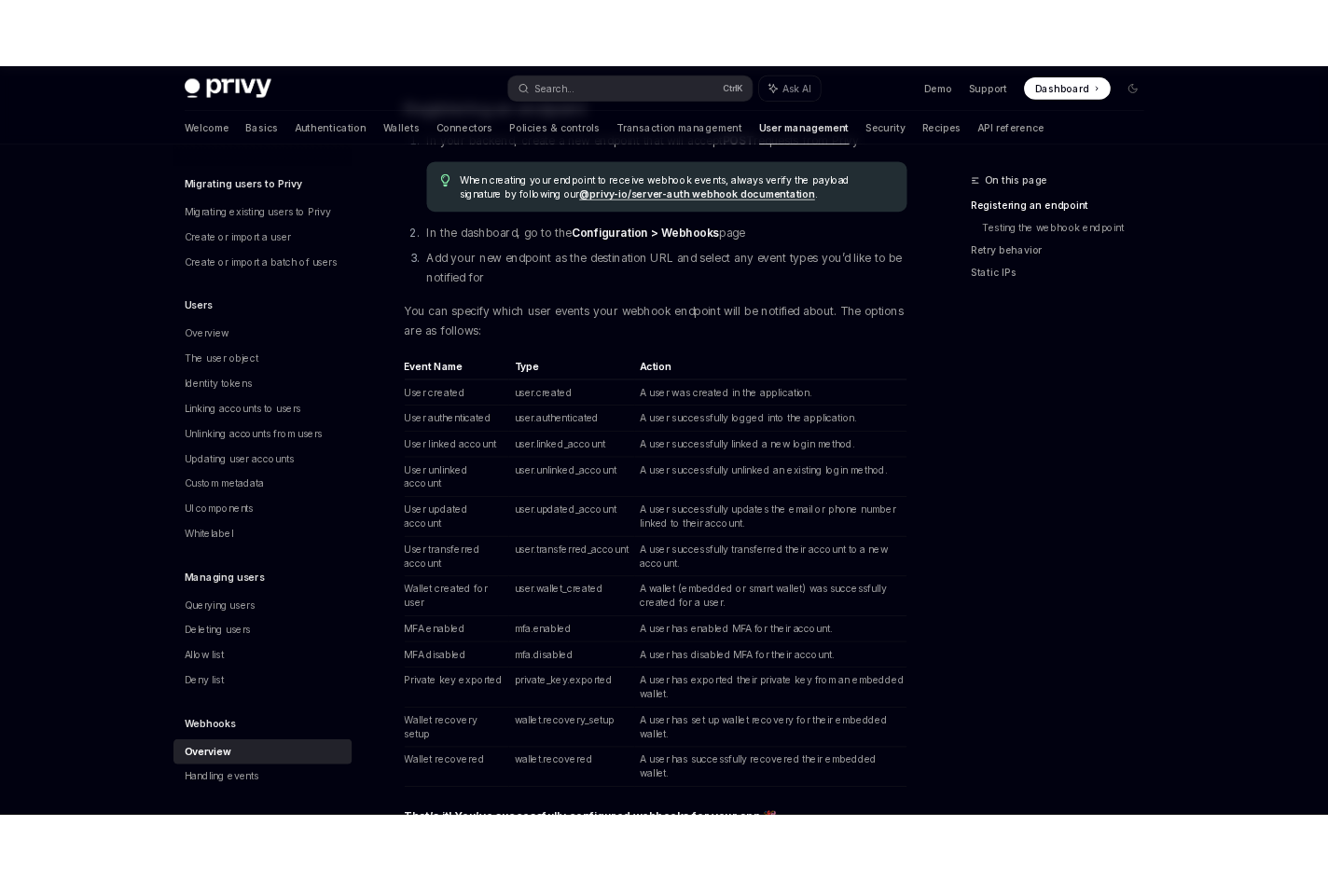
scroll to position [1119, 0]
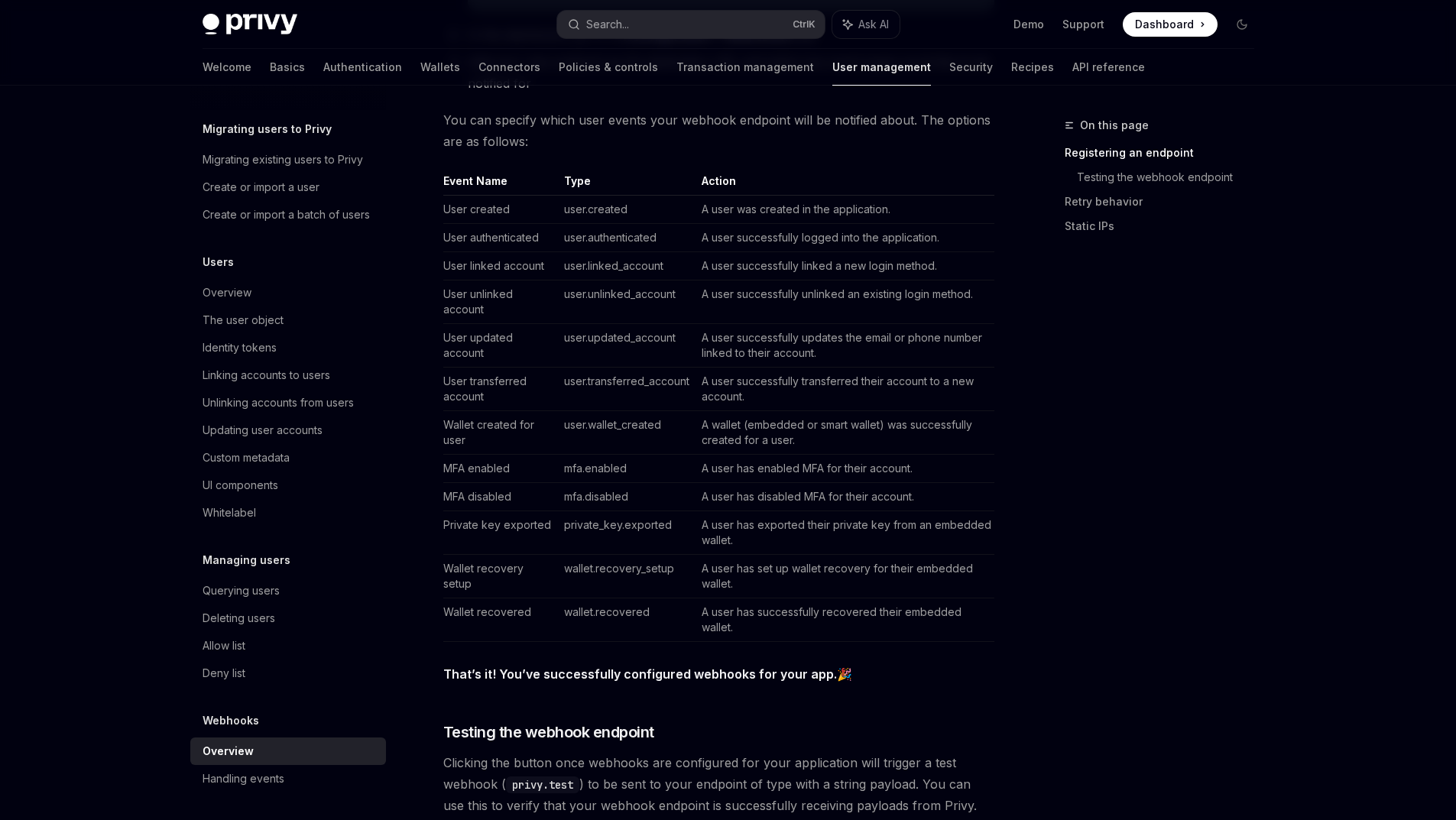
type textarea "*"
